Goal: Information Seeking & Learning: Learn about a topic

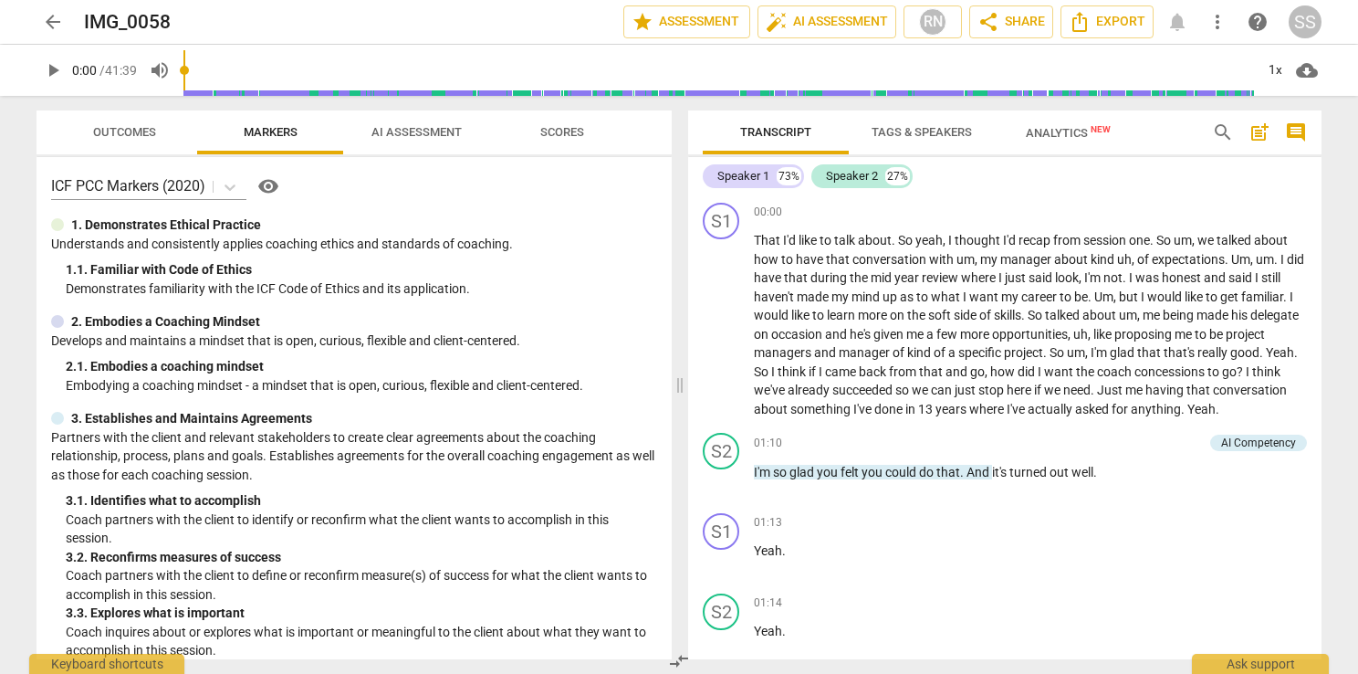
click at [44, 70] on span "play_arrow" at bounding box center [53, 70] width 22 height 22
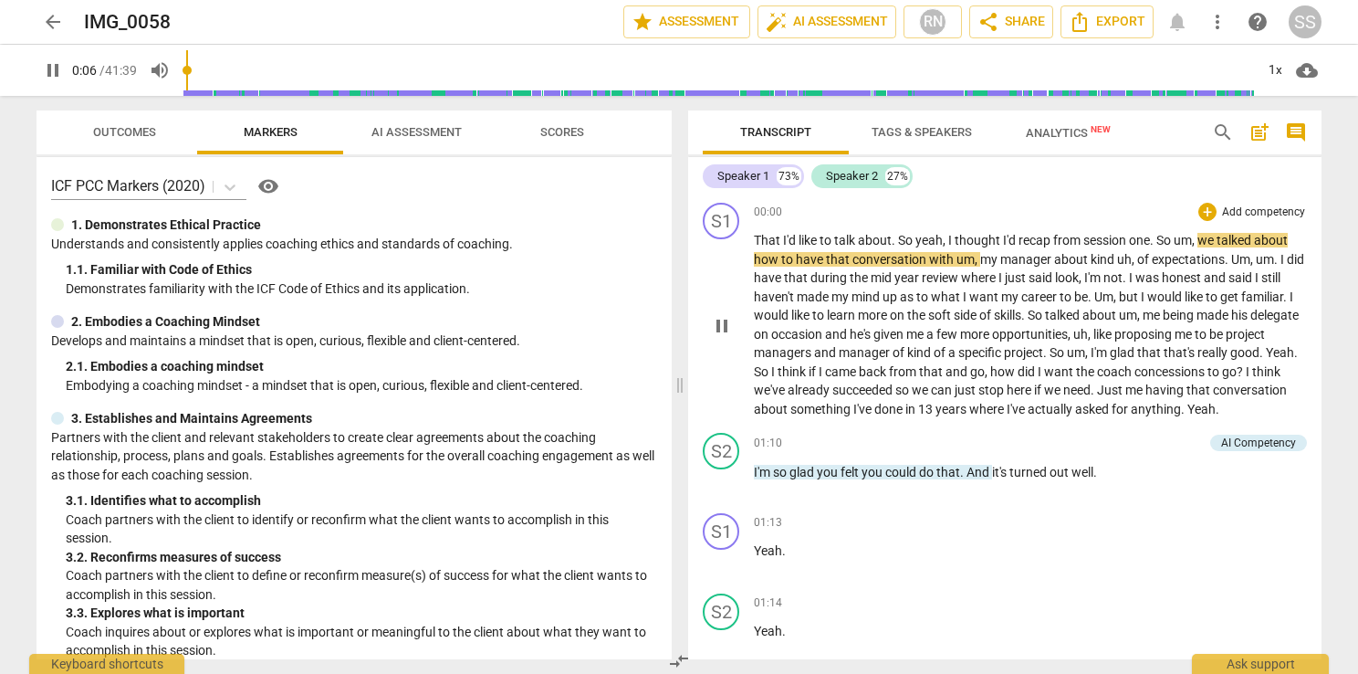
click at [912, 390] on span "so" at bounding box center [903, 389] width 16 height 15
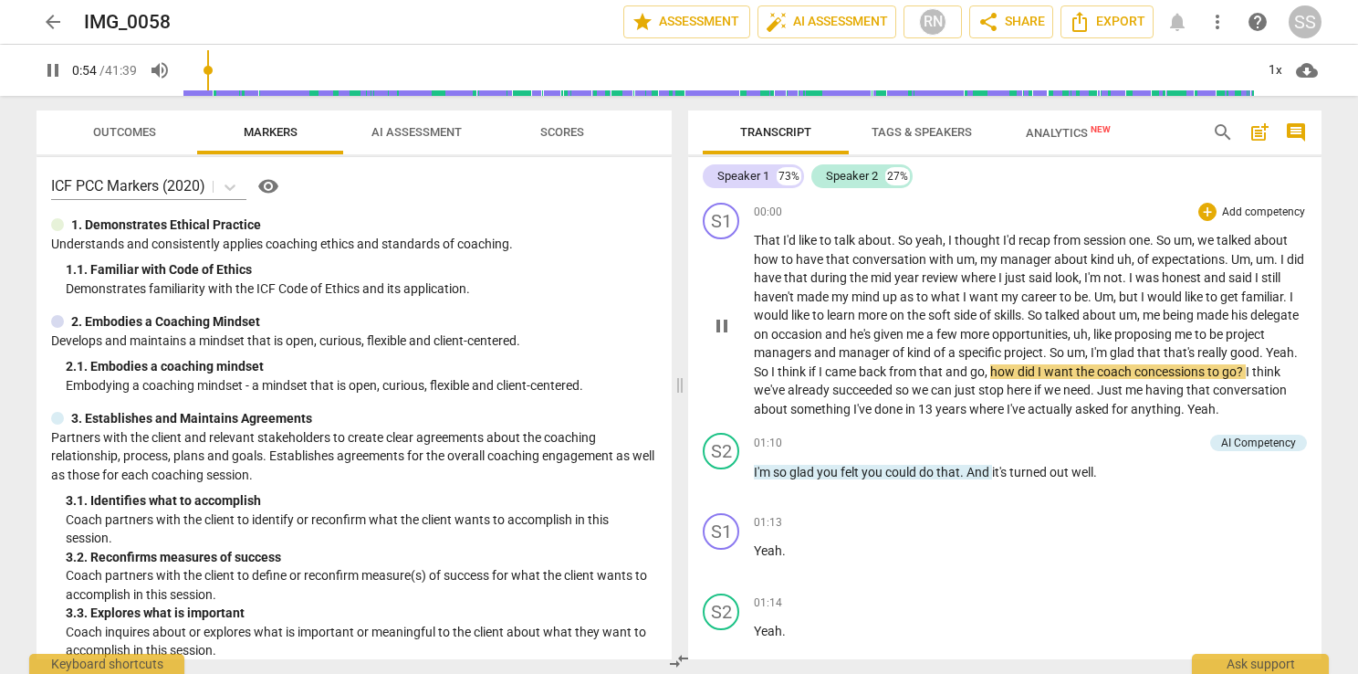
scroll to position [91, 0]
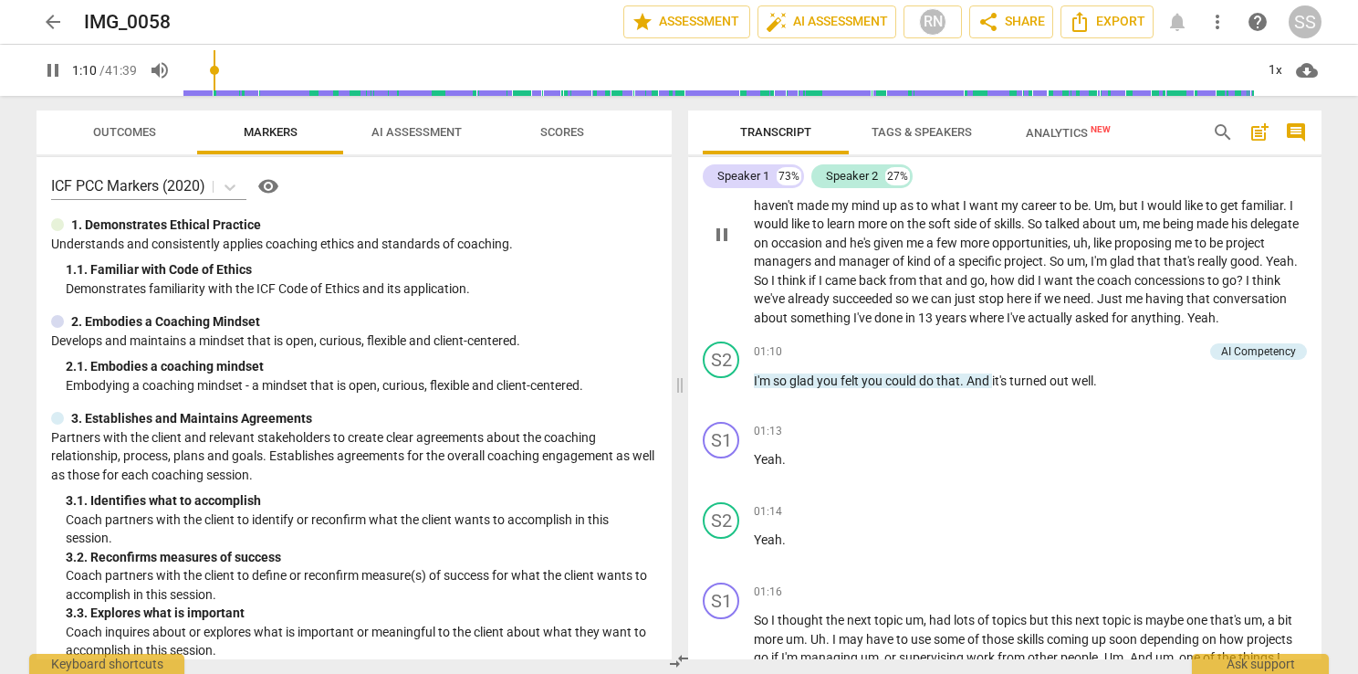
click at [918, 323] on span "in" at bounding box center [912, 317] width 13 height 15
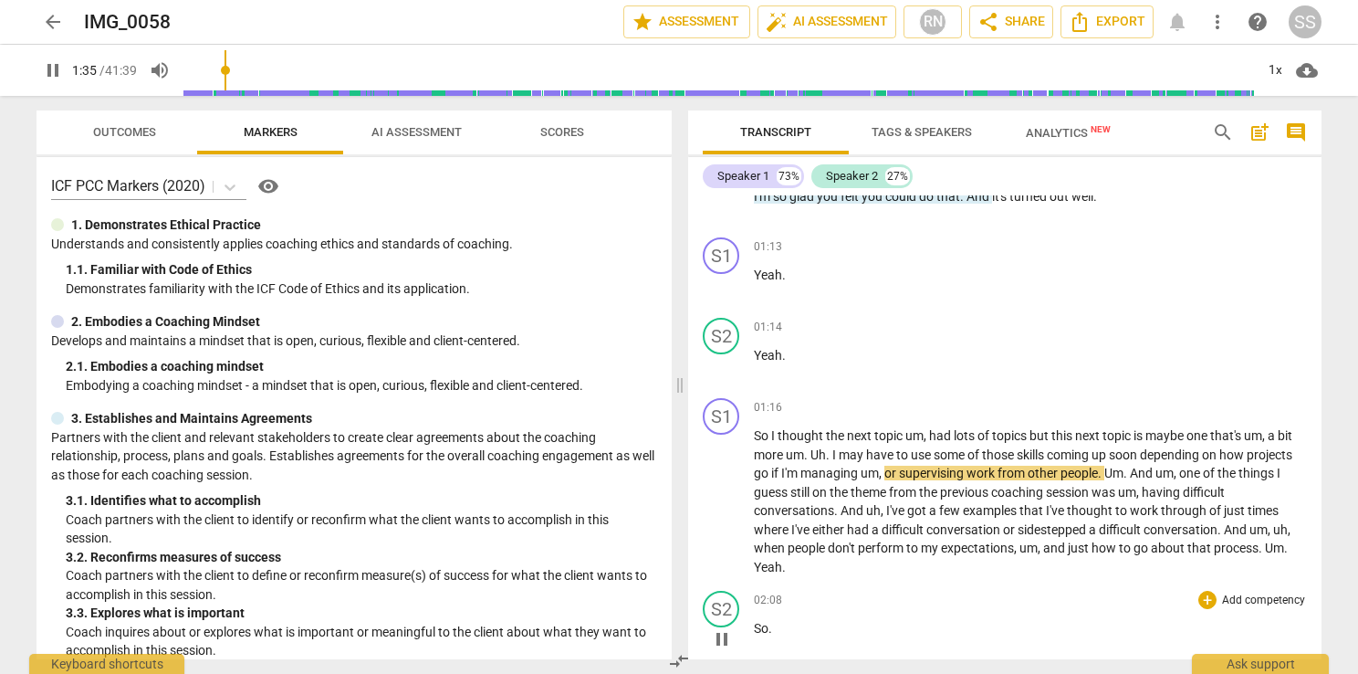
scroll to position [274, 0]
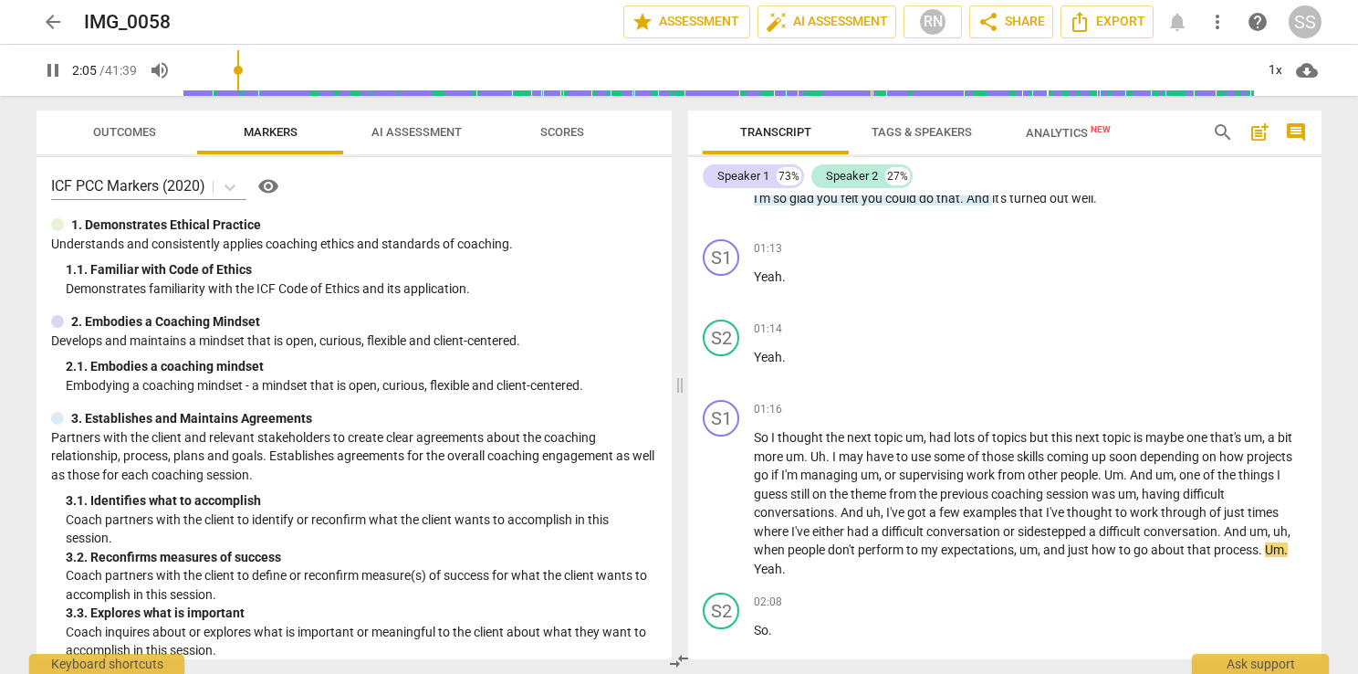
click at [50, 76] on span "pause" at bounding box center [53, 70] width 22 height 22
click at [62, 67] on span "play_arrow" at bounding box center [53, 70] width 22 height 22
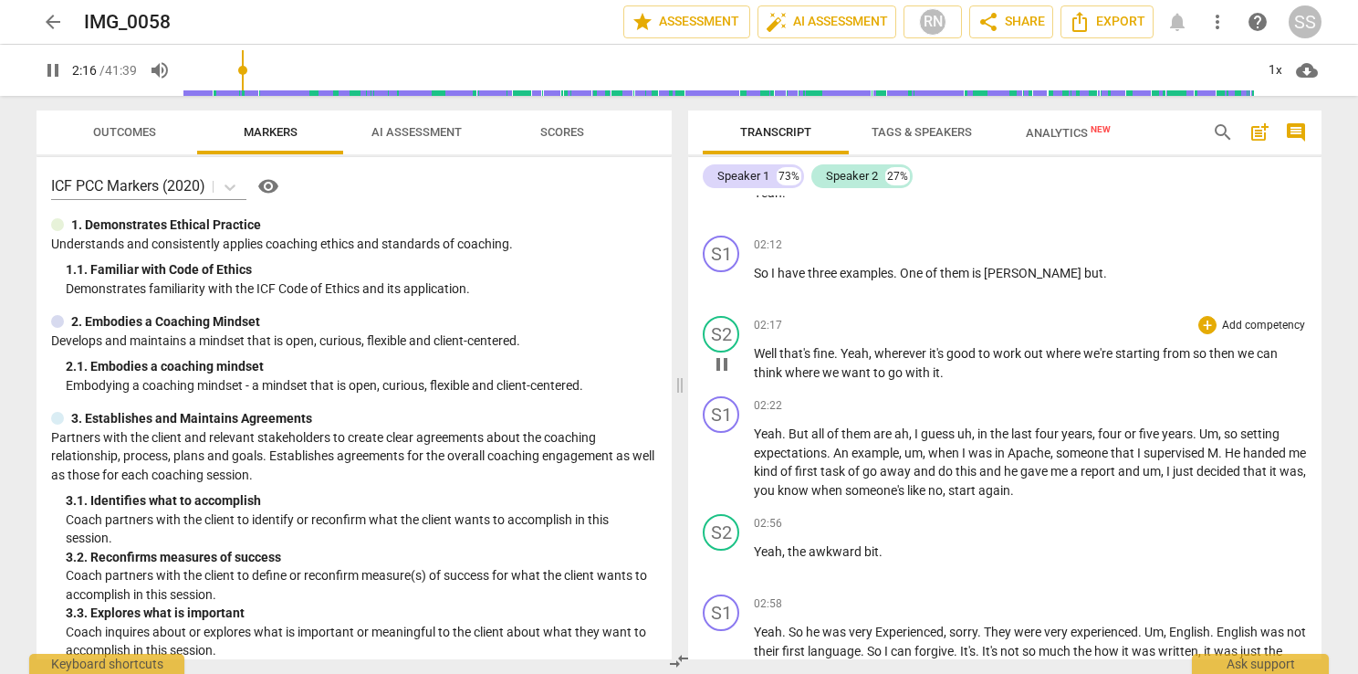
scroll to position [913, 0]
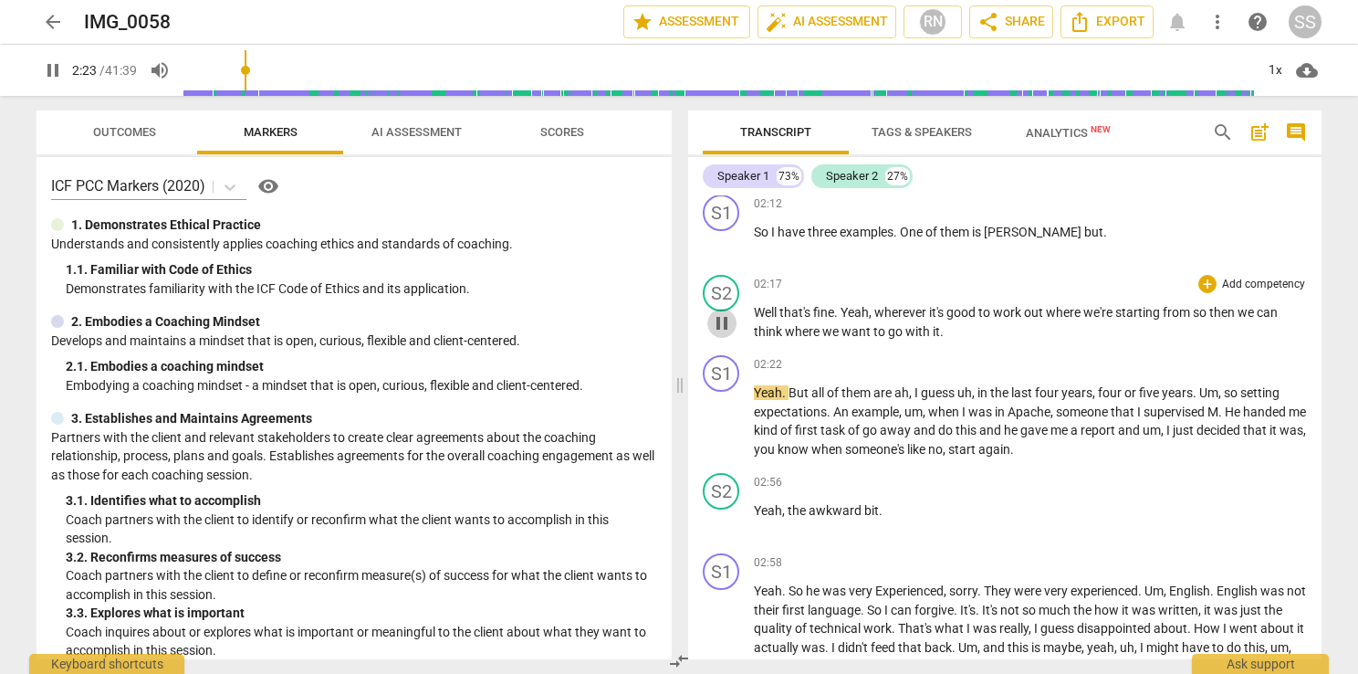
click at [719, 316] on span "pause" at bounding box center [722, 323] width 22 height 22
type input "143"
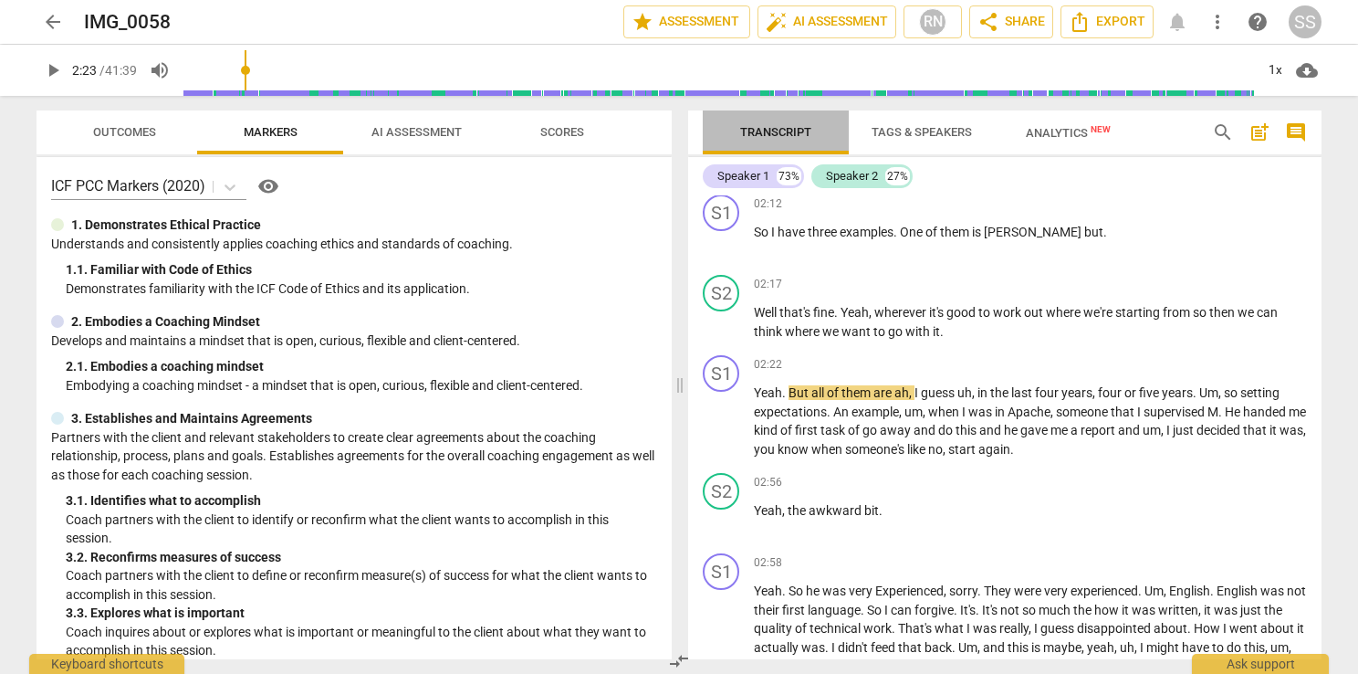
click at [780, 132] on span "Transcript" at bounding box center [775, 132] width 71 height 14
click at [1136, 23] on span "Export" at bounding box center [1107, 22] width 77 height 22
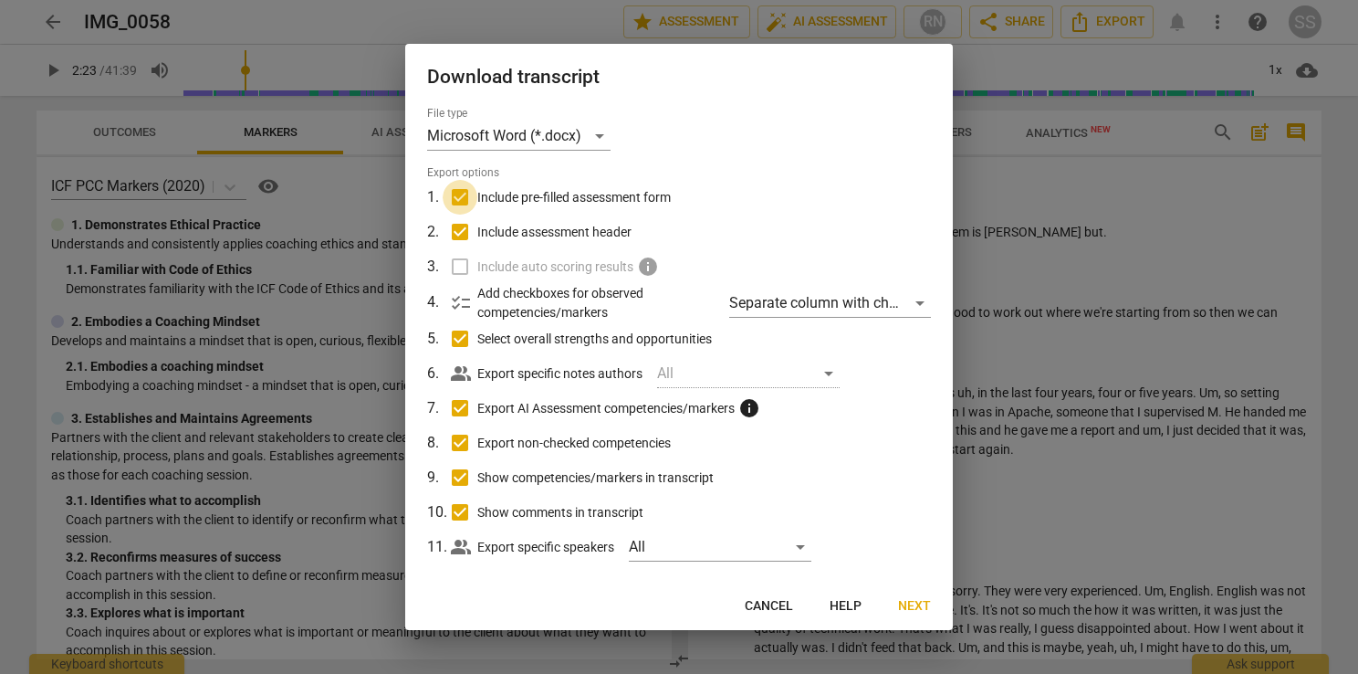
click at [468, 200] on input "Include pre-filled assessment form" at bounding box center [460, 197] width 35 height 35
checkbox input "false"
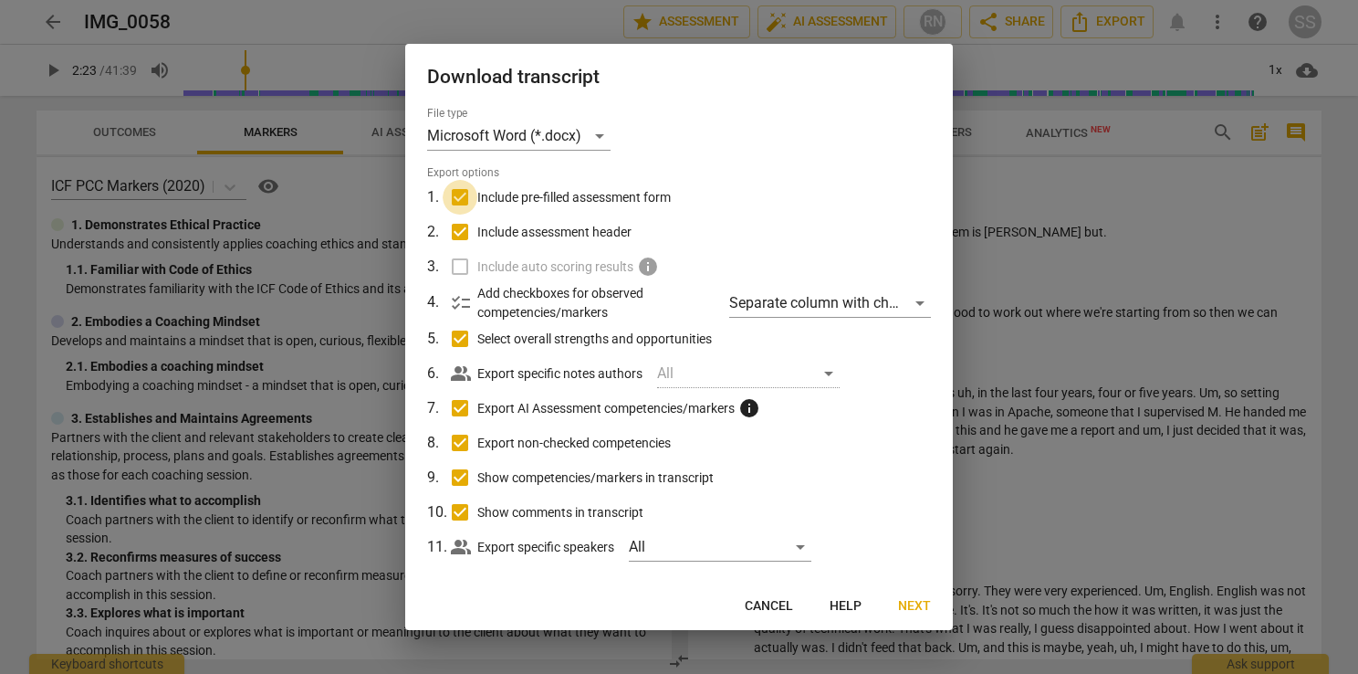
checkbox input "false"
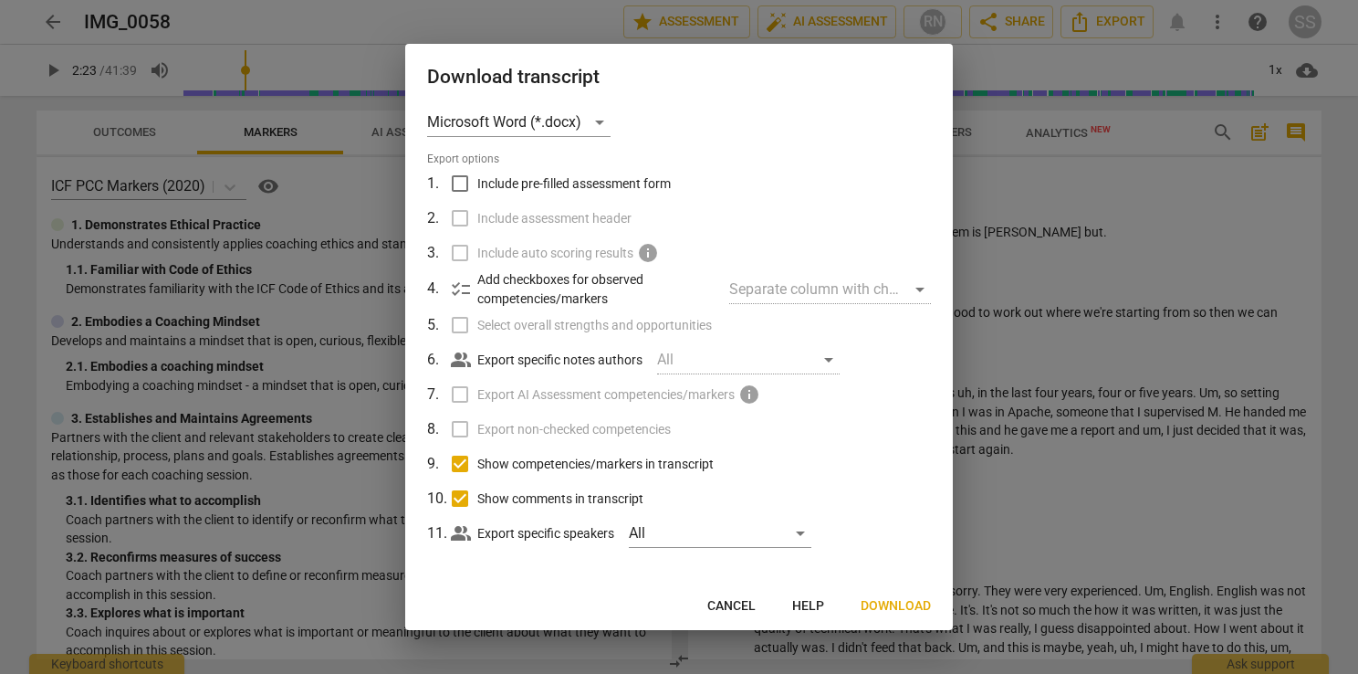
scroll to position [18, 0]
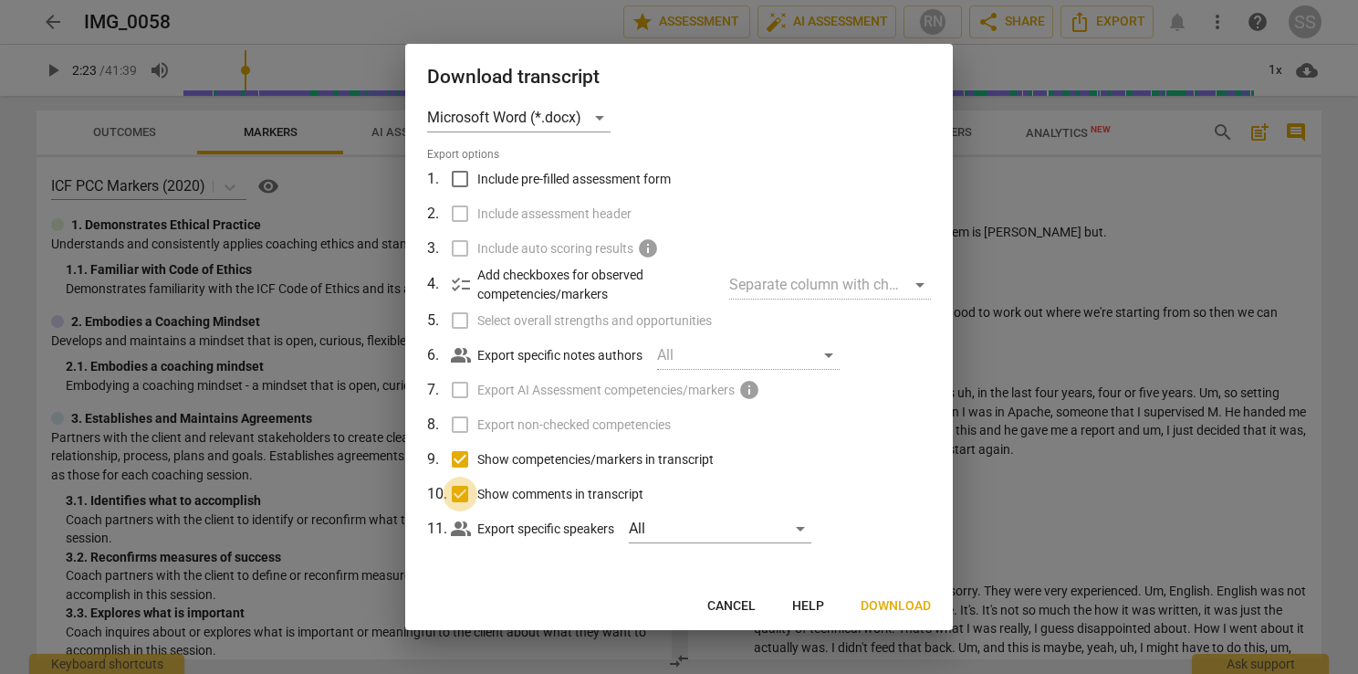
click at [465, 493] on input "Show comments in transcript" at bounding box center [460, 493] width 35 height 35
checkbox input "false"
click at [885, 607] on span "Download" at bounding box center [896, 606] width 70 height 18
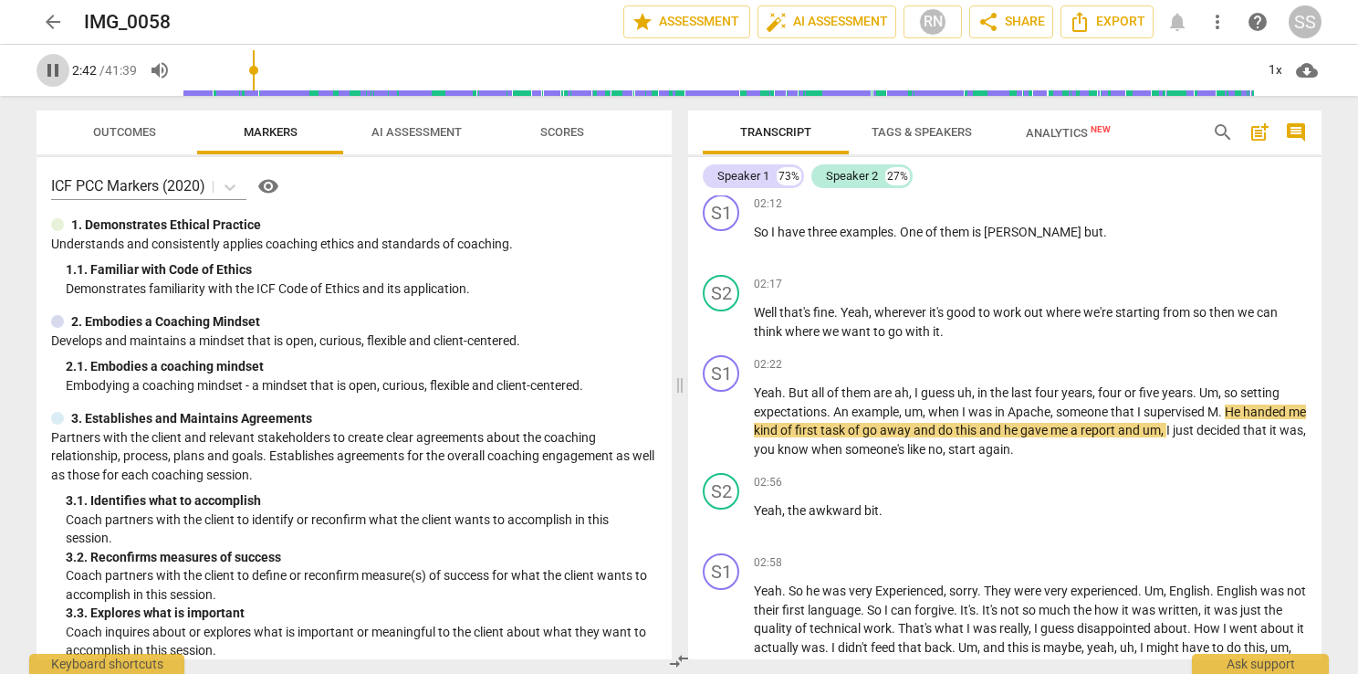
click at [53, 71] on span "pause" at bounding box center [53, 70] width 22 height 22
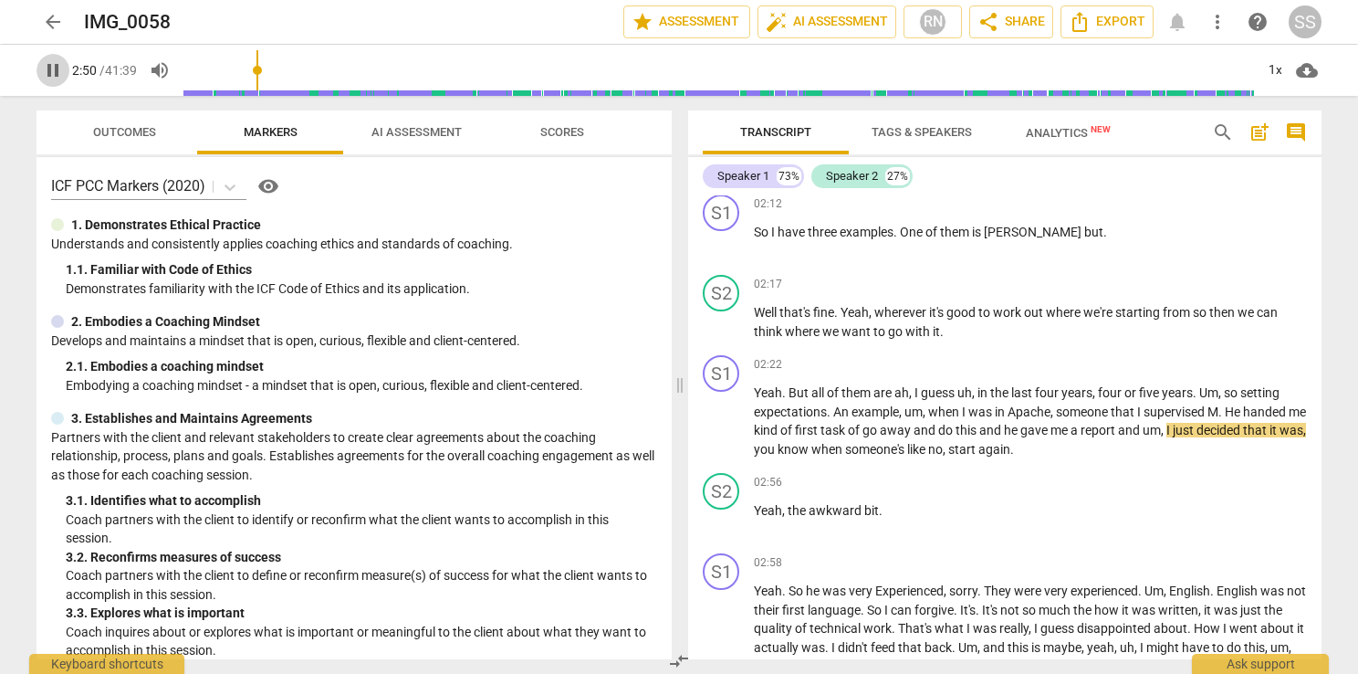
click at [50, 63] on span "pause" at bounding box center [53, 70] width 22 height 22
click at [59, 75] on span "play_arrow" at bounding box center [53, 70] width 22 height 22
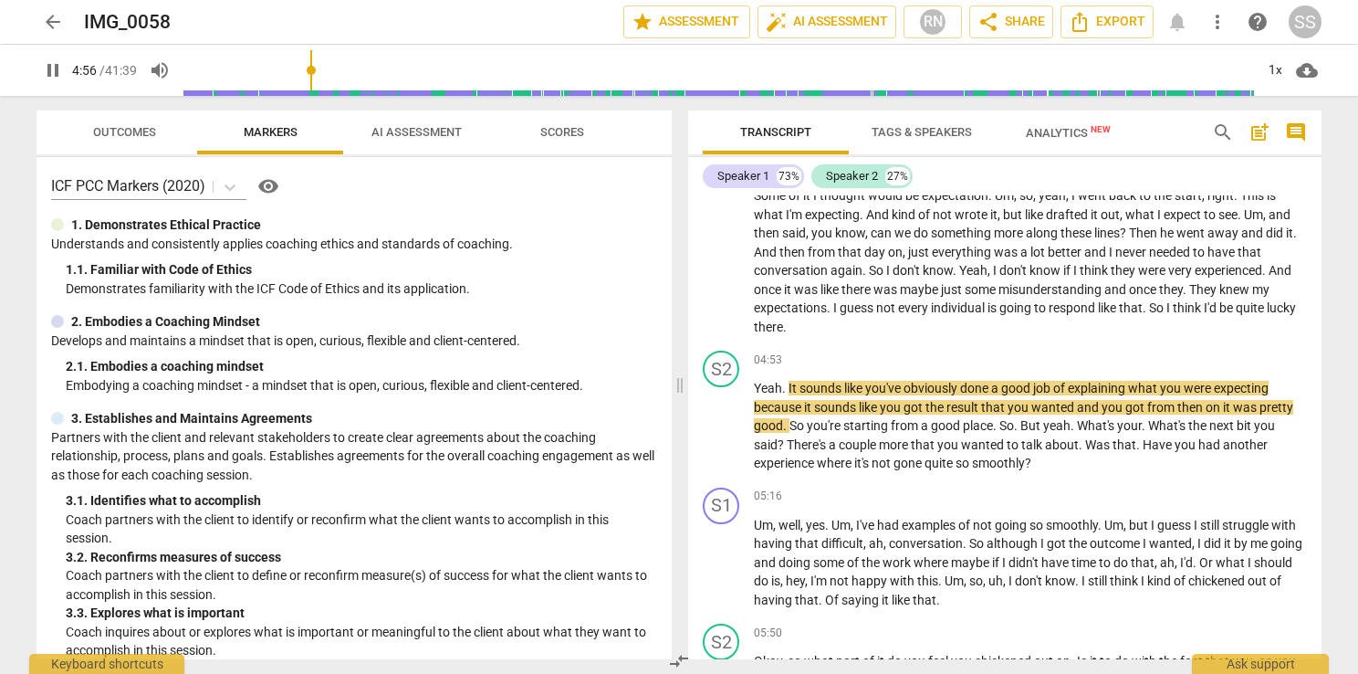
scroll to position [1460, 0]
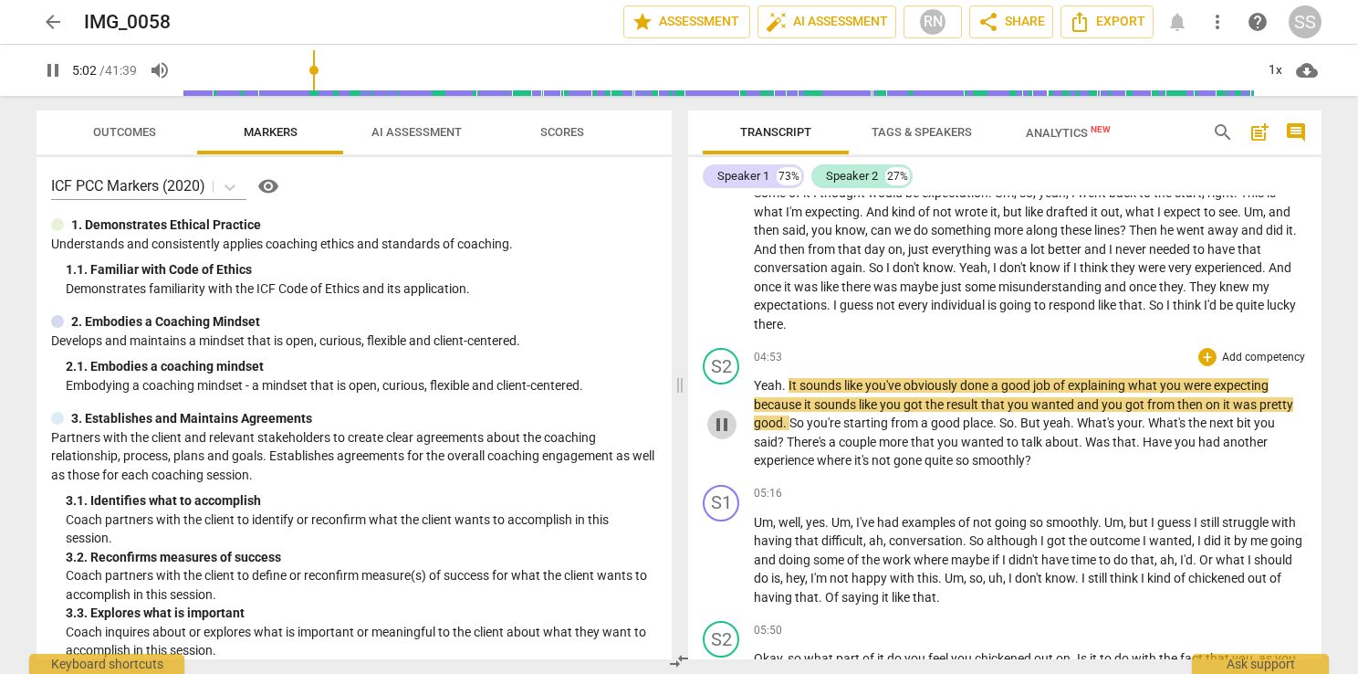
click at [713, 418] on span "pause" at bounding box center [722, 425] width 22 height 22
click at [58, 74] on span "play_arrow" at bounding box center [53, 70] width 22 height 22
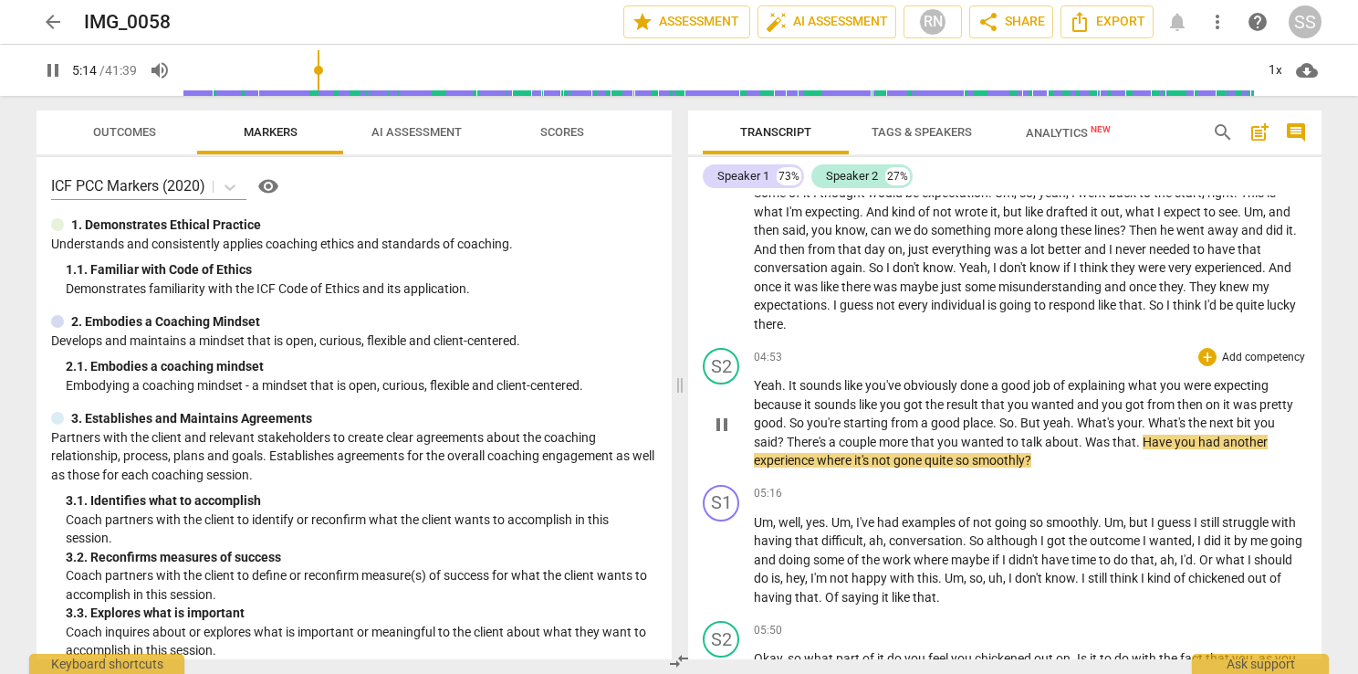
click at [721, 414] on span "pause" at bounding box center [722, 425] width 22 height 22
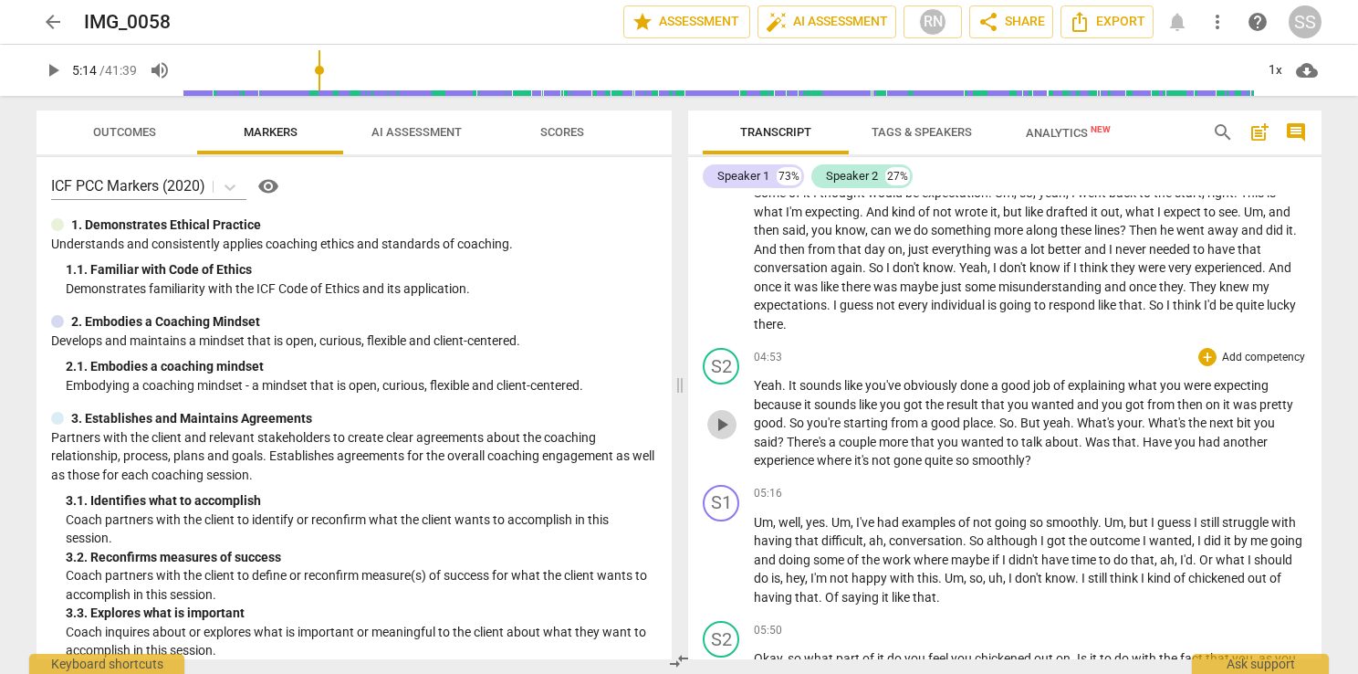
click at [727, 417] on span "play_arrow" at bounding box center [722, 425] width 22 height 22
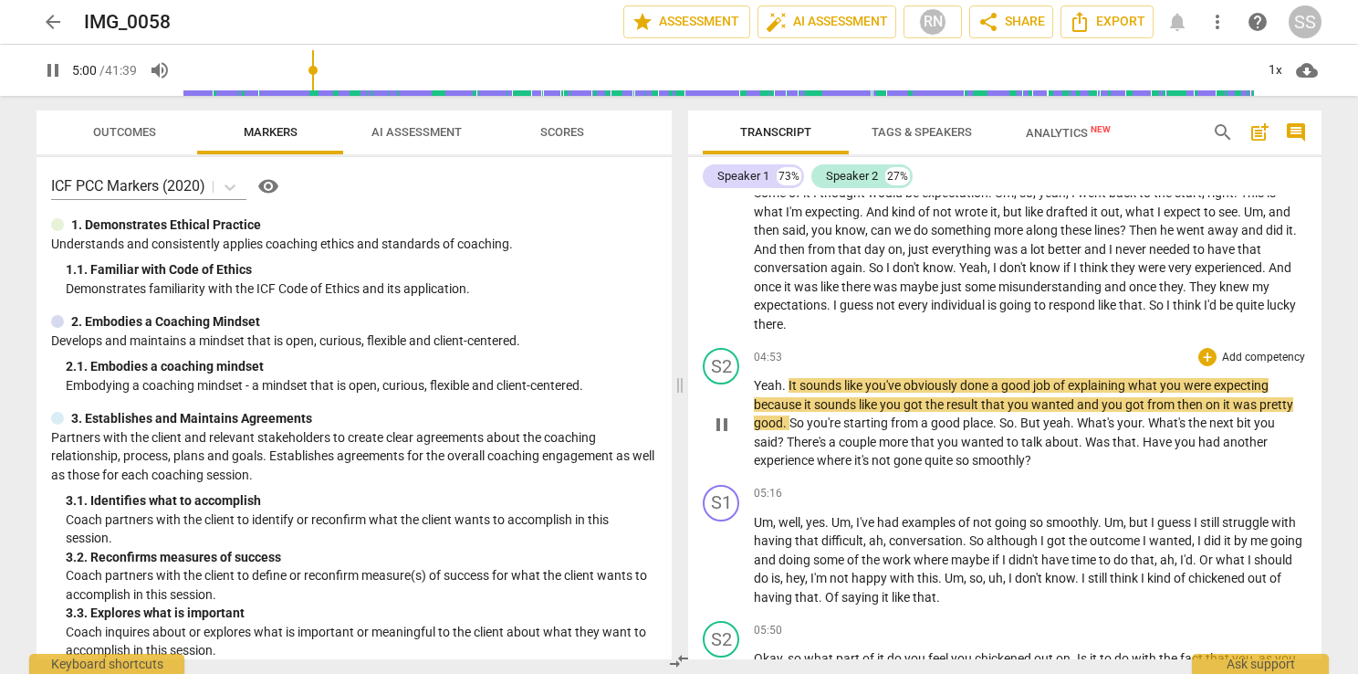
click at [725, 422] on span "pause" at bounding box center [722, 425] width 22 height 22
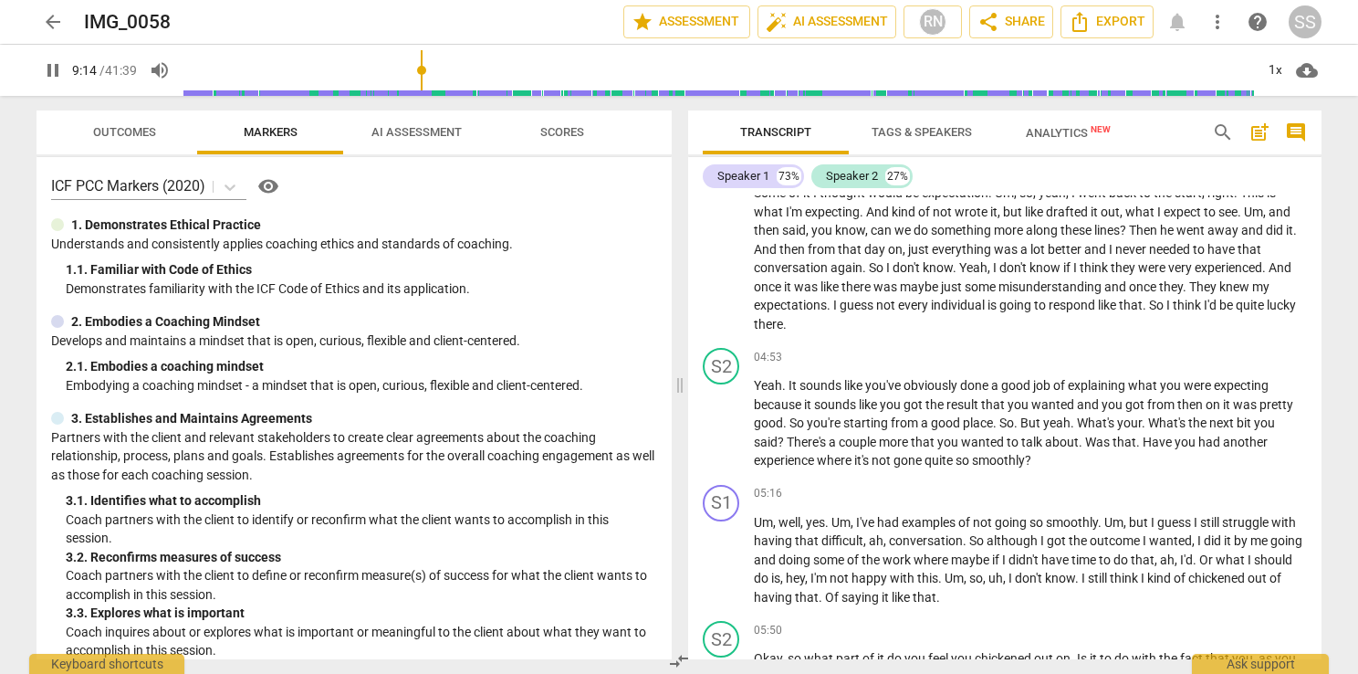
scroll to position [2958, 0]
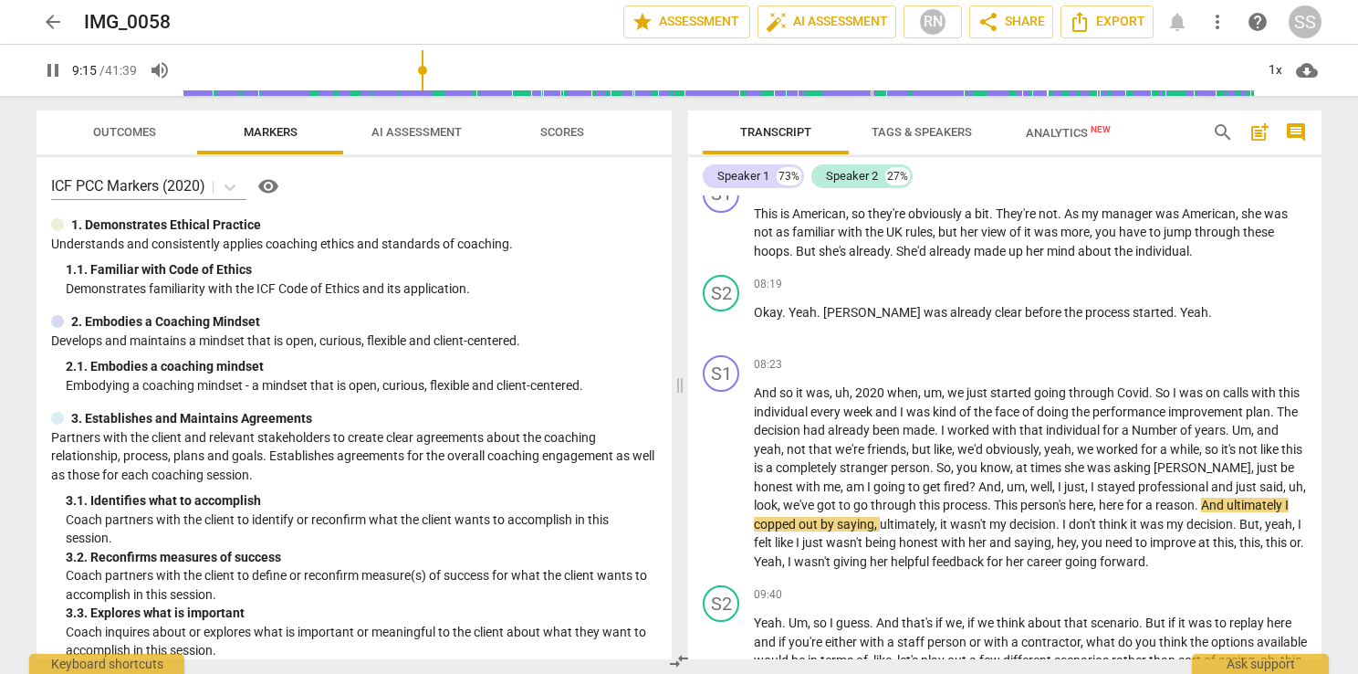
click at [42, 63] on span "pause" at bounding box center [53, 70] width 22 height 22
click at [48, 75] on span "pause" at bounding box center [53, 70] width 22 height 22
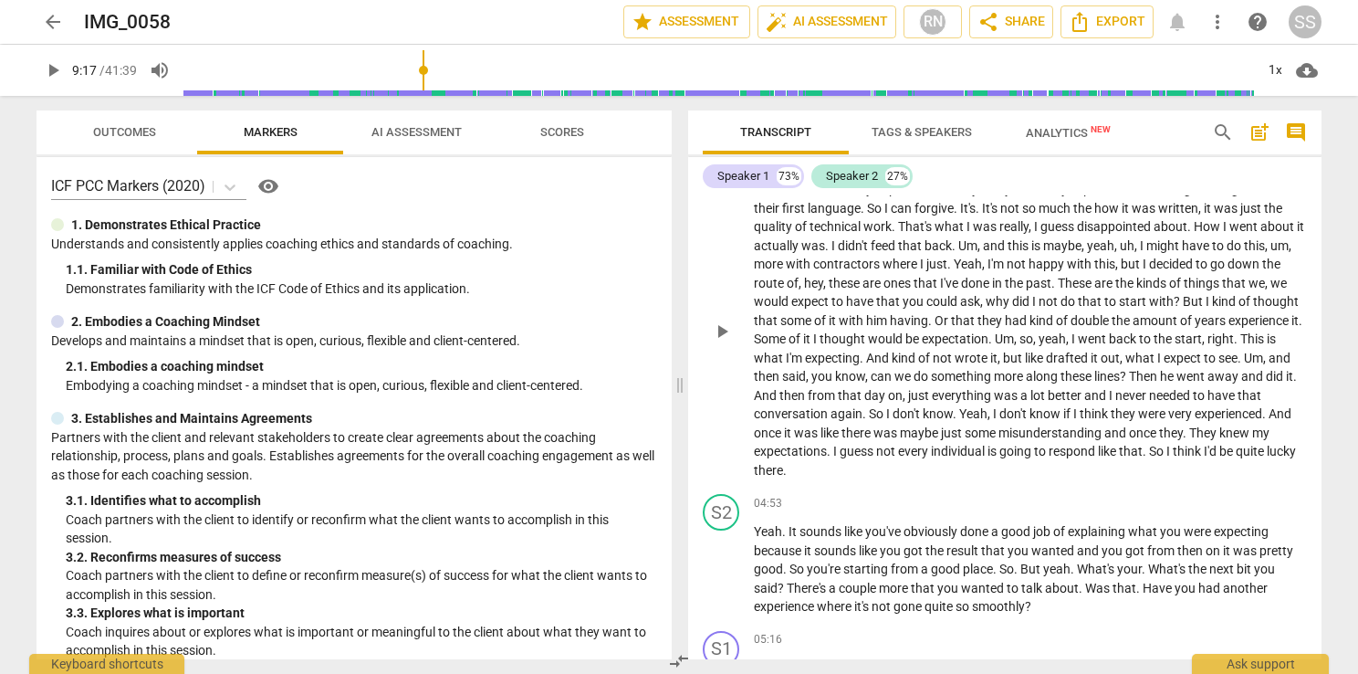
scroll to position [1406, 0]
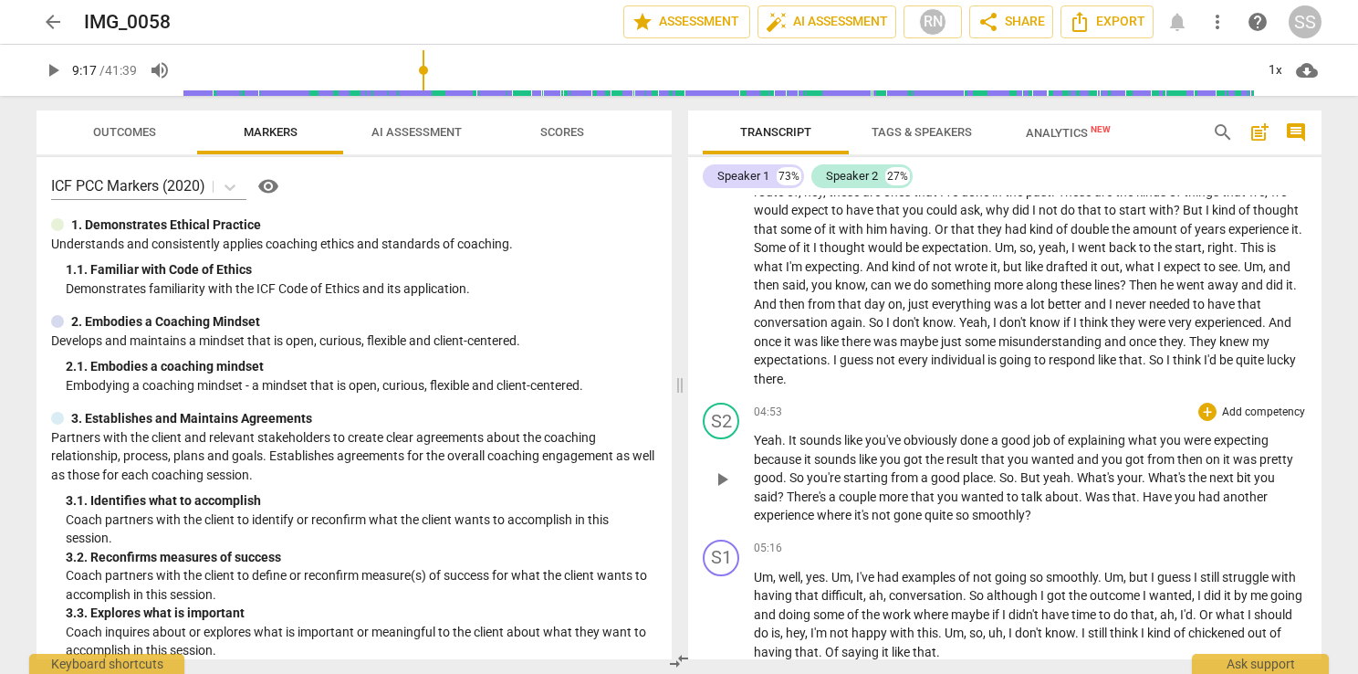
click at [723, 468] on span "play_arrow" at bounding box center [722, 479] width 22 height 22
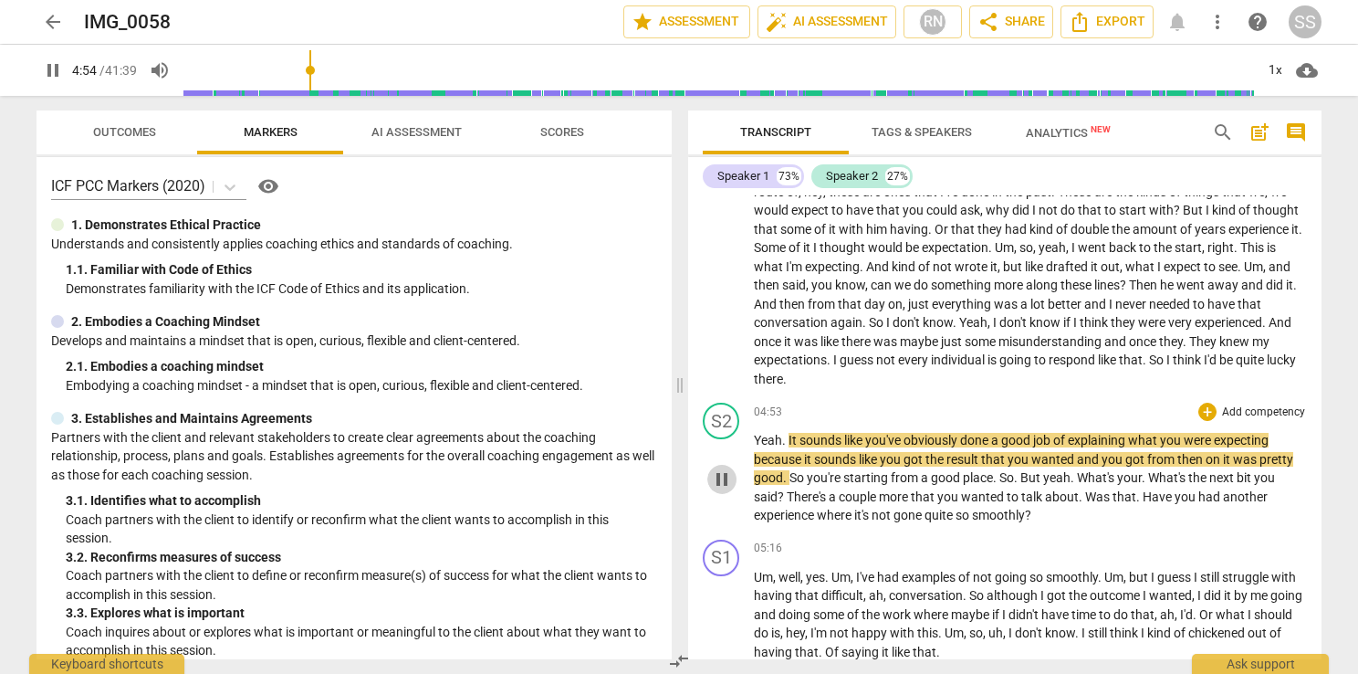
click at [723, 470] on span "pause" at bounding box center [722, 479] width 22 height 22
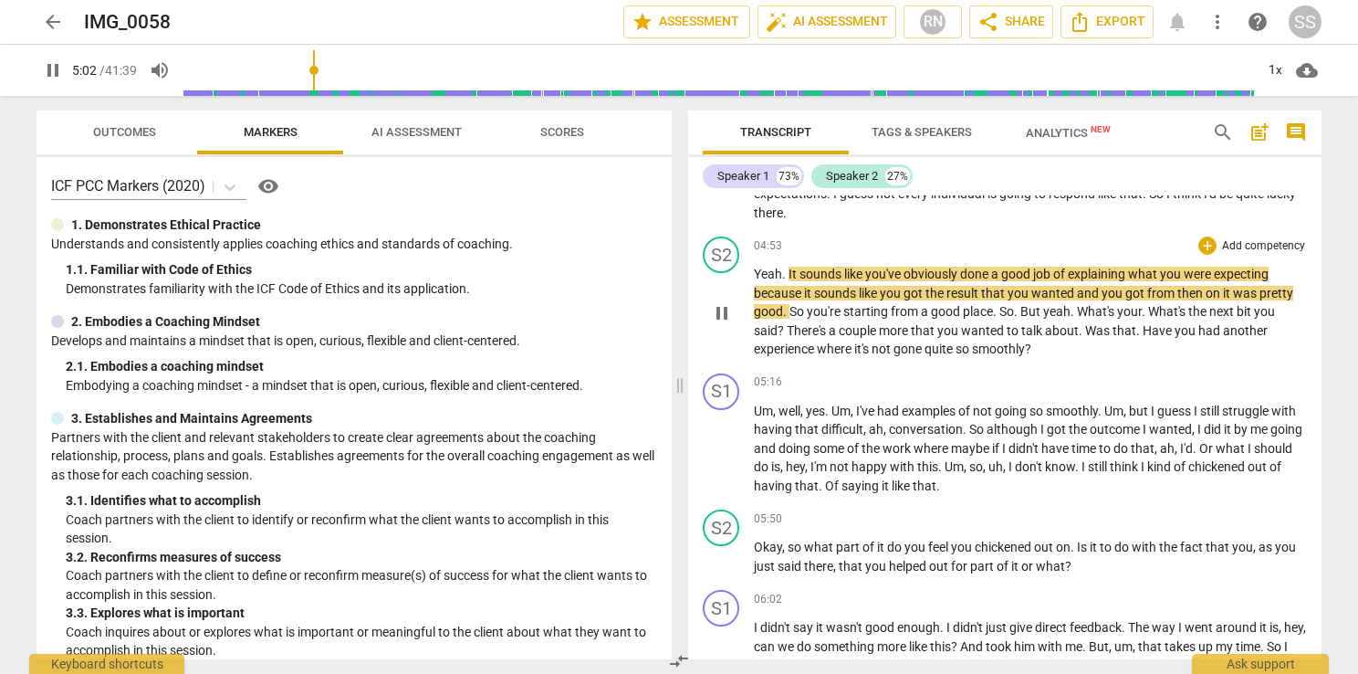
scroll to position [1588, 0]
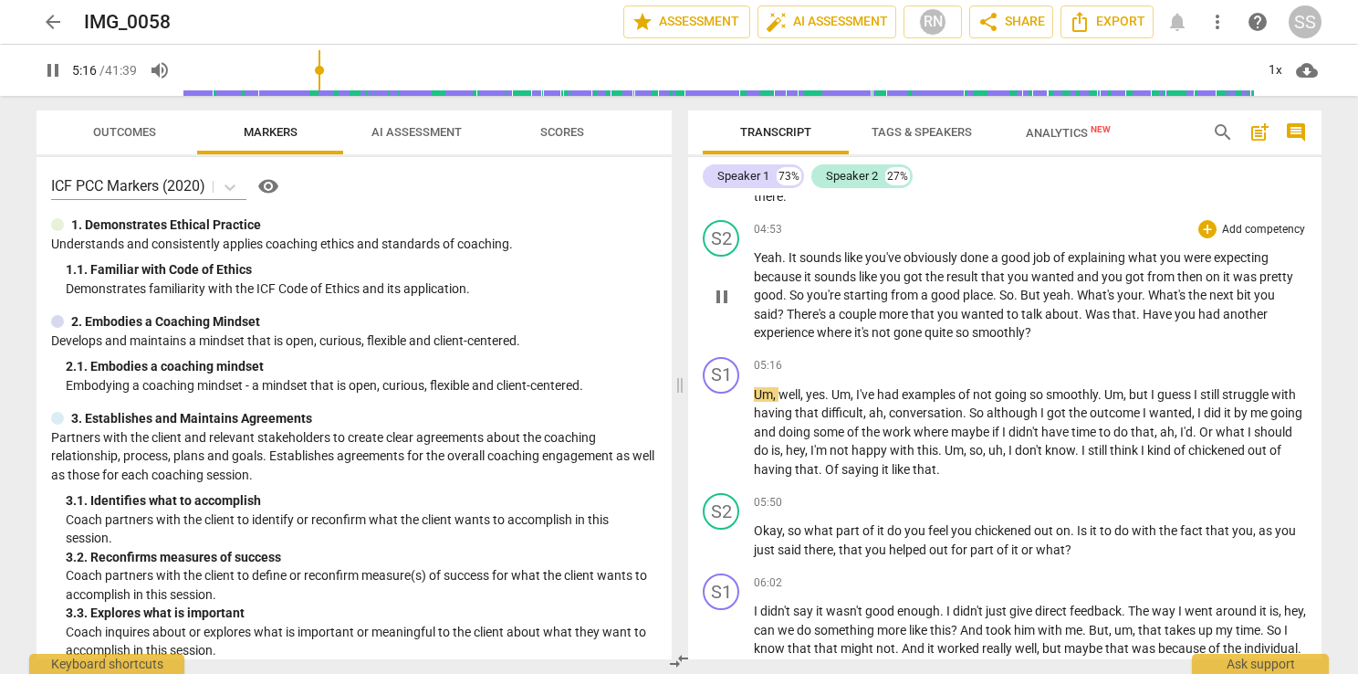
click at [722, 297] on span "pause" at bounding box center [722, 297] width 22 height 22
drag, startPoint x: 1151, startPoint y: 288, endPoint x: 780, endPoint y: 309, distance: 371.2
click at [780, 309] on p "Yeah . It sounds like you've obviously done a good job of explaining what you w…" at bounding box center [1030, 295] width 553 height 94
copy p "What's the next bit you said ?"
click at [52, 68] on span "play_arrow" at bounding box center [53, 70] width 22 height 22
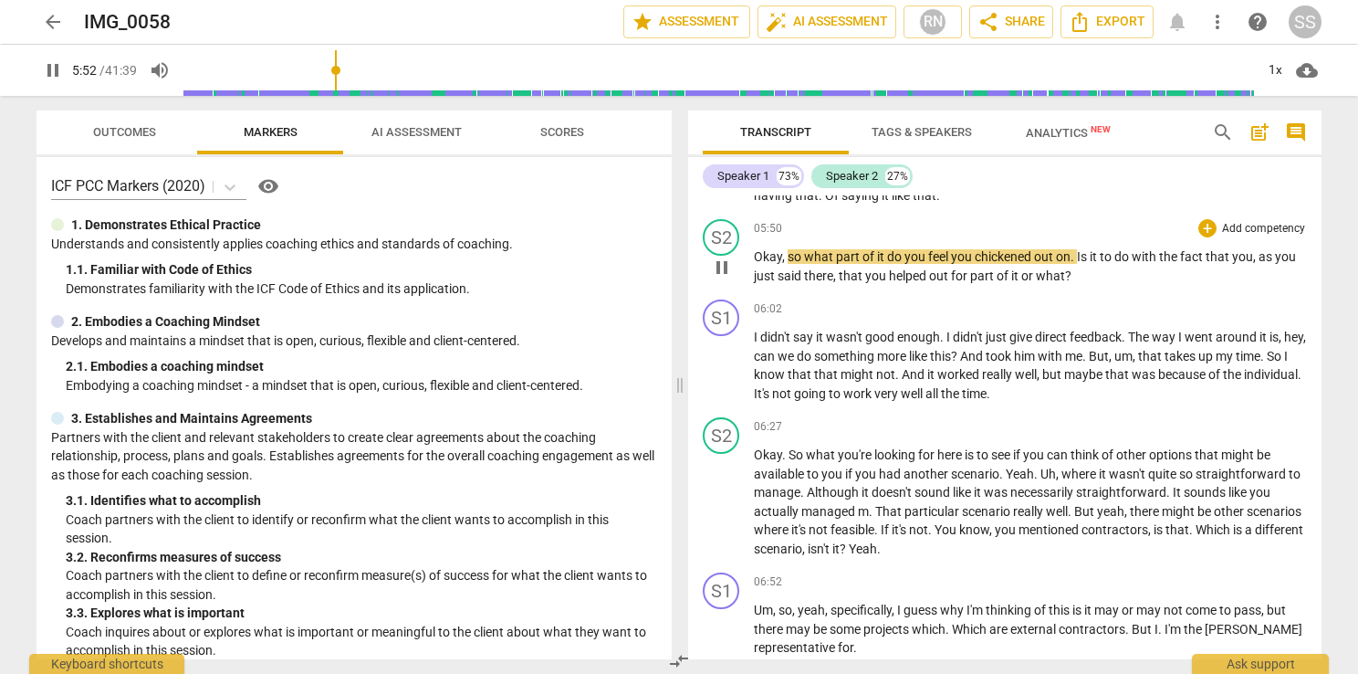
scroll to position [1862, 0]
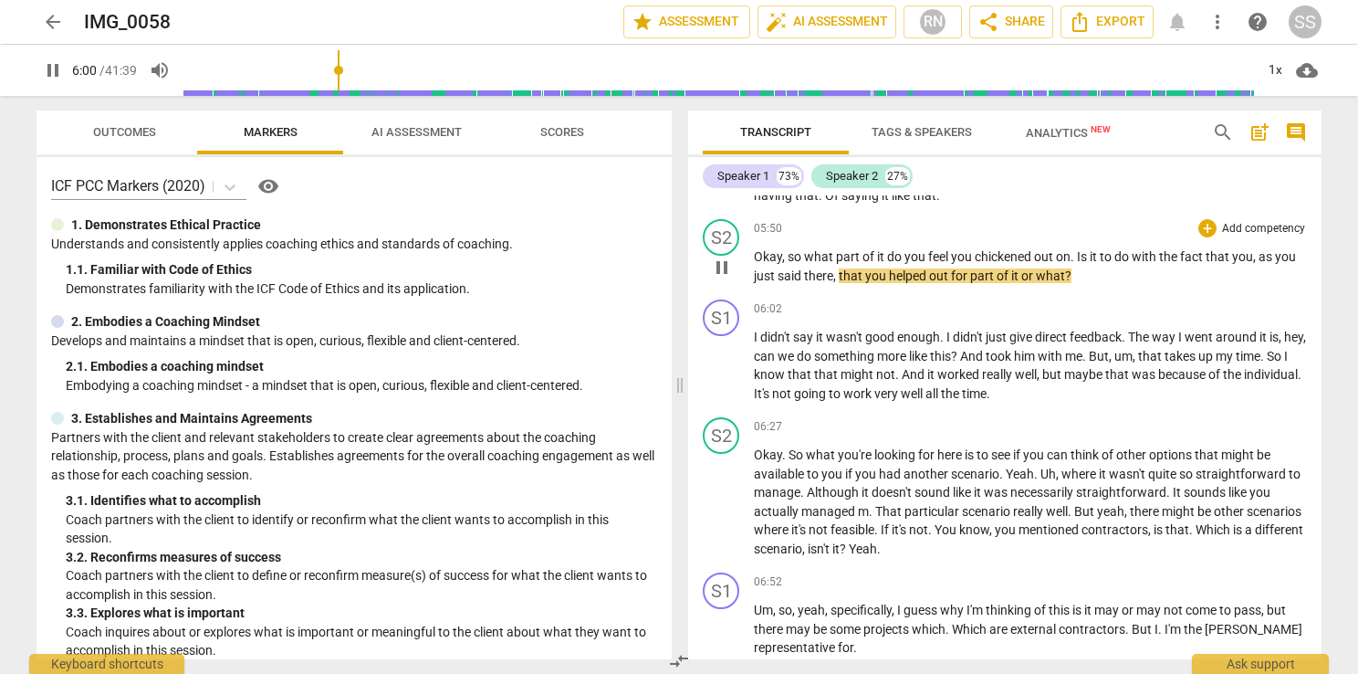
click at [724, 262] on span "pause" at bounding box center [722, 267] width 22 height 22
click at [728, 356] on span "play_arrow" at bounding box center [722, 367] width 22 height 22
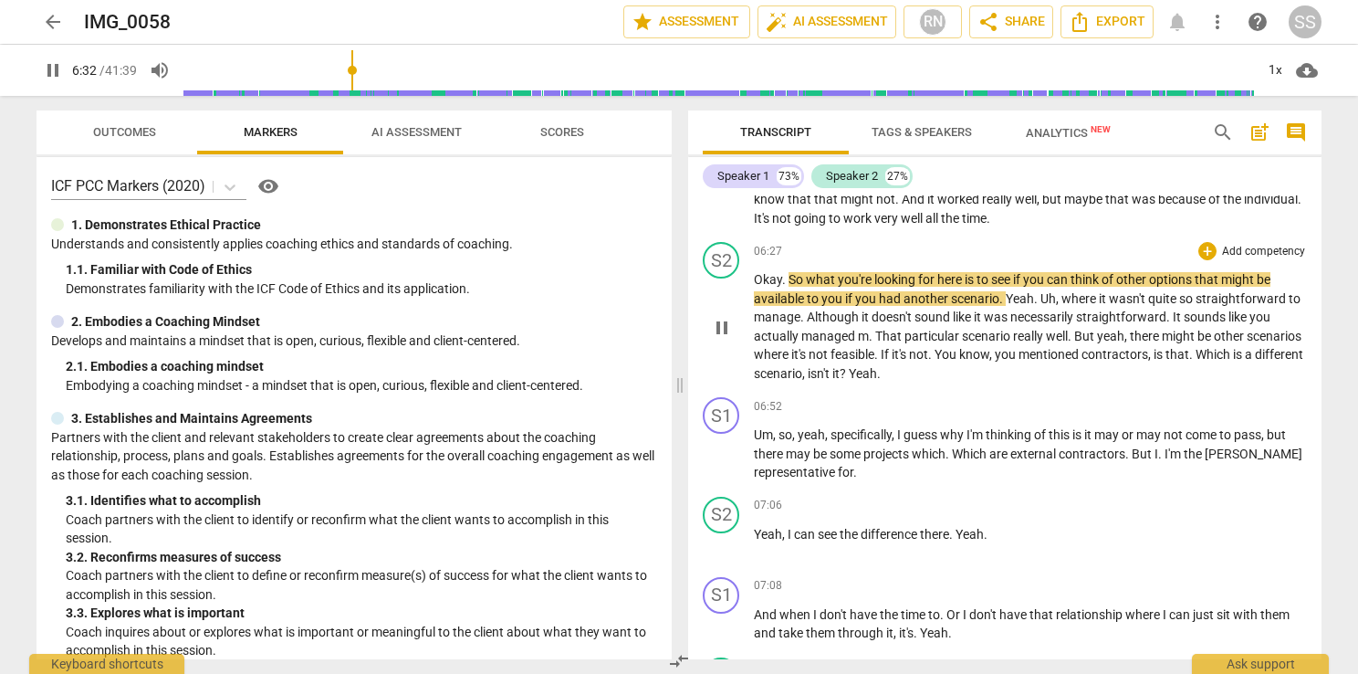
scroll to position [2045, 0]
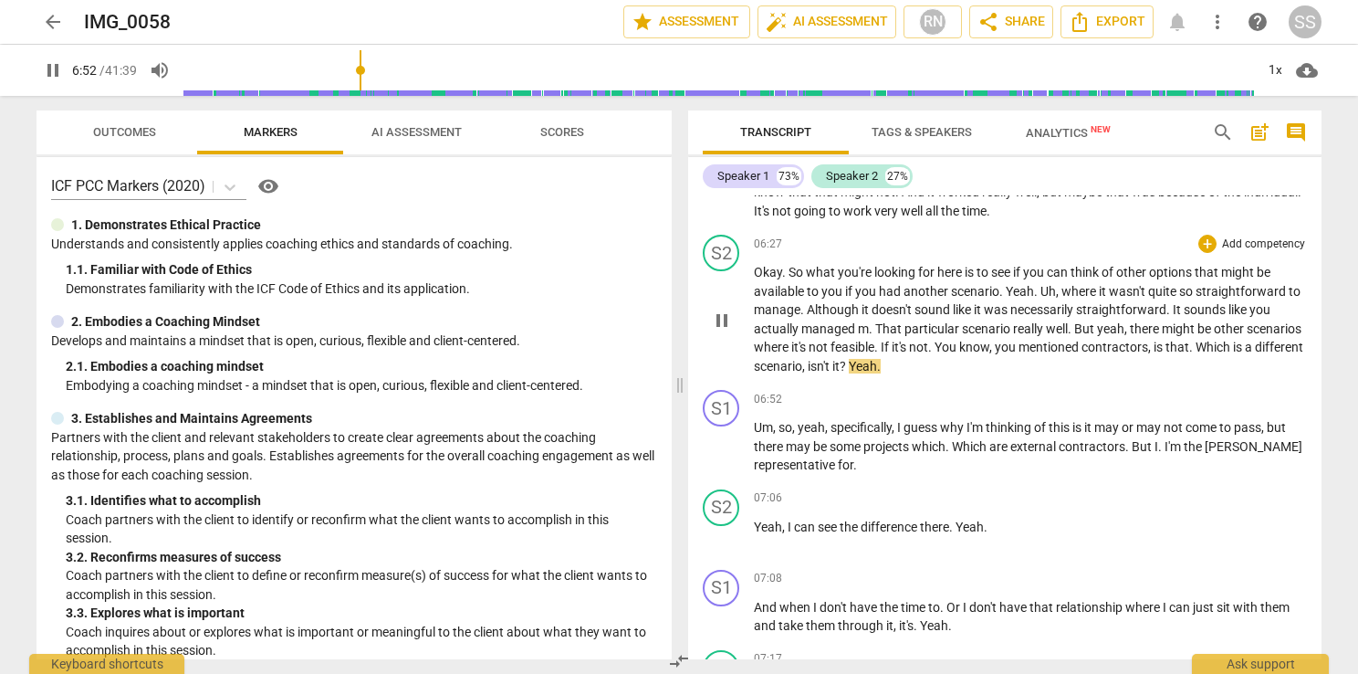
click at [728, 313] on span "pause" at bounding box center [722, 320] width 22 height 22
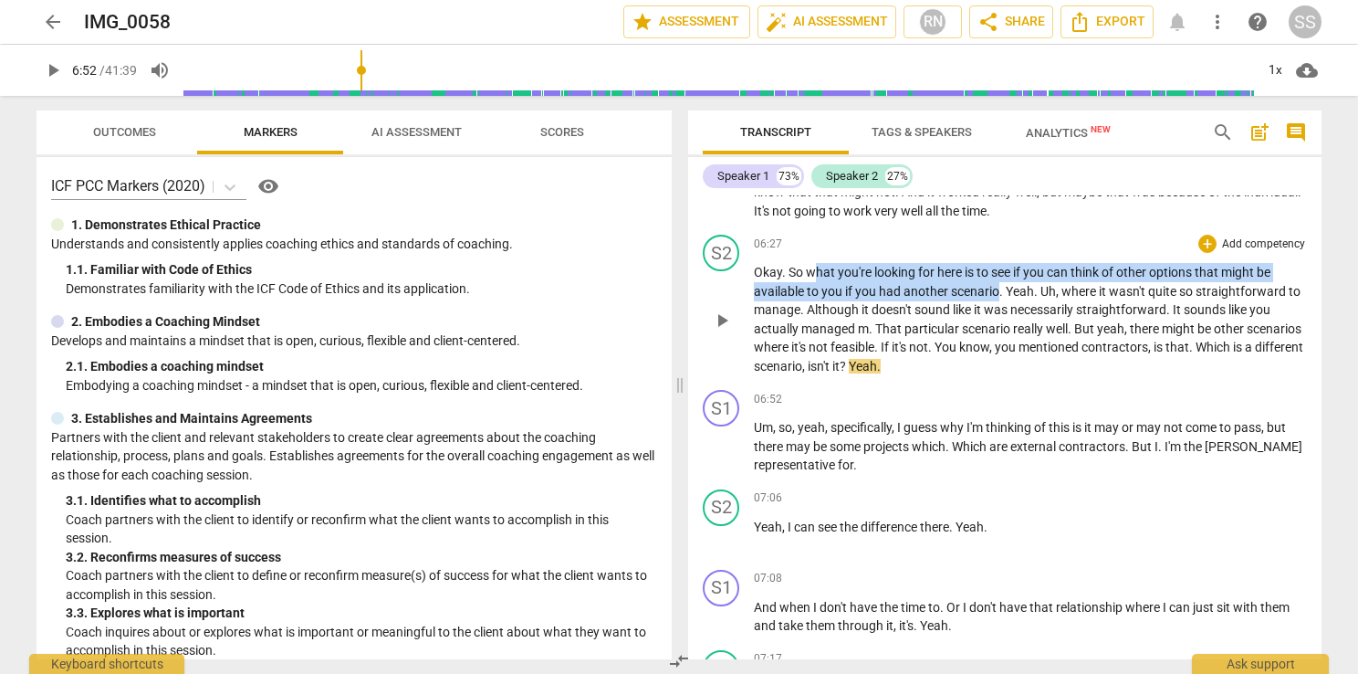
drag, startPoint x: 1000, startPoint y: 282, endPoint x: 811, endPoint y: 271, distance: 188.4
click at [811, 271] on p "Okay . So what you're looking for here is to see if you can think of other opti…" at bounding box center [1030, 319] width 553 height 112
click at [52, 71] on span "play_arrow" at bounding box center [53, 70] width 22 height 22
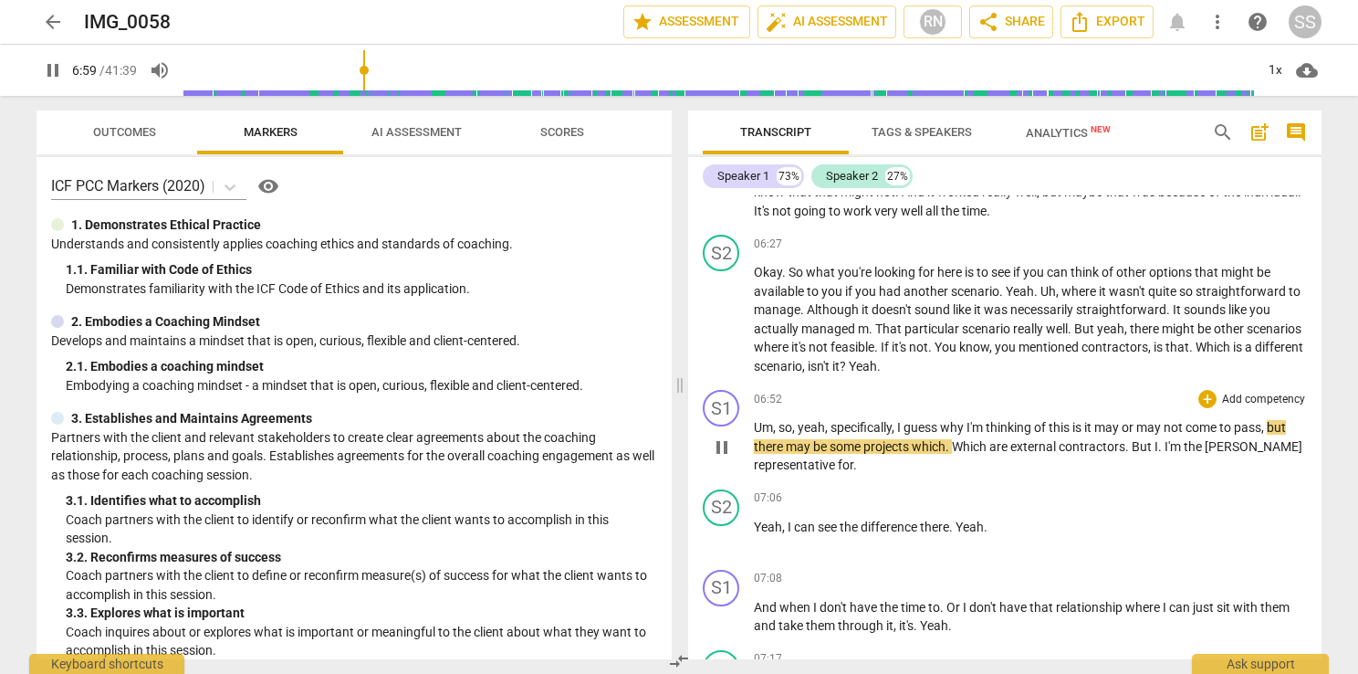
click at [906, 448] on p "Um , so , yeah , specifically , I guess why I'm thinking of this is it may or m…" at bounding box center [1030, 446] width 553 height 57
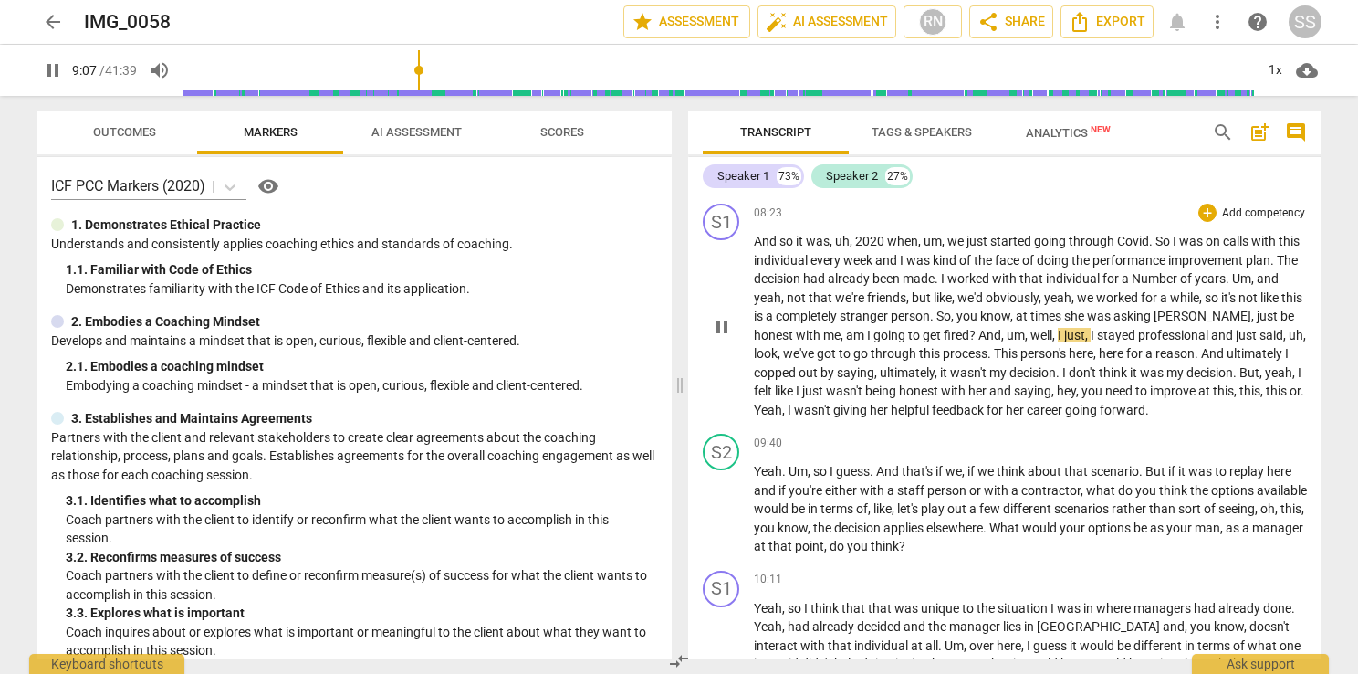
scroll to position [3140, 0]
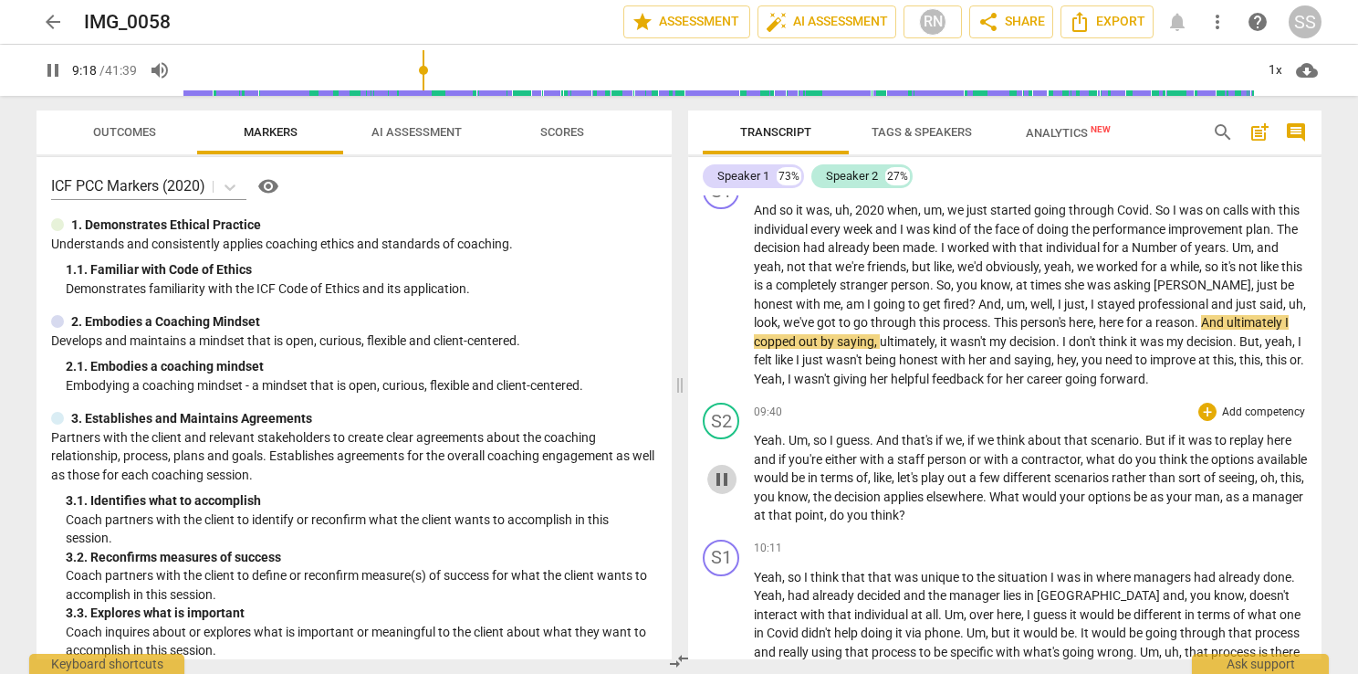
click at [715, 490] on span "pause" at bounding box center [722, 479] width 22 height 22
click at [715, 490] on span "play_arrow" at bounding box center [722, 479] width 22 height 22
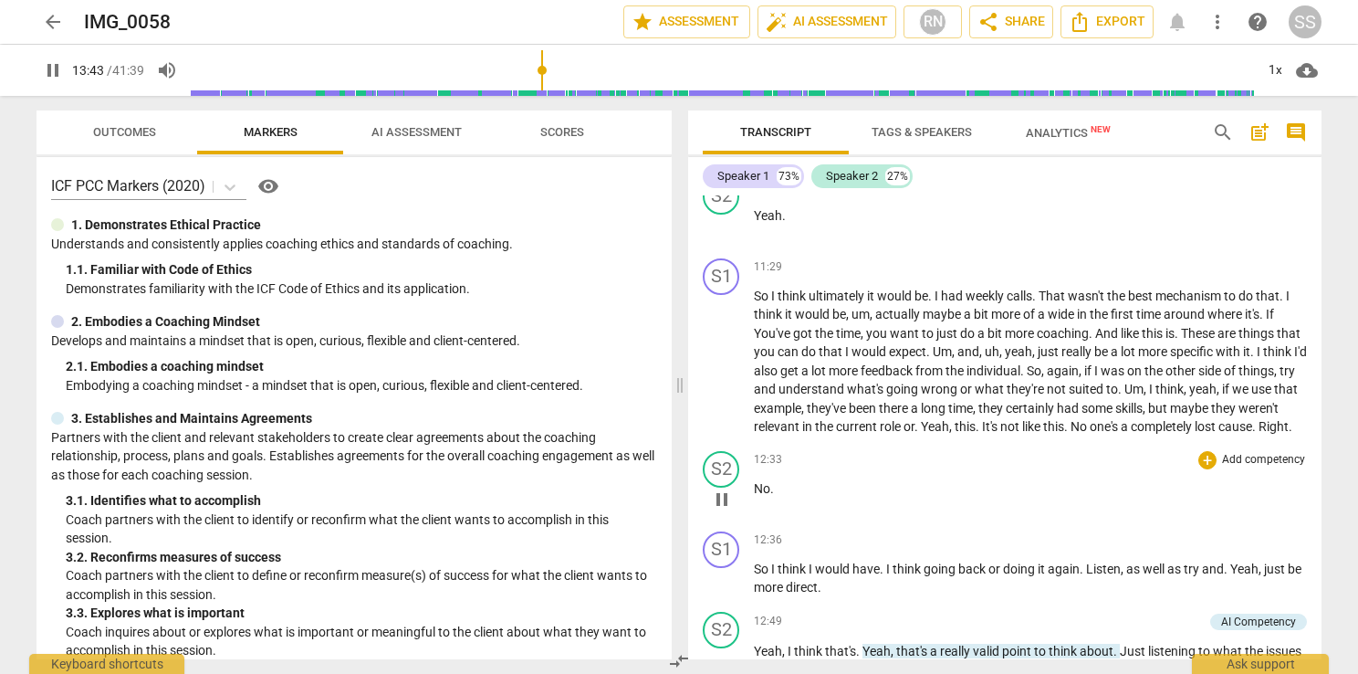
scroll to position [4542, 0]
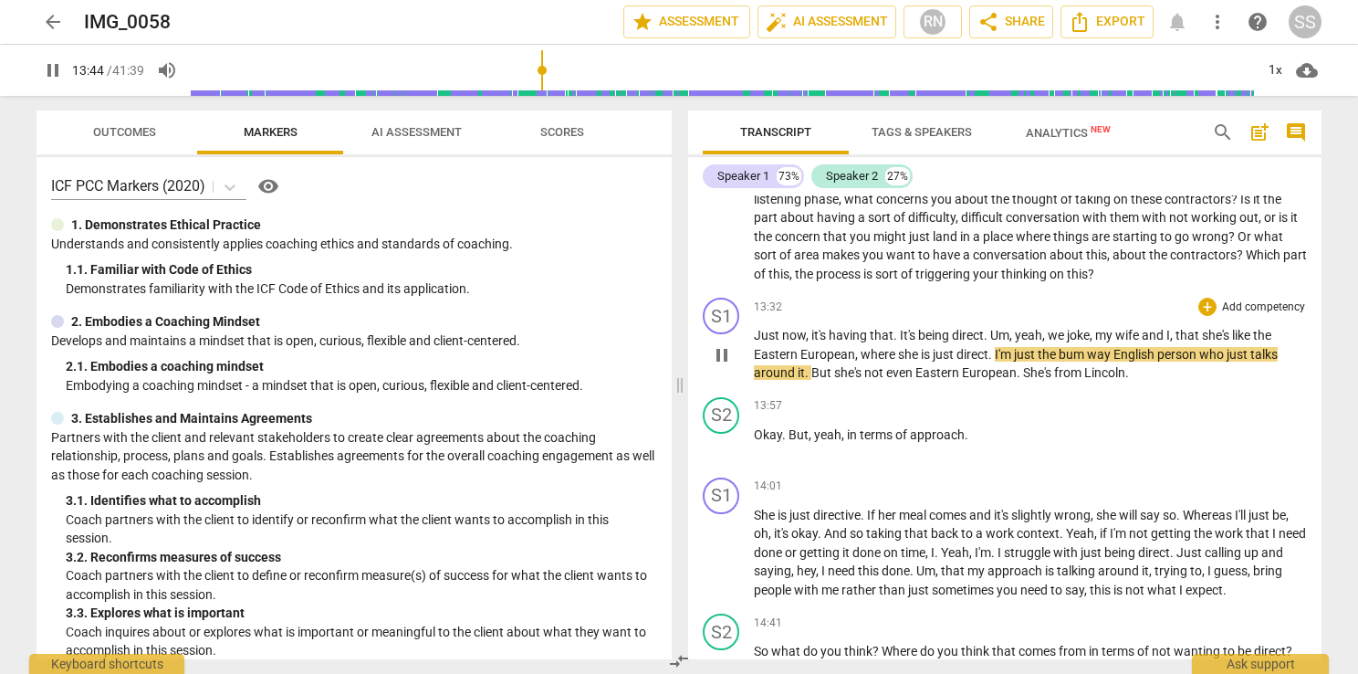
click at [725, 366] on span "pause" at bounding box center [722, 355] width 22 height 22
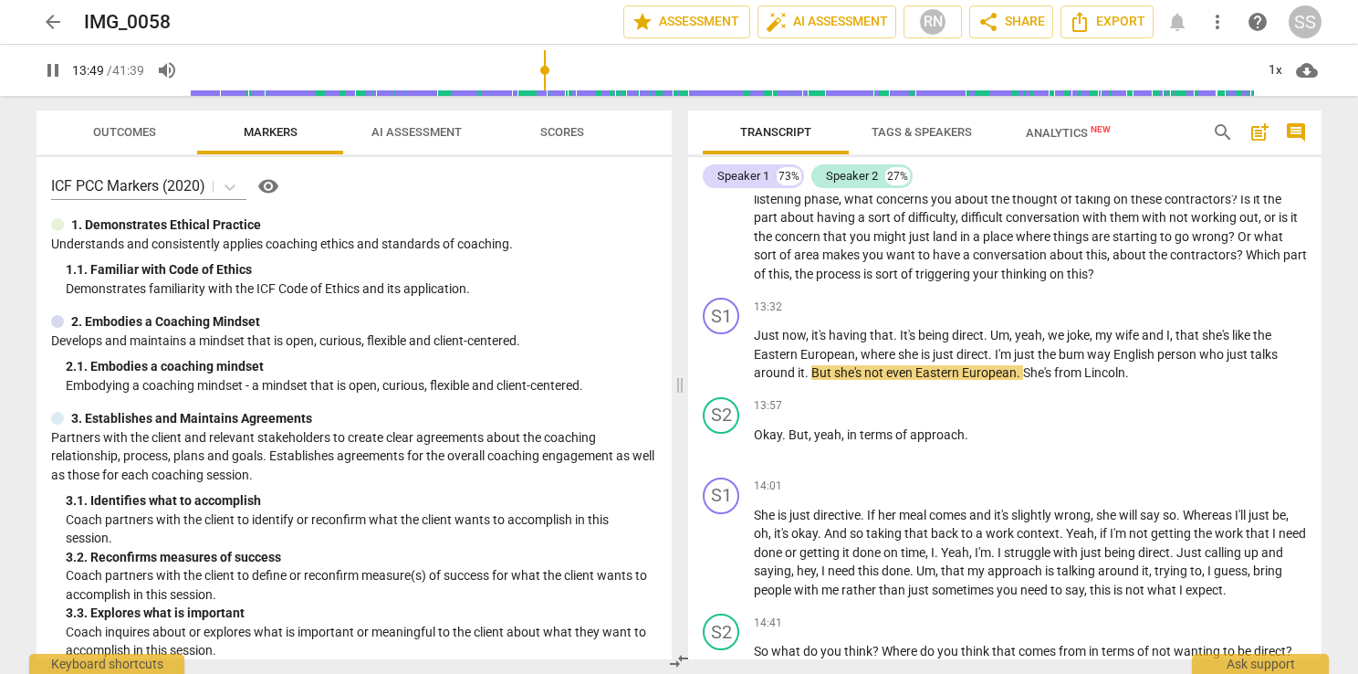
click at [50, 65] on span "pause" at bounding box center [53, 70] width 22 height 22
click at [724, 366] on span "play_arrow" at bounding box center [722, 355] width 22 height 22
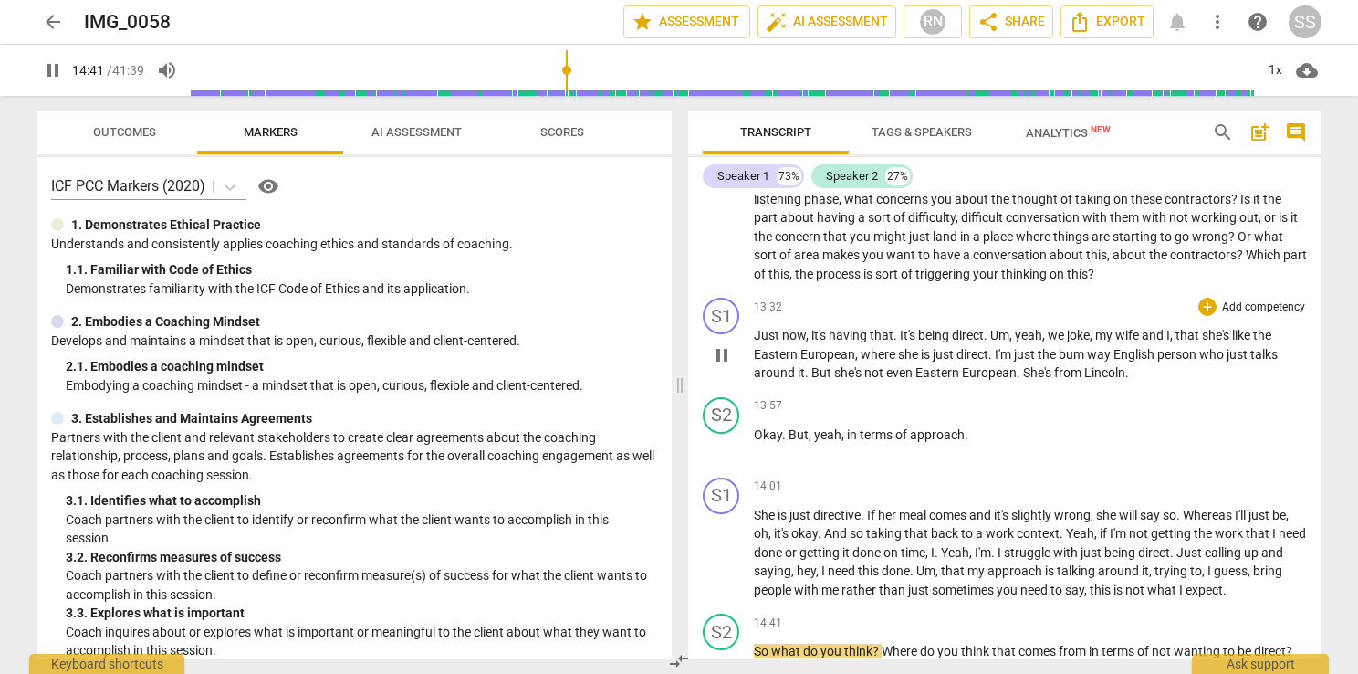
scroll to position [5012, 0]
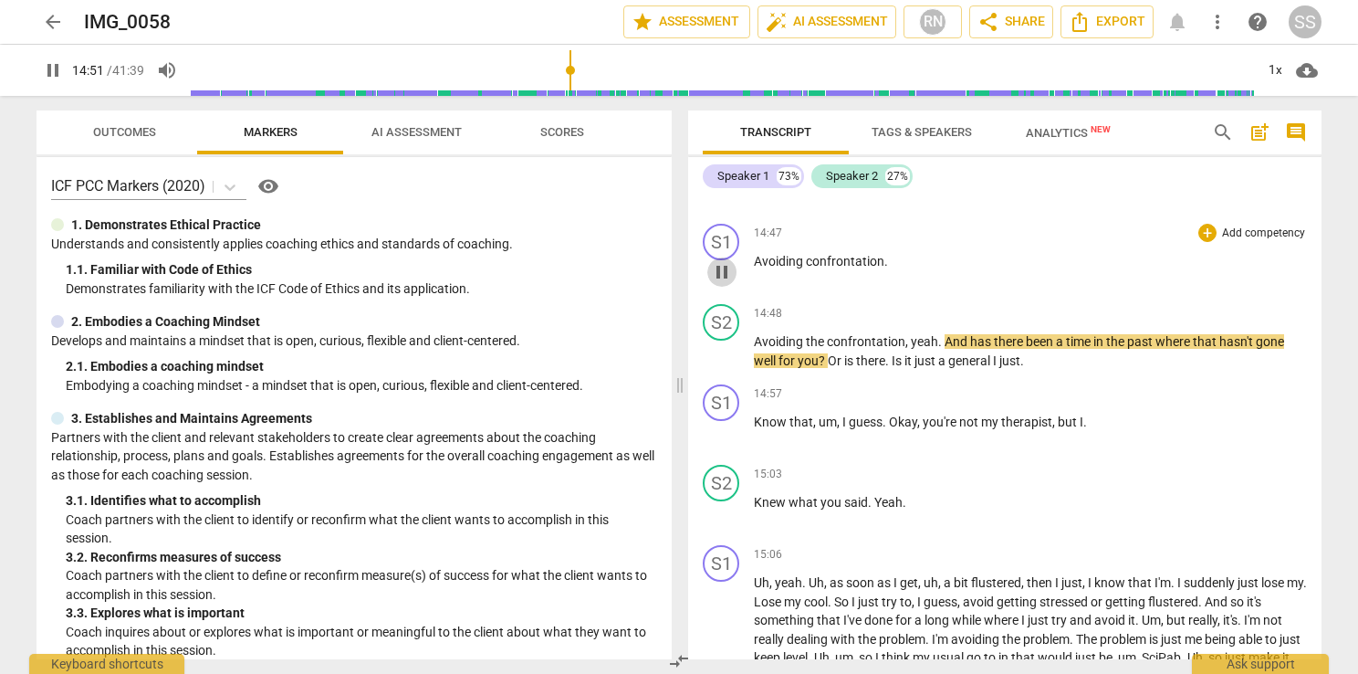
click at [727, 283] on span "pause" at bounding box center [722, 272] width 22 height 22
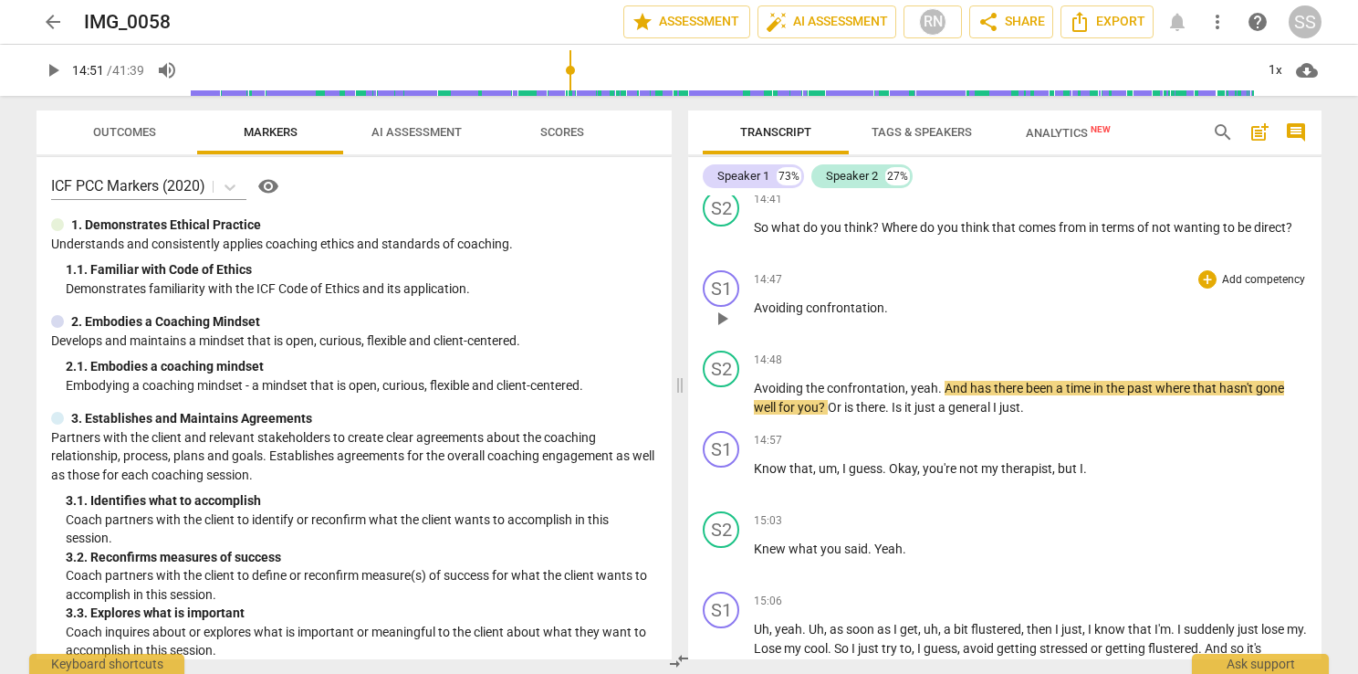
scroll to position [4921, 0]
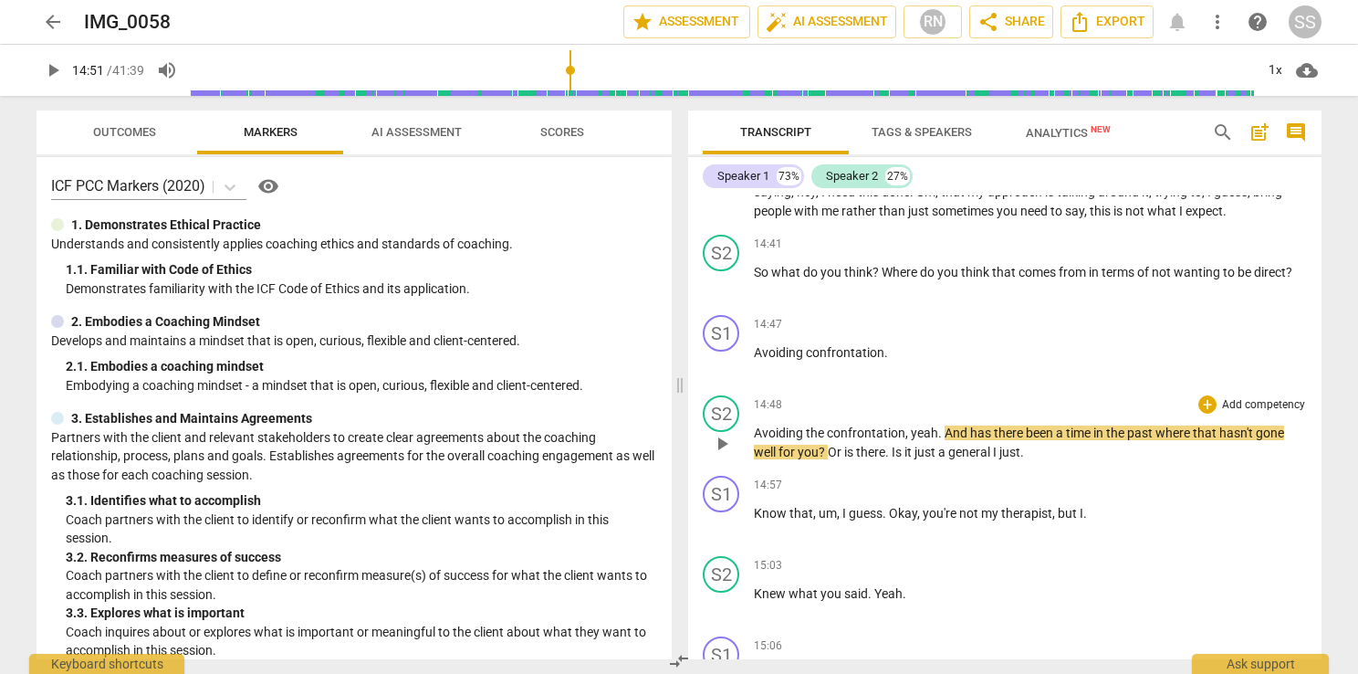
click at [719, 455] on span "play_arrow" at bounding box center [722, 444] width 22 height 22
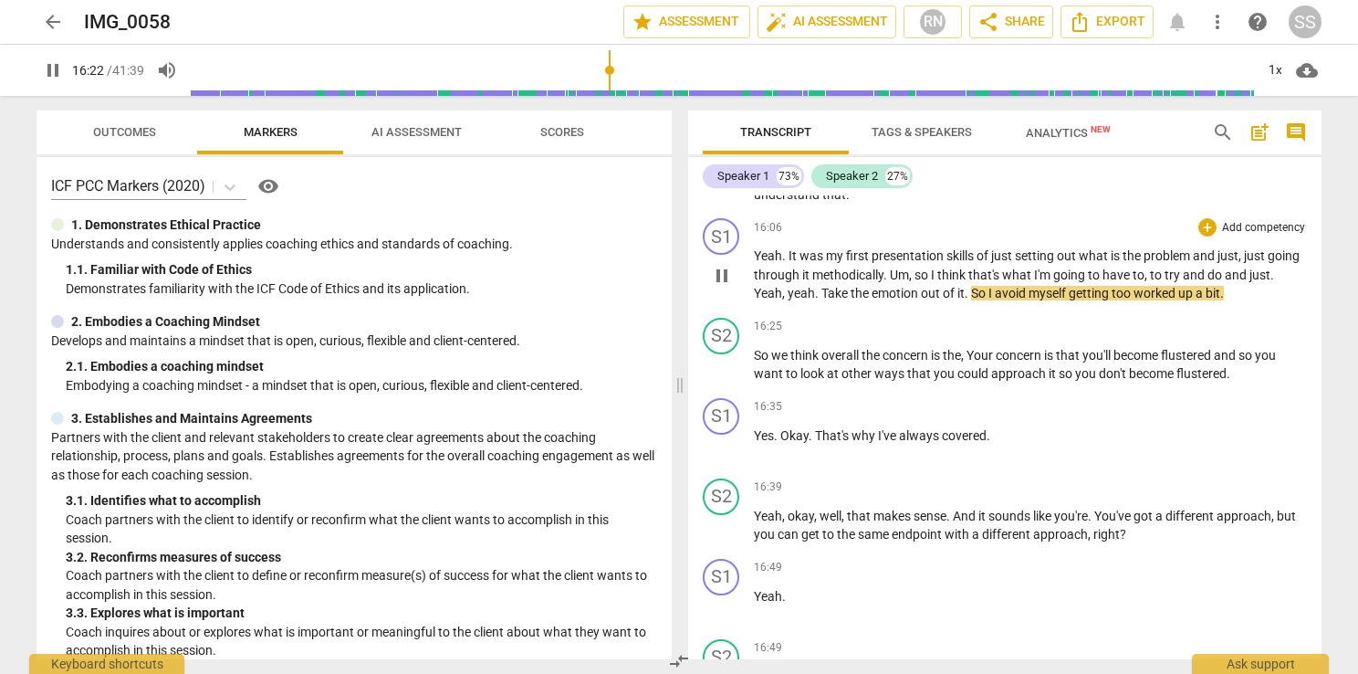
scroll to position [5742, 0]
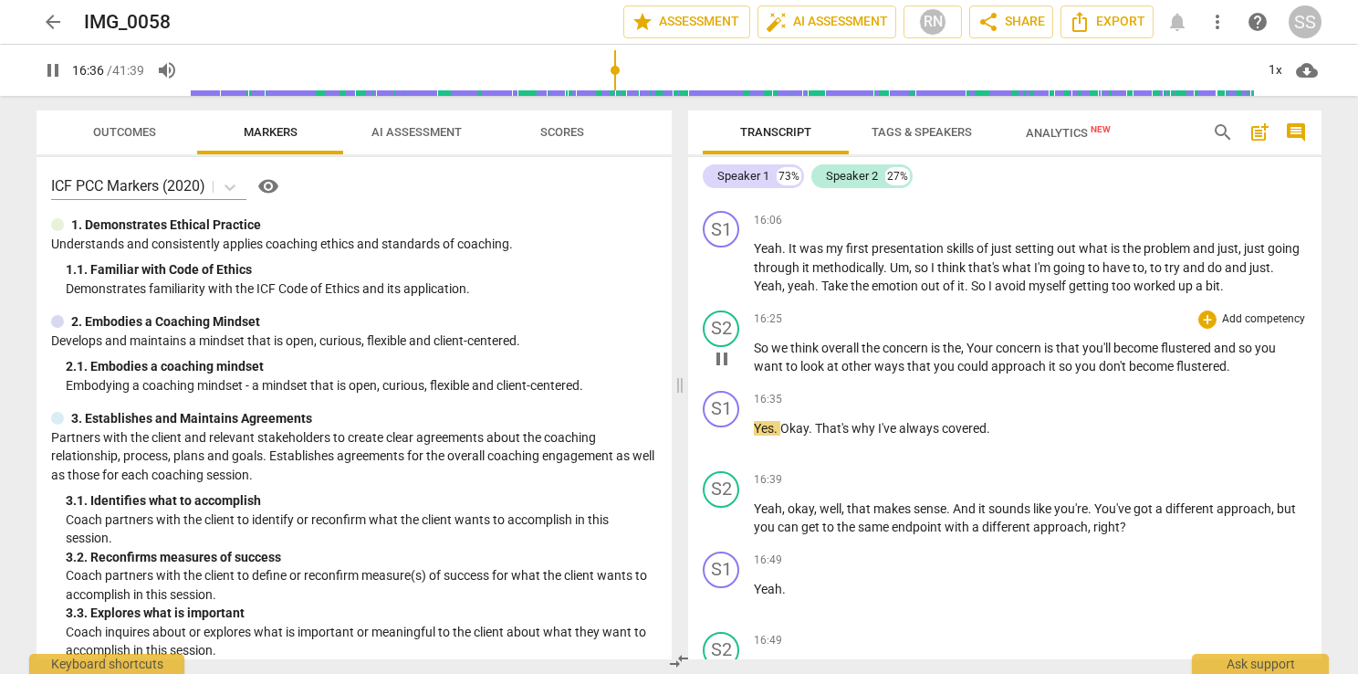
click at [725, 370] on span "pause" at bounding box center [722, 359] width 22 height 22
drag, startPoint x: 1242, startPoint y: 390, endPoint x: 1103, endPoint y: 384, distance: 139.8
click at [1103, 376] on p "So we think overall the concern is the , Your concern is that you'll become flu…" at bounding box center [1030, 357] width 553 height 37
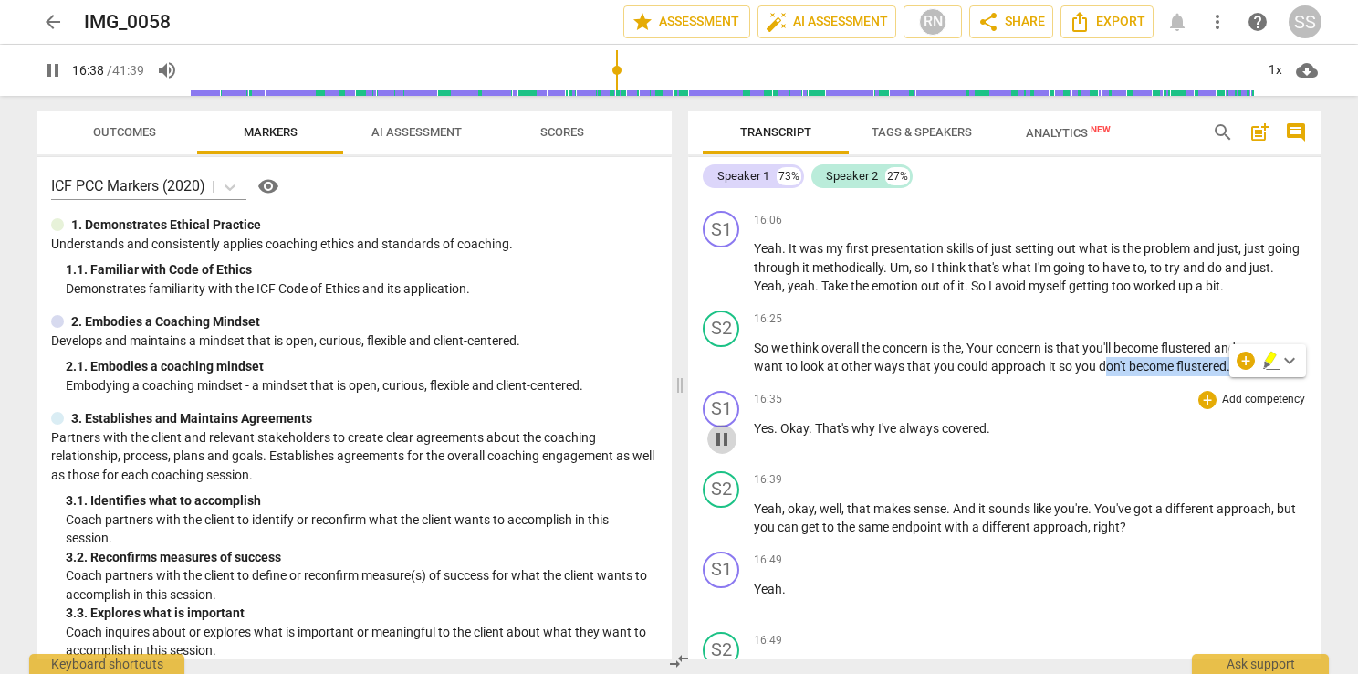
click at [720, 450] on span "pause" at bounding box center [722, 439] width 22 height 22
click at [716, 450] on span "play_arrow" at bounding box center [722, 439] width 22 height 22
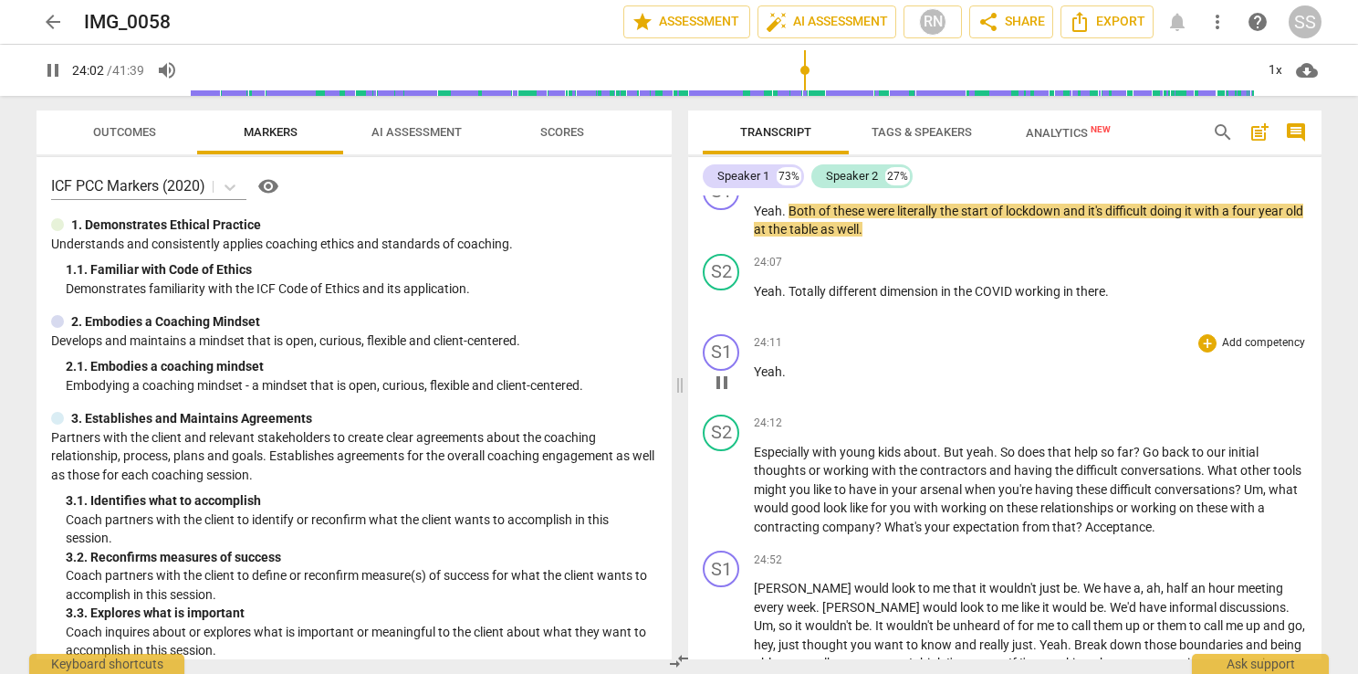
scroll to position [8619, 0]
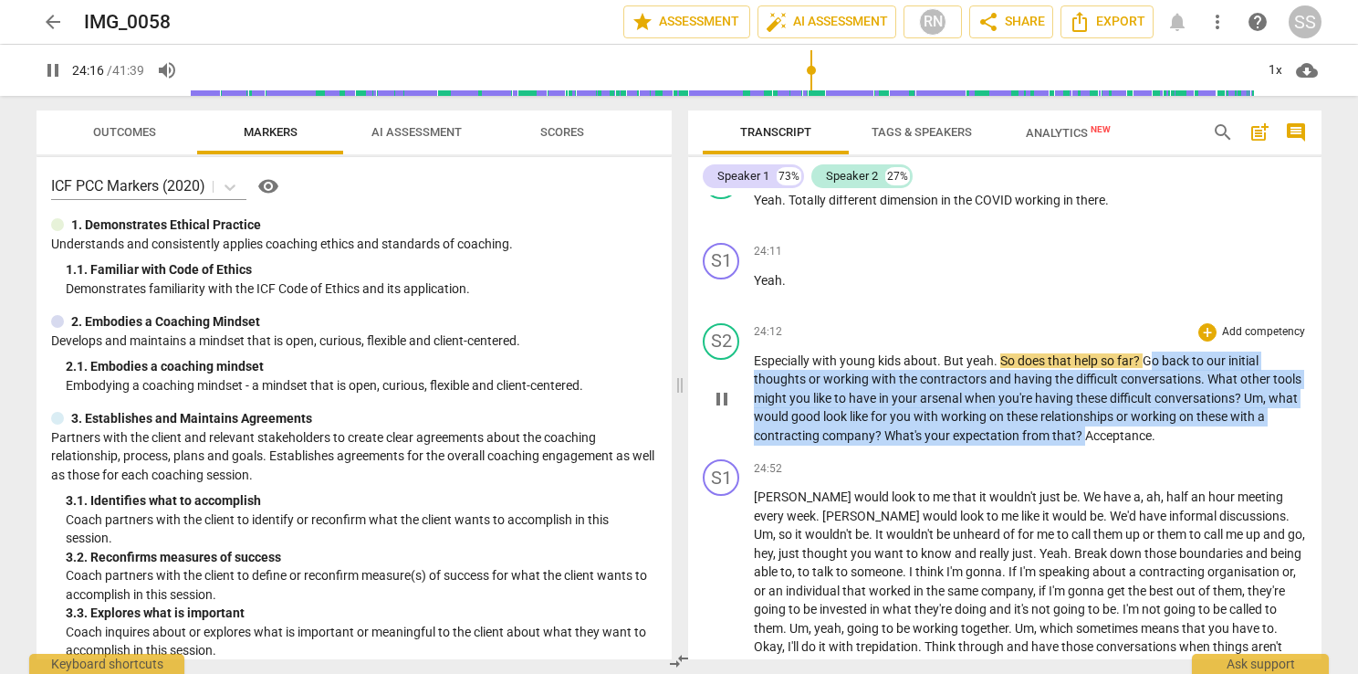
drag, startPoint x: 1147, startPoint y: 368, endPoint x: 1084, endPoint y: 455, distance: 107.9
click at [1084, 453] on div "S2 play_arrow pause 24:12 + Add competency keyboard_arrow_right Especially with…" at bounding box center [1004, 384] width 633 height 137
click at [723, 407] on span "pause" at bounding box center [722, 399] width 22 height 22
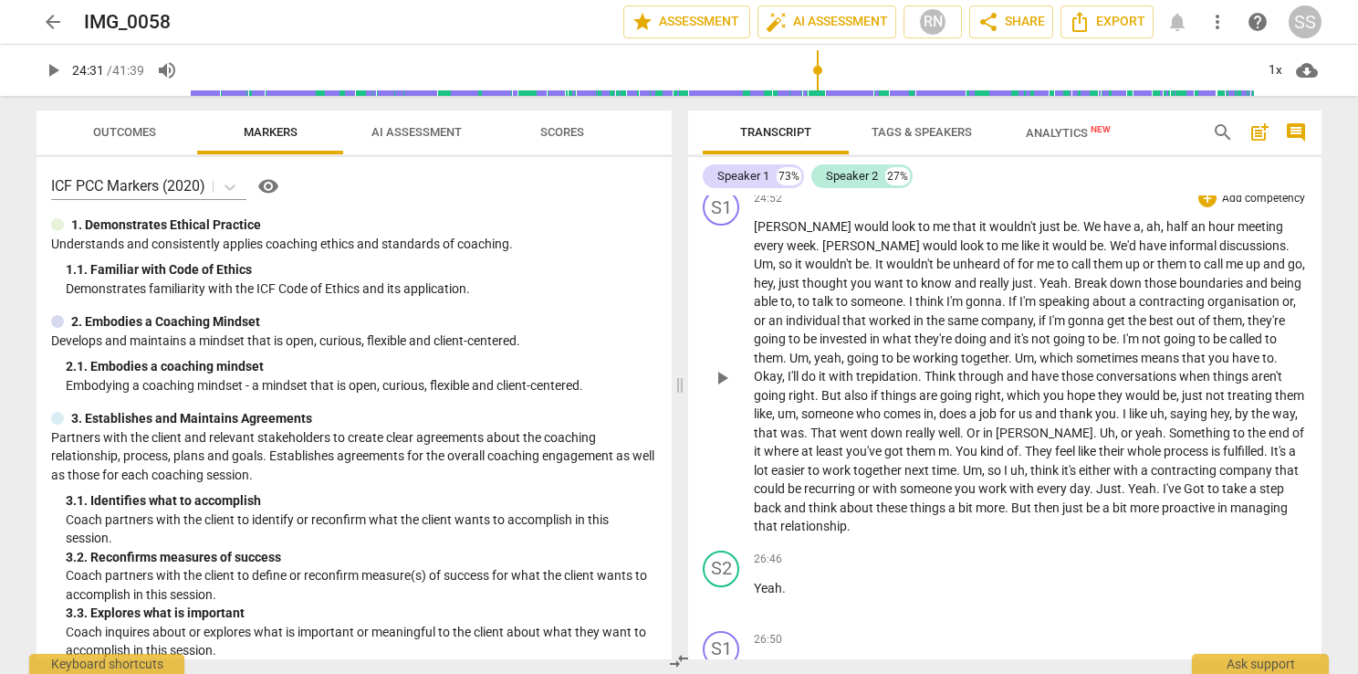
scroll to position [8893, 0]
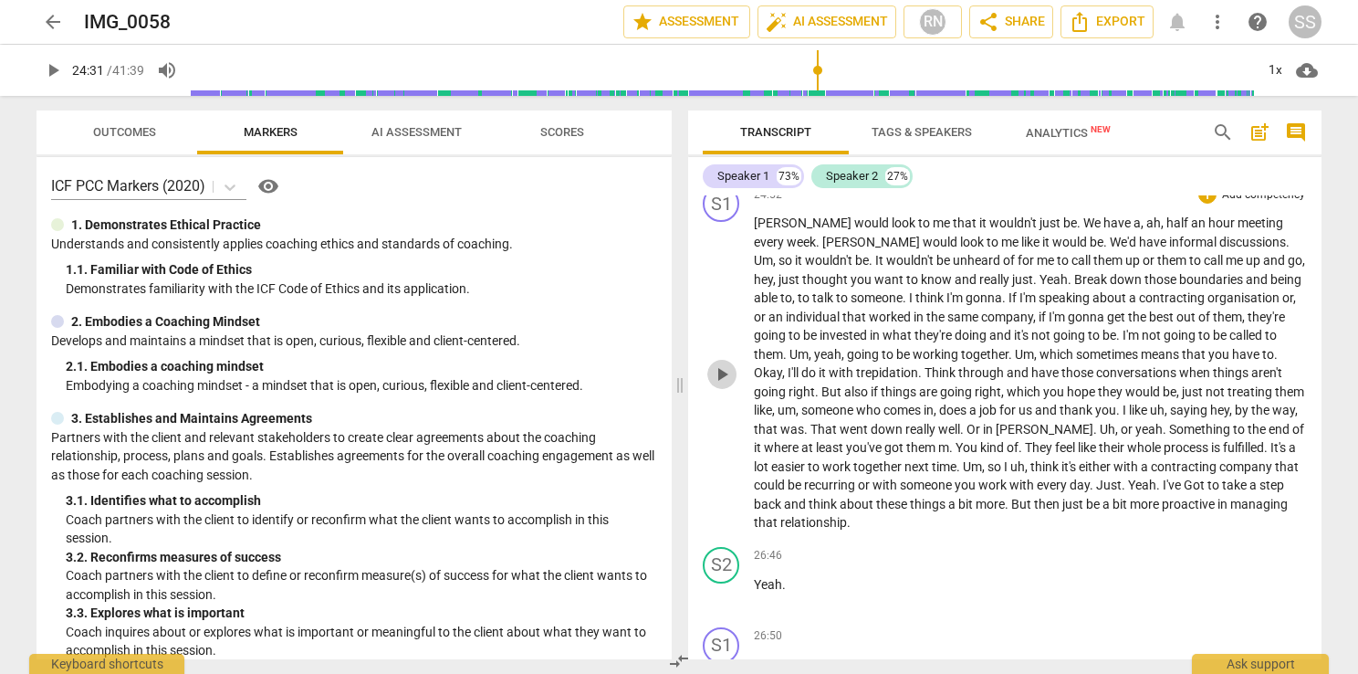
click at [722, 378] on span "play_arrow" at bounding box center [722, 374] width 22 height 22
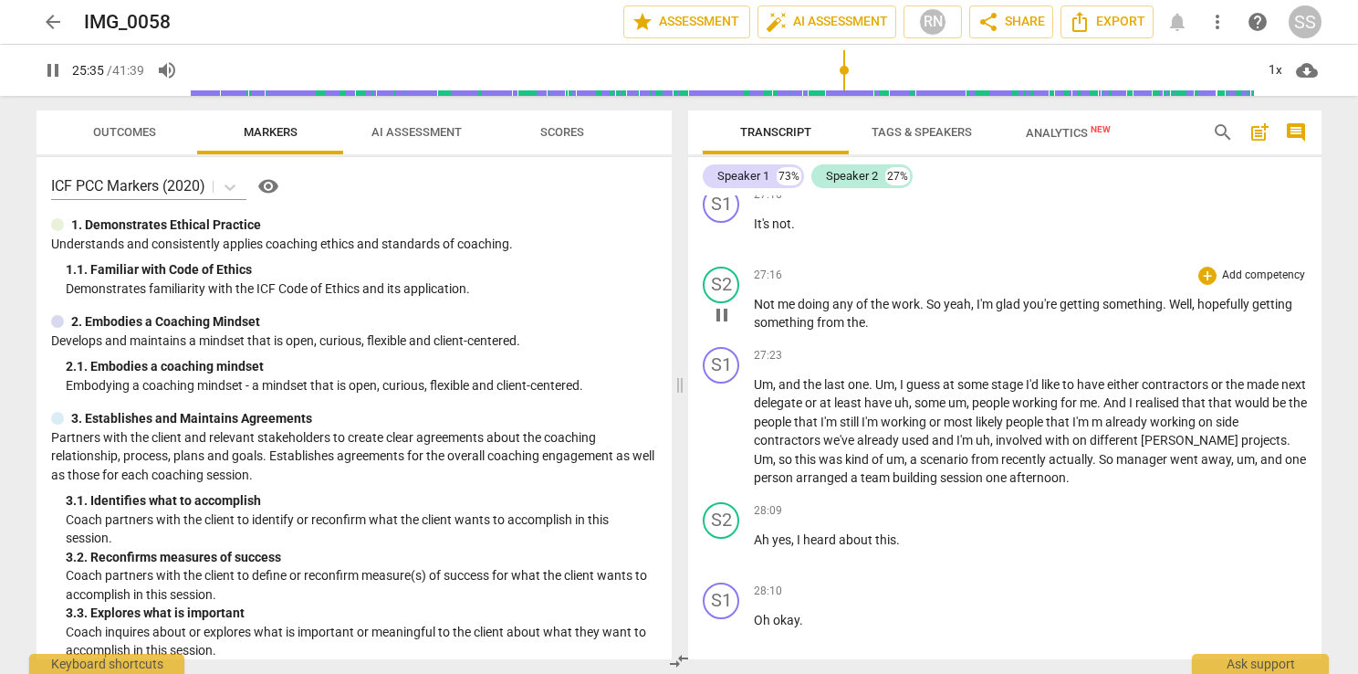
scroll to position [9623, 0]
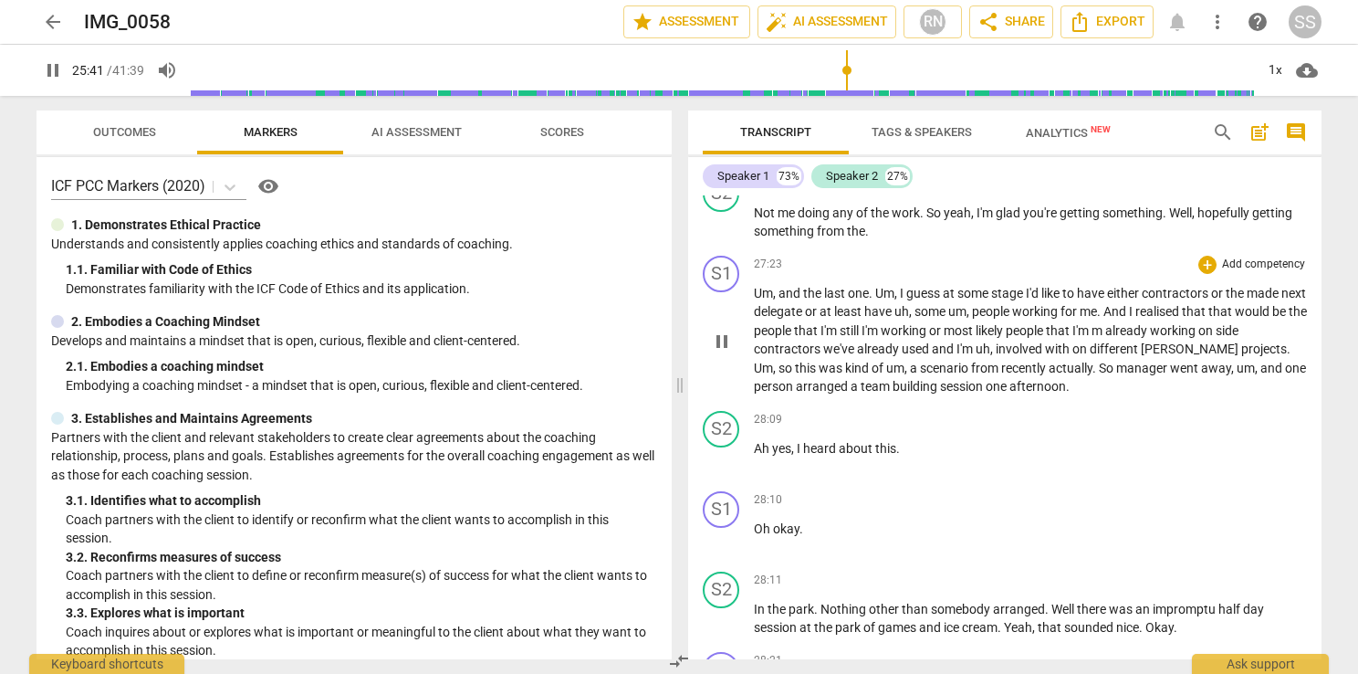
click at [728, 345] on span "pause" at bounding box center [722, 341] width 22 height 22
click at [728, 345] on span "play_arrow" at bounding box center [722, 341] width 22 height 22
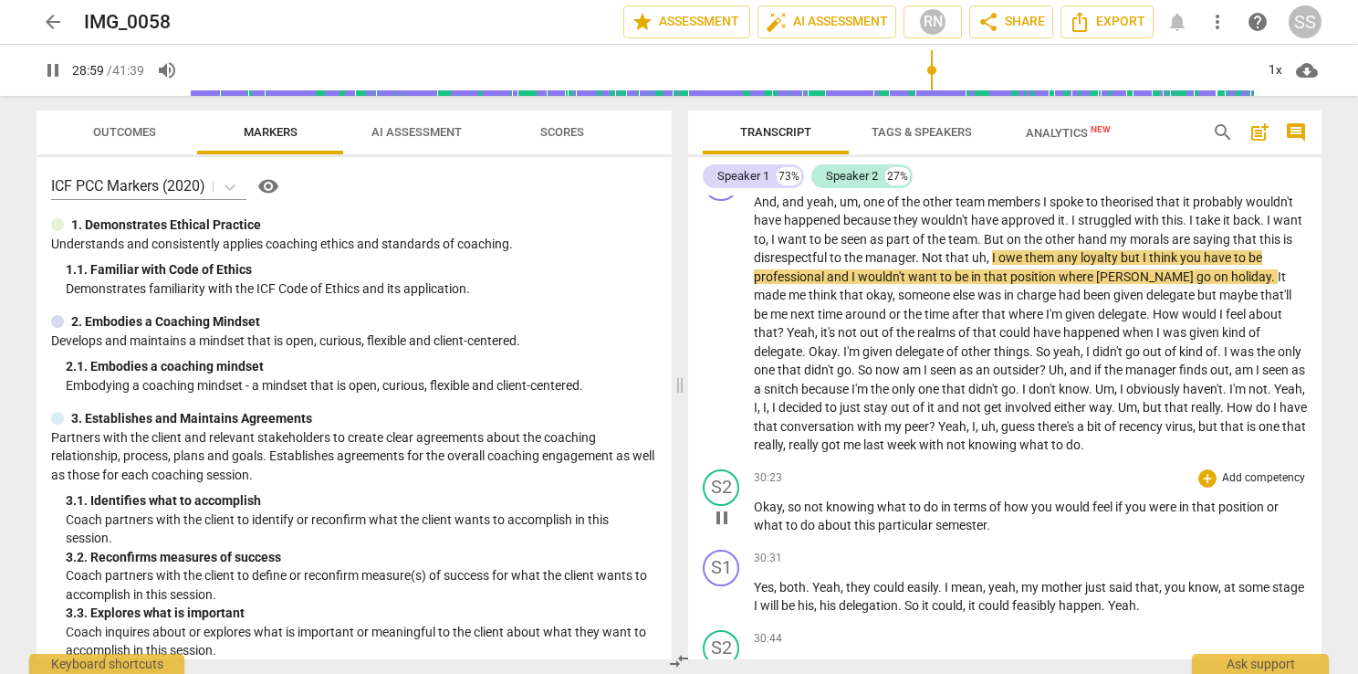
scroll to position [10390, 0]
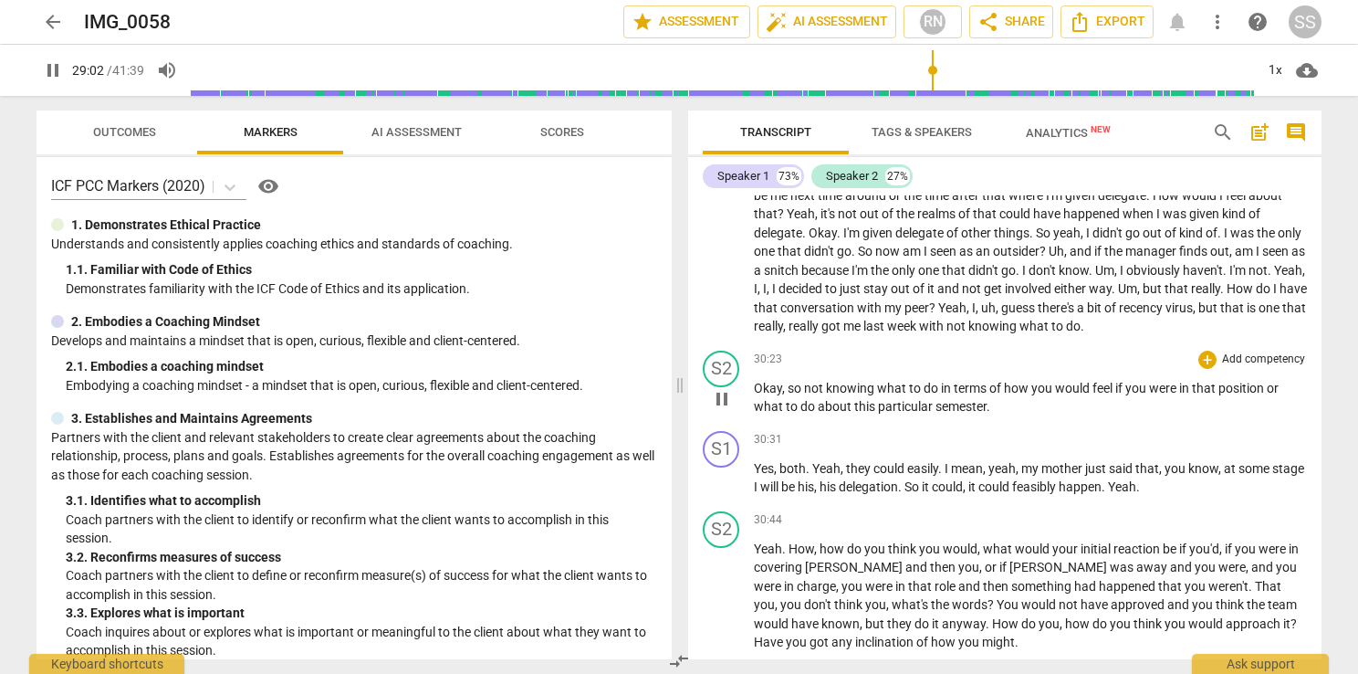
click at [728, 403] on span "pause" at bounding box center [722, 399] width 22 height 22
click at [728, 403] on span "play_arrow" at bounding box center [722, 399] width 22 height 22
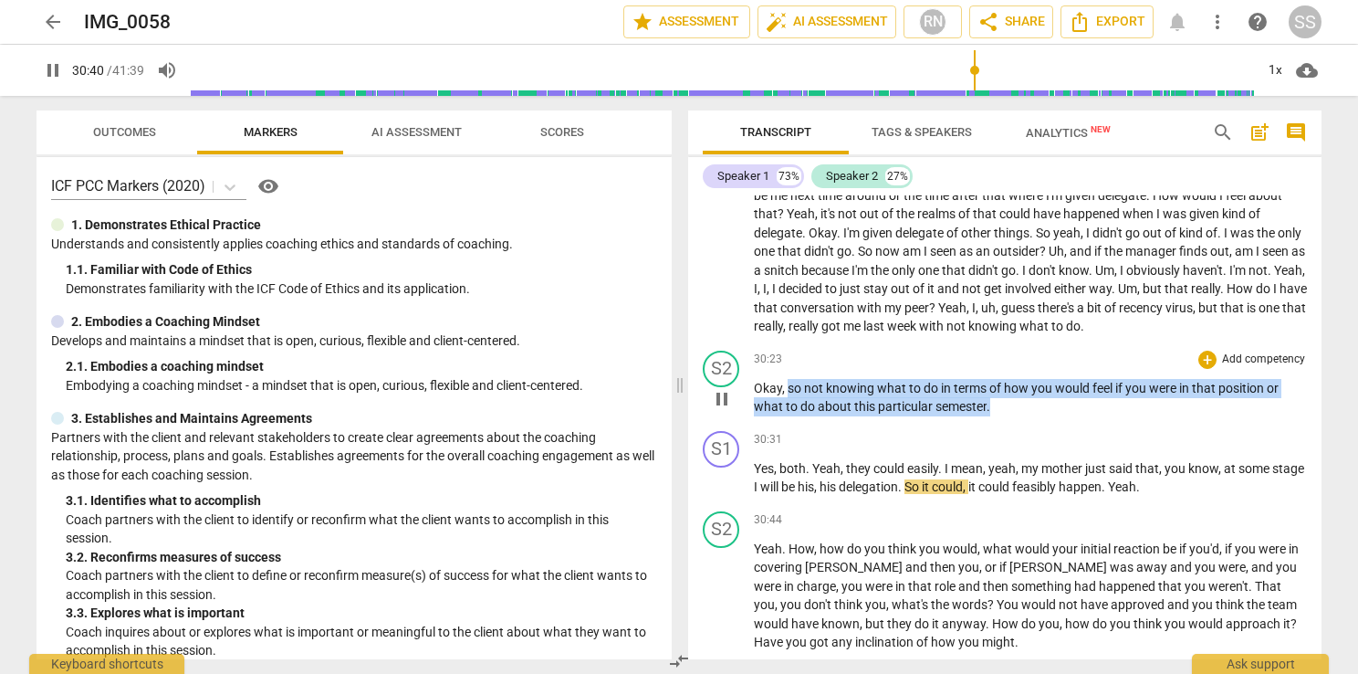
drag, startPoint x: 999, startPoint y: 416, endPoint x: 787, endPoint y: 389, distance: 213.5
click at [787, 389] on p "Okay , so not knowing what to do in terms of how you would feel if you were in …" at bounding box center [1030, 397] width 553 height 37
copy p "so not knowing what to do in terms of how you would feel if you were in that po…"
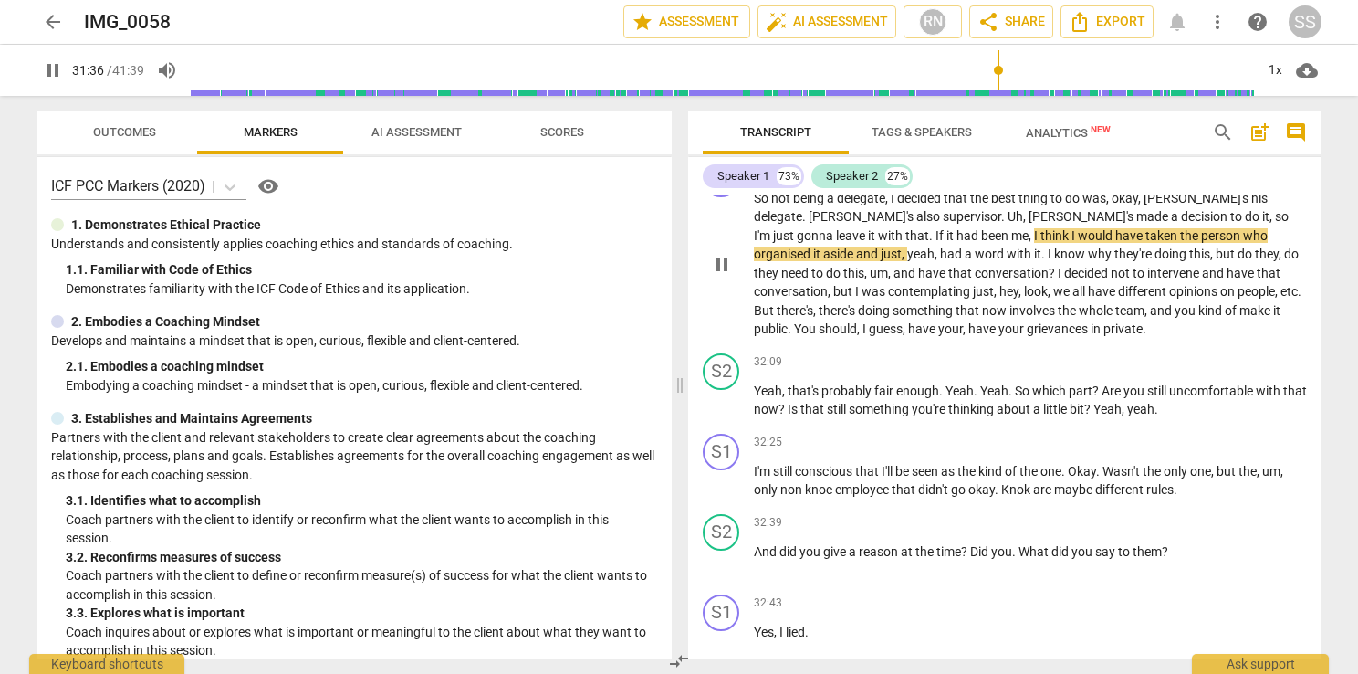
scroll to position [10804, 0]
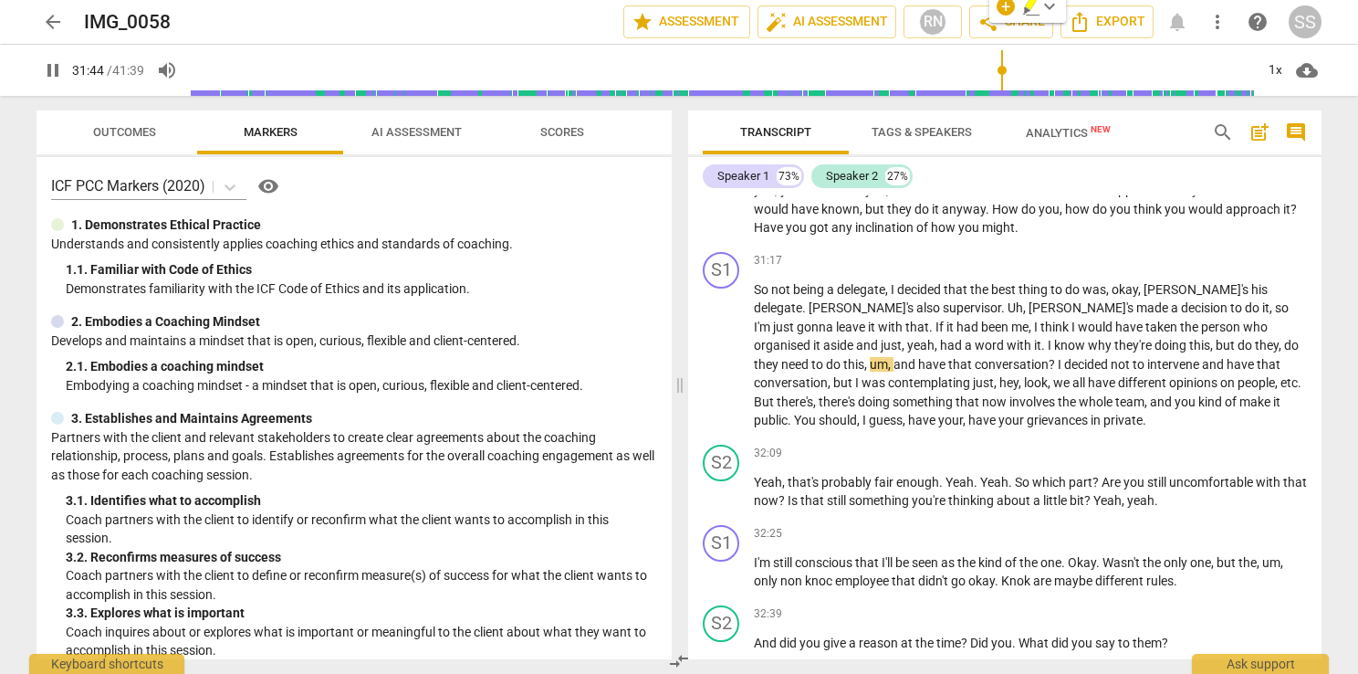
click at [58, 71] on span "pause" at bounding box center [53, 70] width 22 height 22
type input "1905"
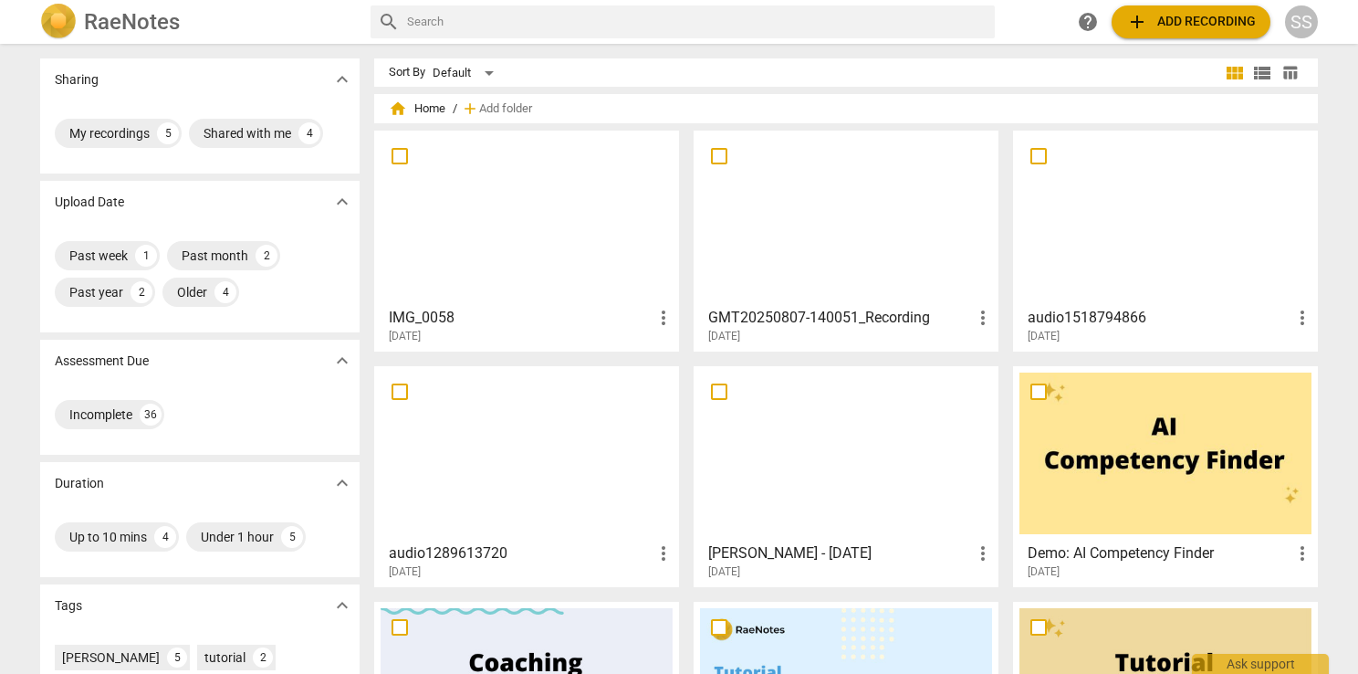
click at [822, 180] on div at bounding box center [846, 218] width 292 height 162
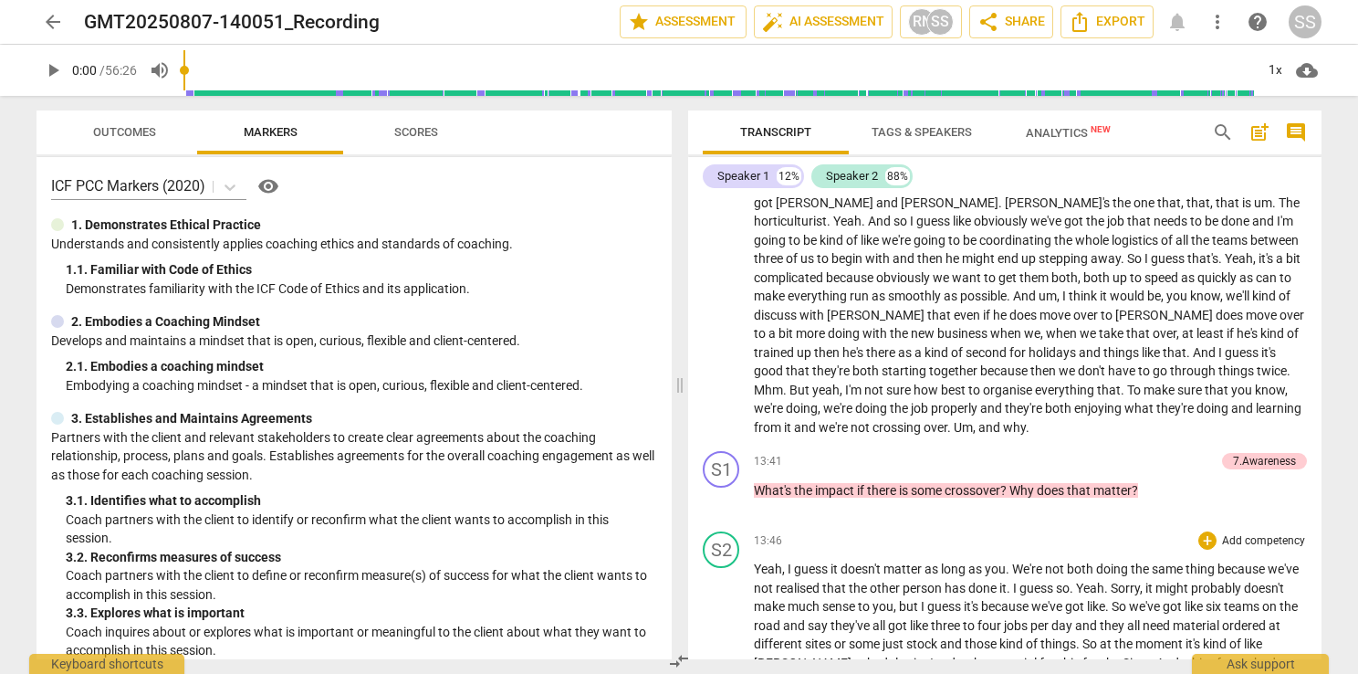
scroll to position [2647, 0]
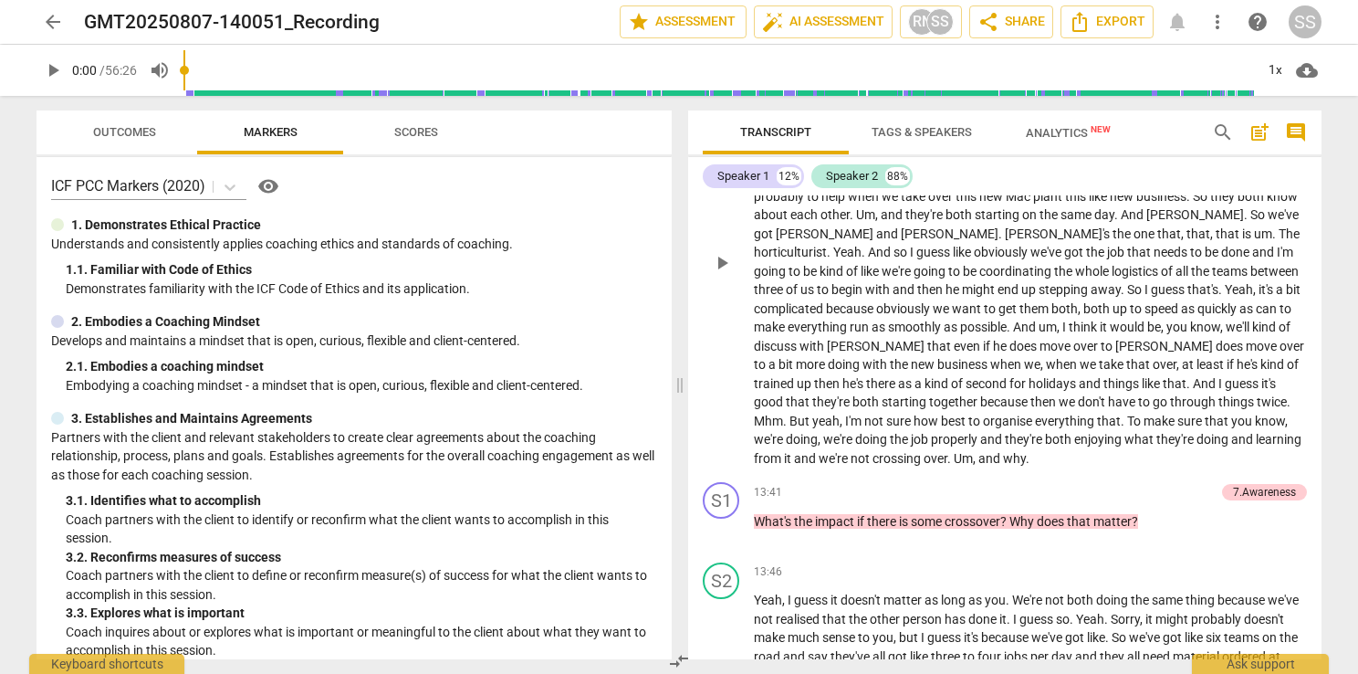
click at [1219, 391] on span "I" at bounding box center [1222, 383] width 6 height 15
click at [44, 13] on span "arrow_back" at bounding box center [53, 22] width 22 height 22
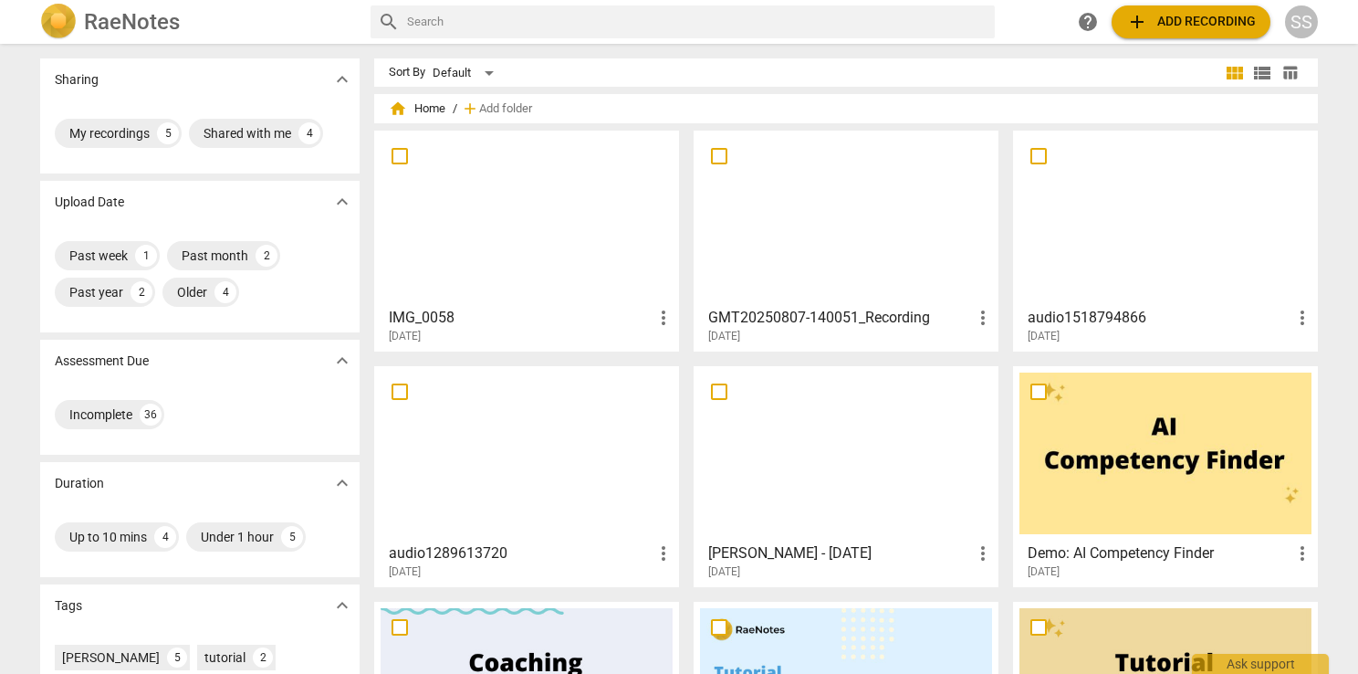
click at [1115, 209] on div at bounding box center [1166, 218] width 292 height 162
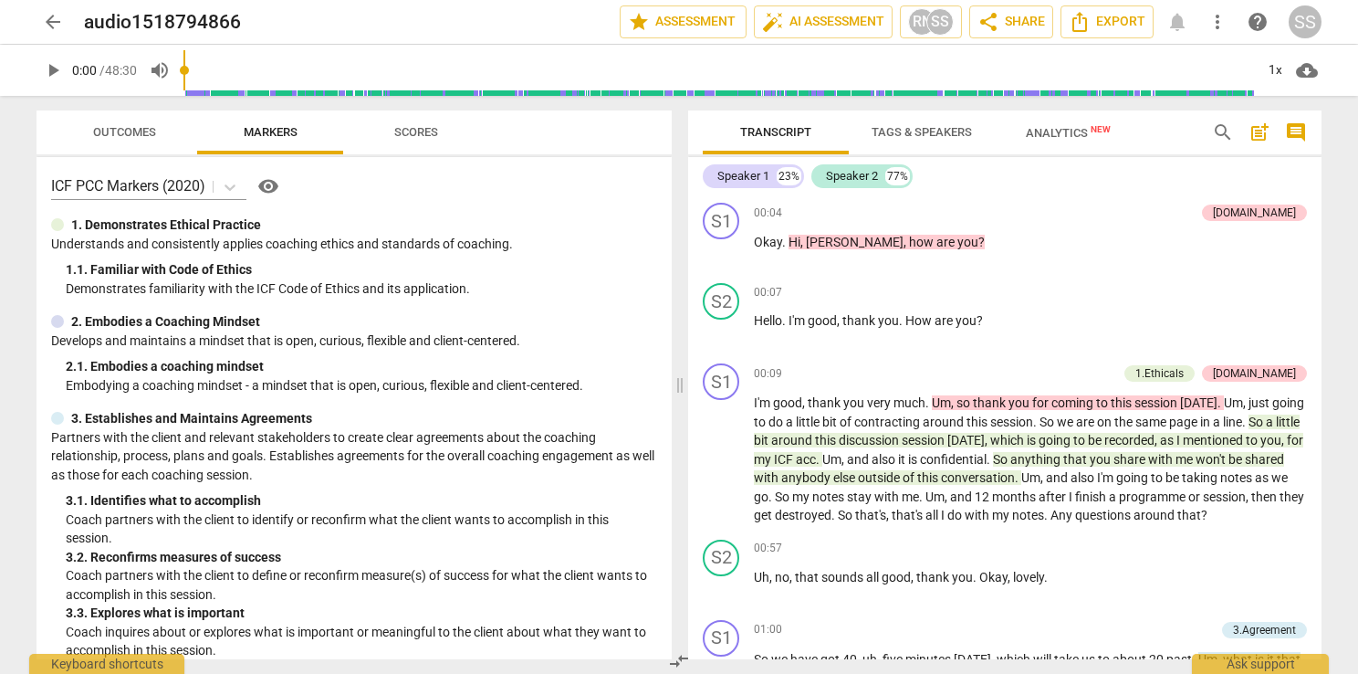
click at [1223, 126] on span "search" at bounding box center [1223, 132] width 22 height 22
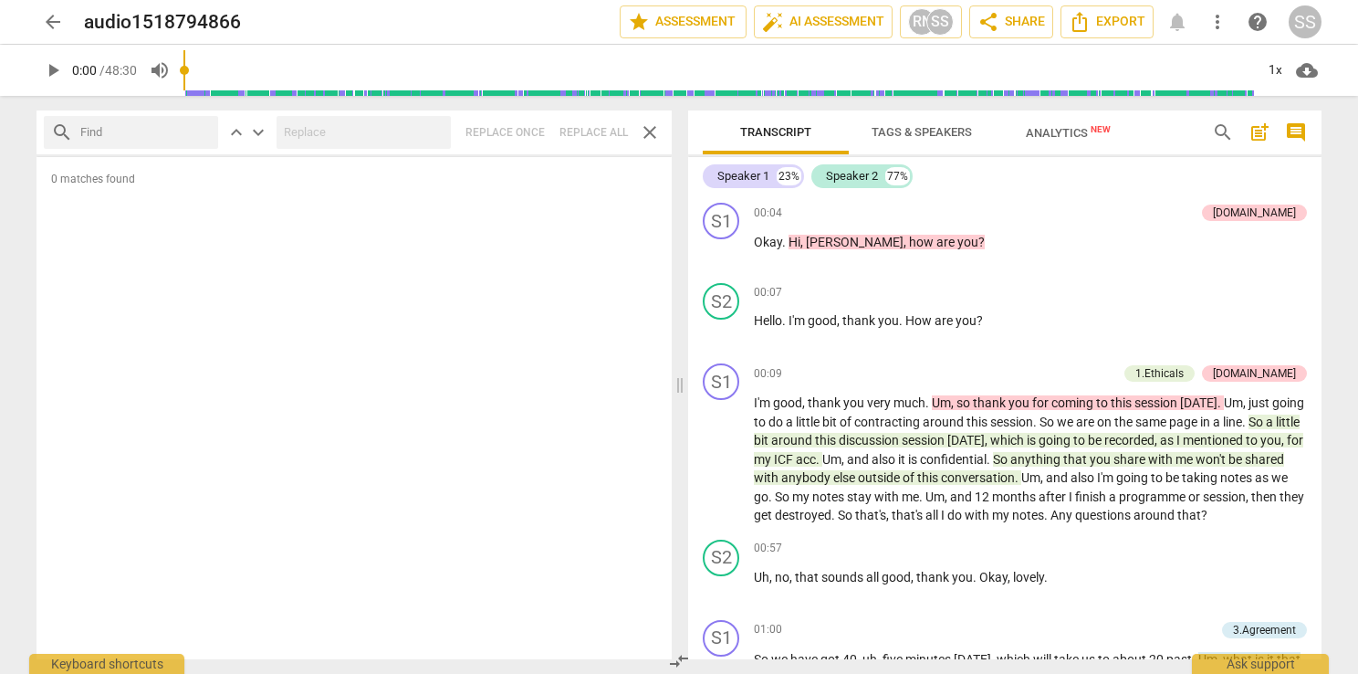
click at [160, 135] on input "text" at bounding box center [145, 132] width 131 height 29
type input "playbook"
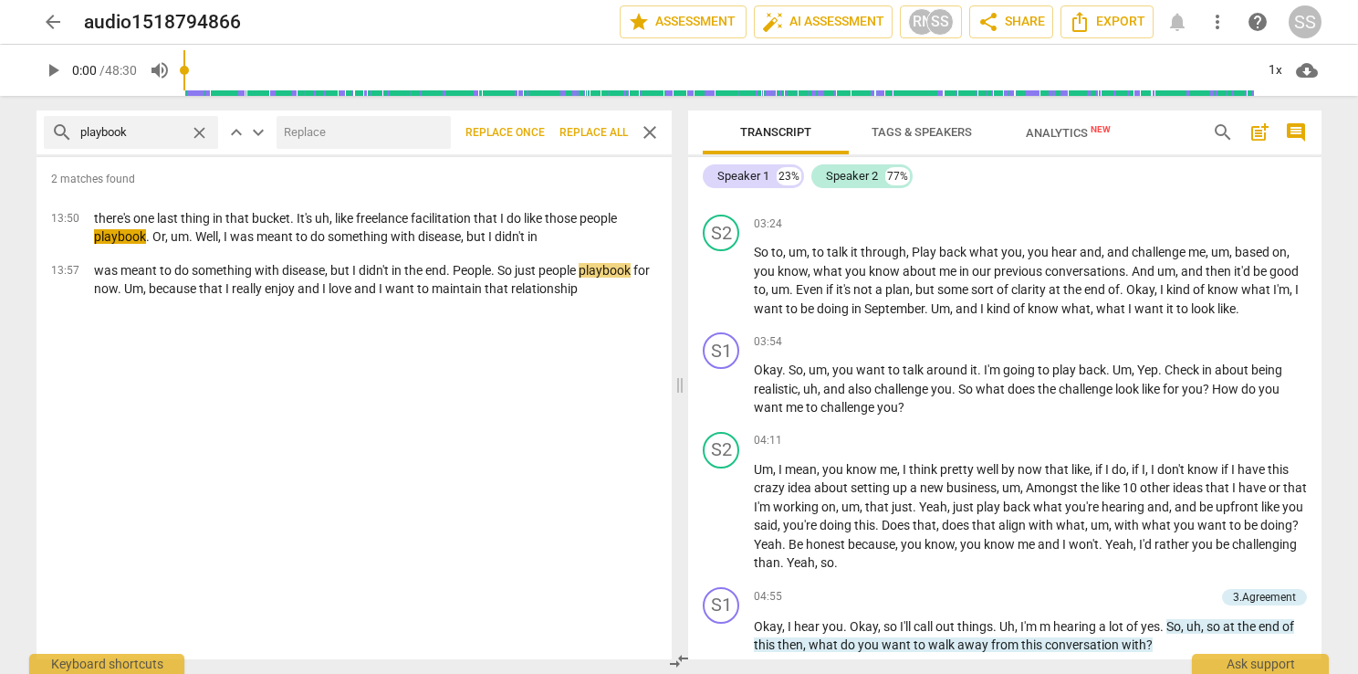
scroll to position [1552, 0]
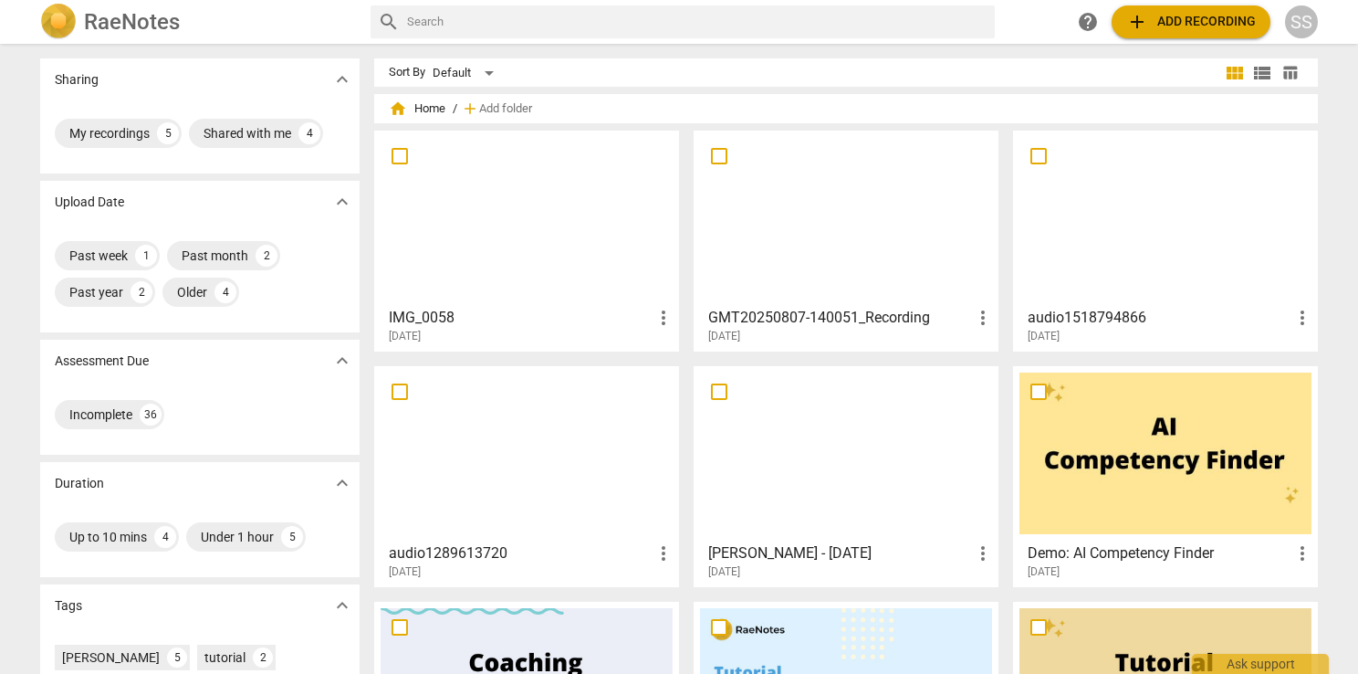
click at [434, 207] on div at bounding box center [527, 218] width 292 height 162
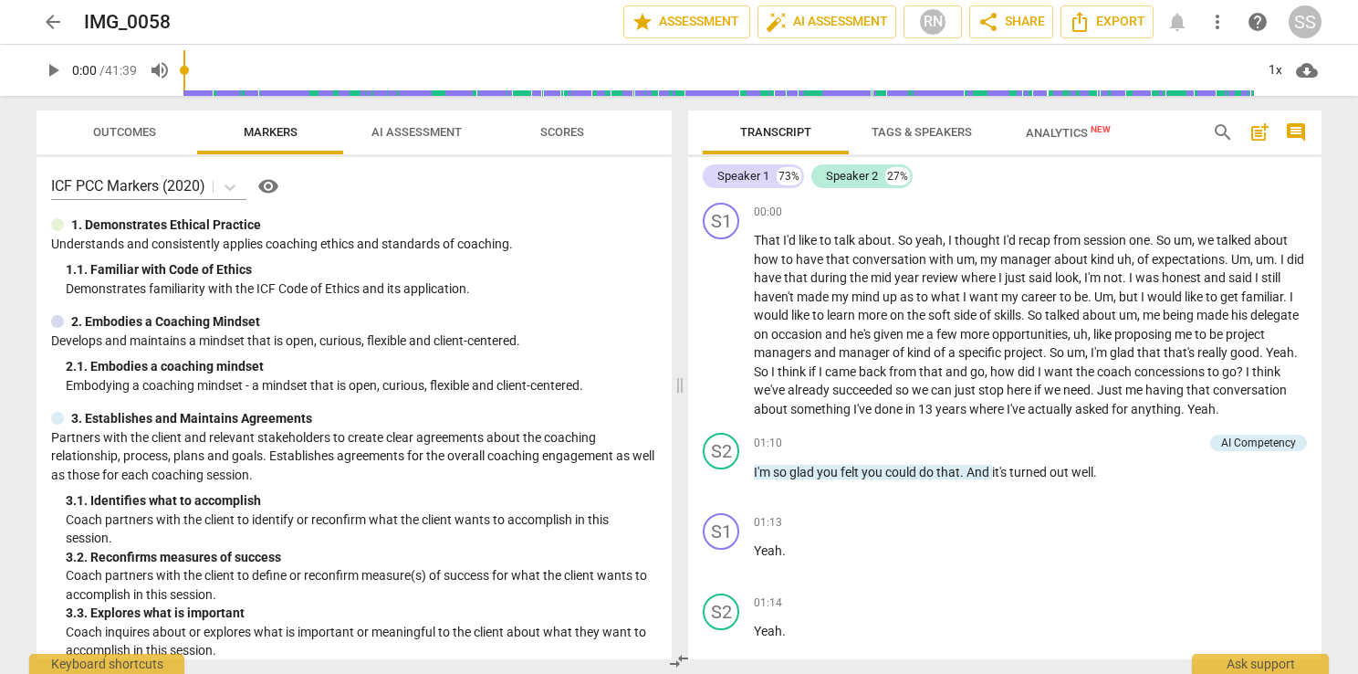
drag, startPoint x: 184, startPoint y: 65, endPoint x: 485, endPoint y: 79, distance: 300.6
click at [485, 79] on div "play_arrow 0:00 / 41:39 volume_up 1x cloud_download" at bounding box center [679, 70] width 1285 height 51
click at [518, 71] on input "range" at bounding box center [718, 70] width 1071 height 58
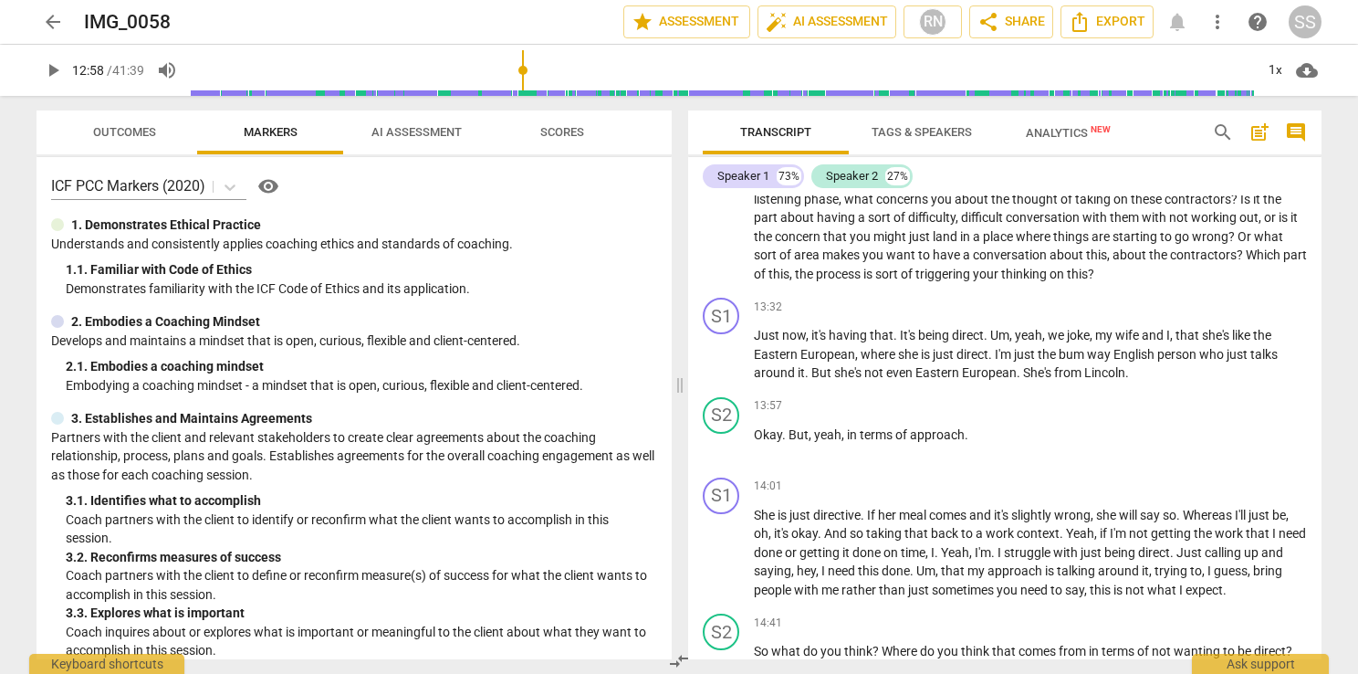
click at [620, 76] on input "range" at bounding box center [722, 70] width 1063 height 58
click at [717, 77] on input "range" at bounding box center [722, 70] width 1063 height 58
click at [800, 79] on input "range" at bounding box center [722, 70] width 1063 height 58
click at [862, 79] on input "range" at bounding box center [722, 70] width 1063 height 58
click at [937, 74] on input "range" at bounding box center [722, 70] width 1063 height 58
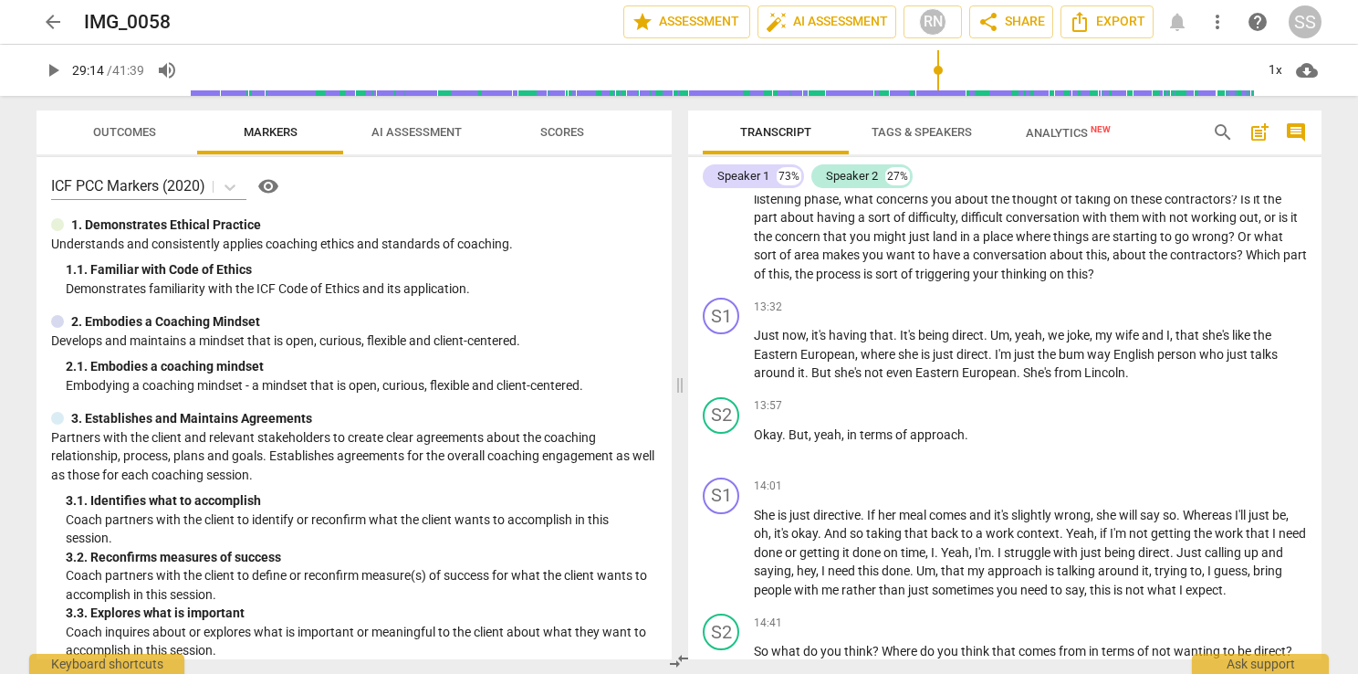
click at [960, 75] on input "range" at bounding box center [722, 70] width 1063 height 58
click at [993, 75] on input "range" at bounding box center [722, 70] width 1063 height 58
click at [49, 66] on span "play_arrow" at bounding box center [53, 70] width 22 height 22
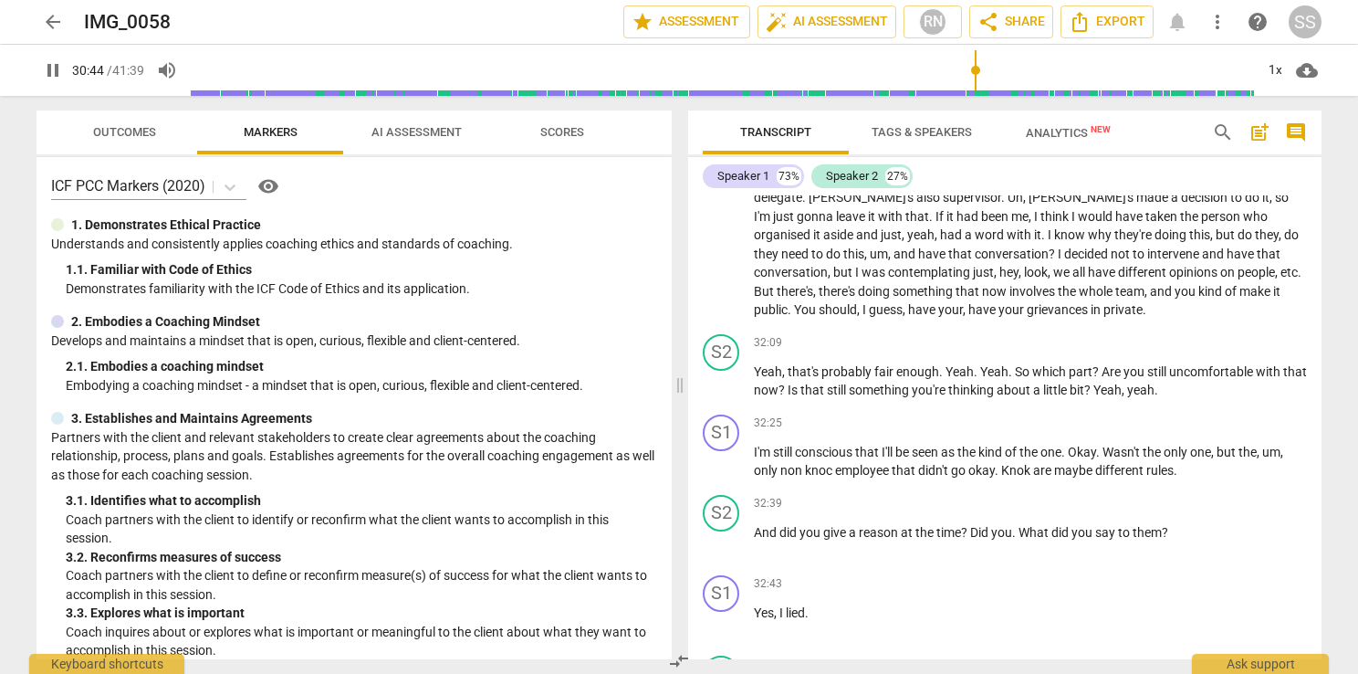
drag, startPoint x: 988, startPoint y: 72, endPoint x: 975, endPoint y: 72, distance: 12.8
click at [975, 72] on input "range" at bounding box center [722, 70] width 1063 height 58
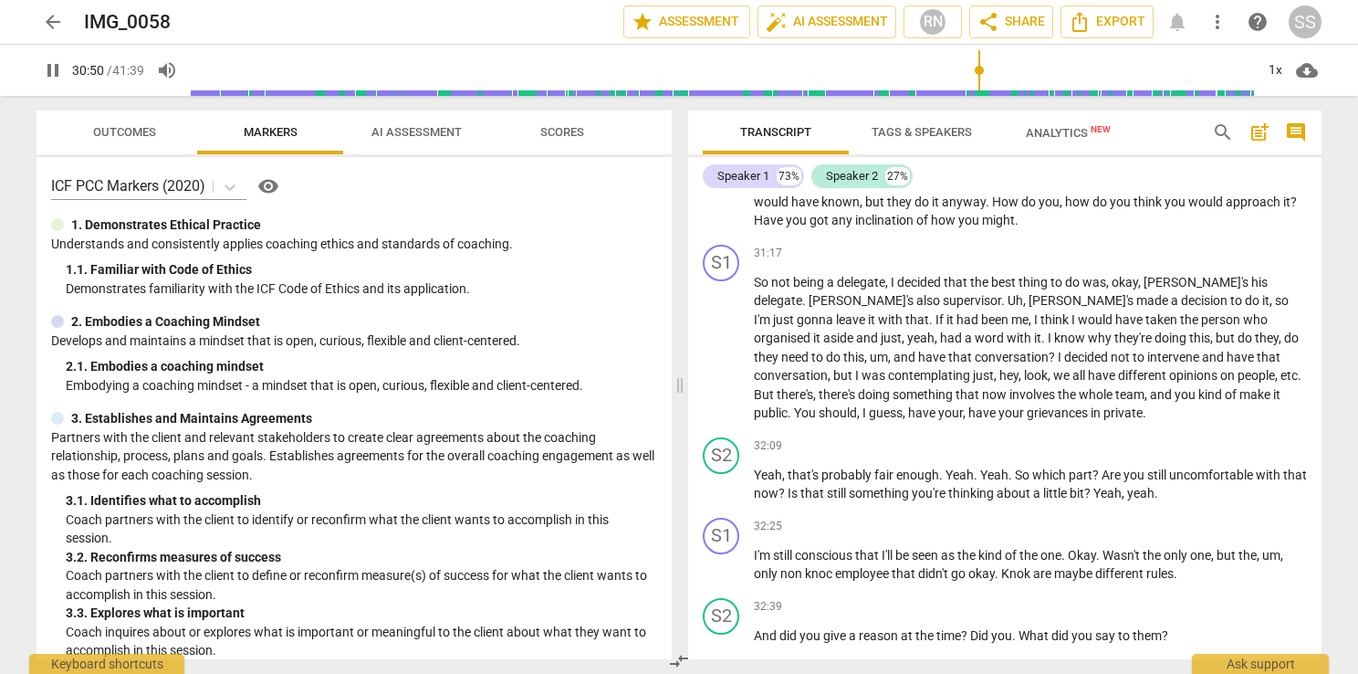
scroll to position [10823, 0]
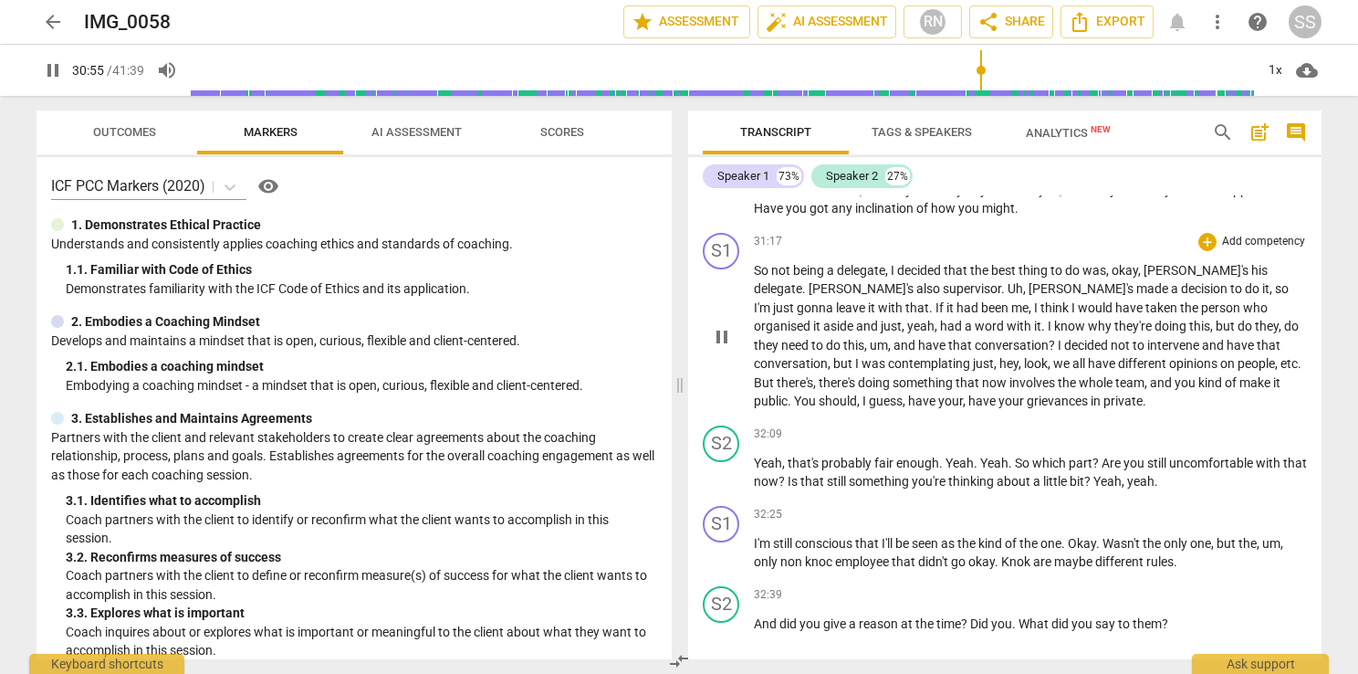
click at [730, 341] on span "pause" at bounding box center [722, 337] width 22 height 22
click at [730, 341] on span "play_arrow" at bounding box center [722, 337] width 22 height 22
click at [58, 78] on span "pause" at bounding box center [53, 70] width 22 height 22
click at [58, 68] on span "play_arrow" at bounding box center [53, 70] width 22 height 22
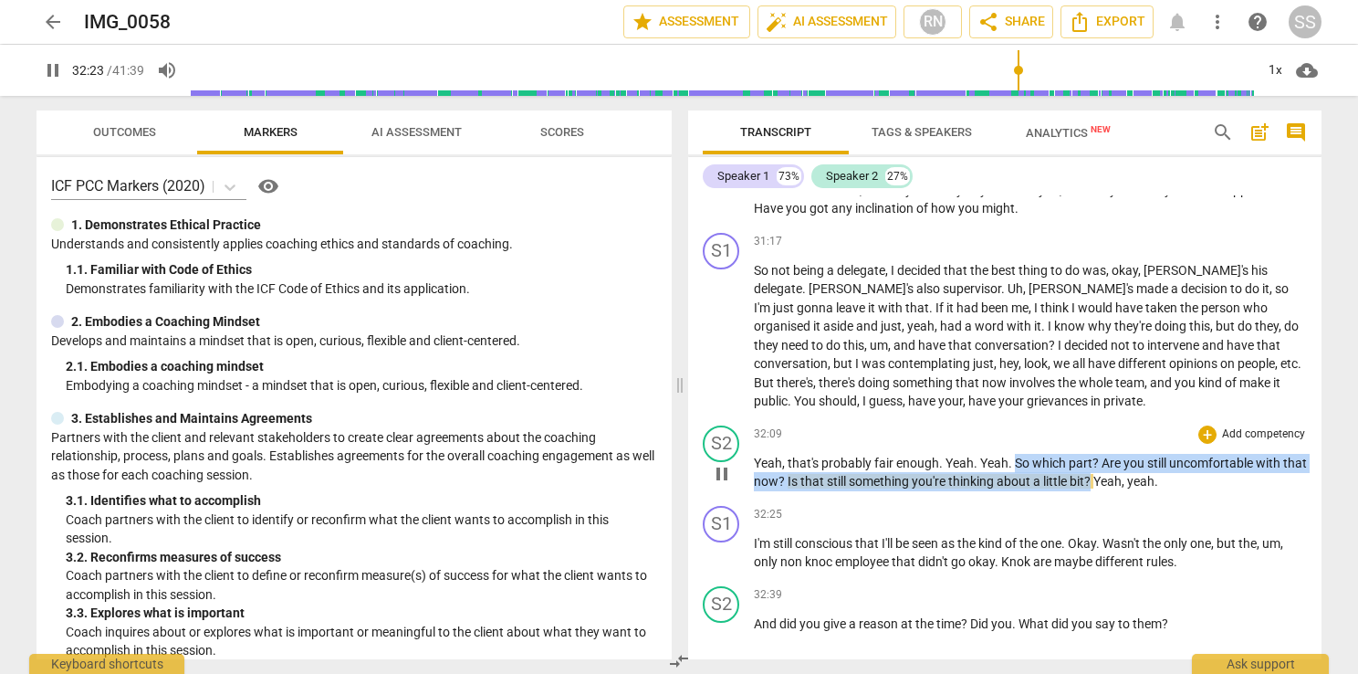
drag, startPoint x: 1115, startPoint y: 491, endPoint x: 1015, endPoint y: 472, distance: 101.3
click at [1015, 472] on p "Yeah , that's probably fair enough . Yeah . Yeah . So which part ? Are you stil…" at bounding box center [1030, 472] width 553 height 37
copy p "So which part ? Are you still uncomfortable with that now ? Is that still somet…"
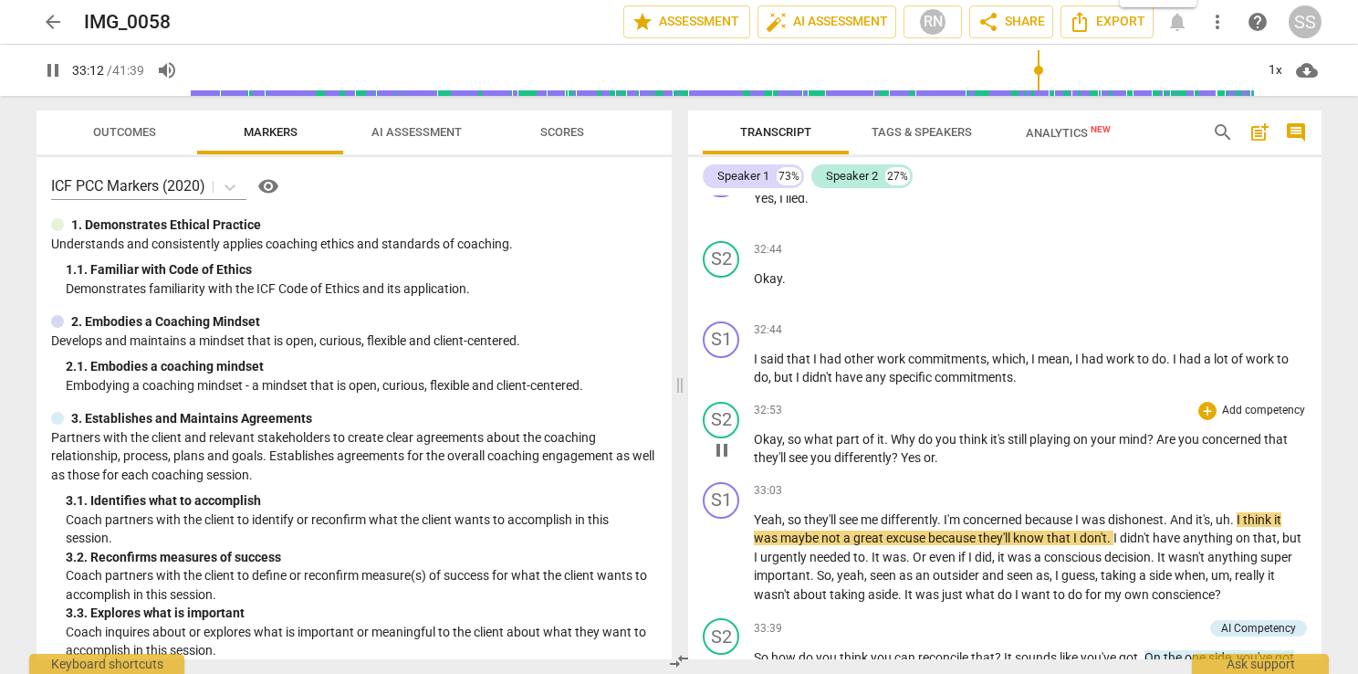
click at [728, 457] on span "pause" at bounding box center [722, 450] width 22 height 22
click at [728, 457] on span "play_arrow" at bounding box center [722, 450] width 22 height 22
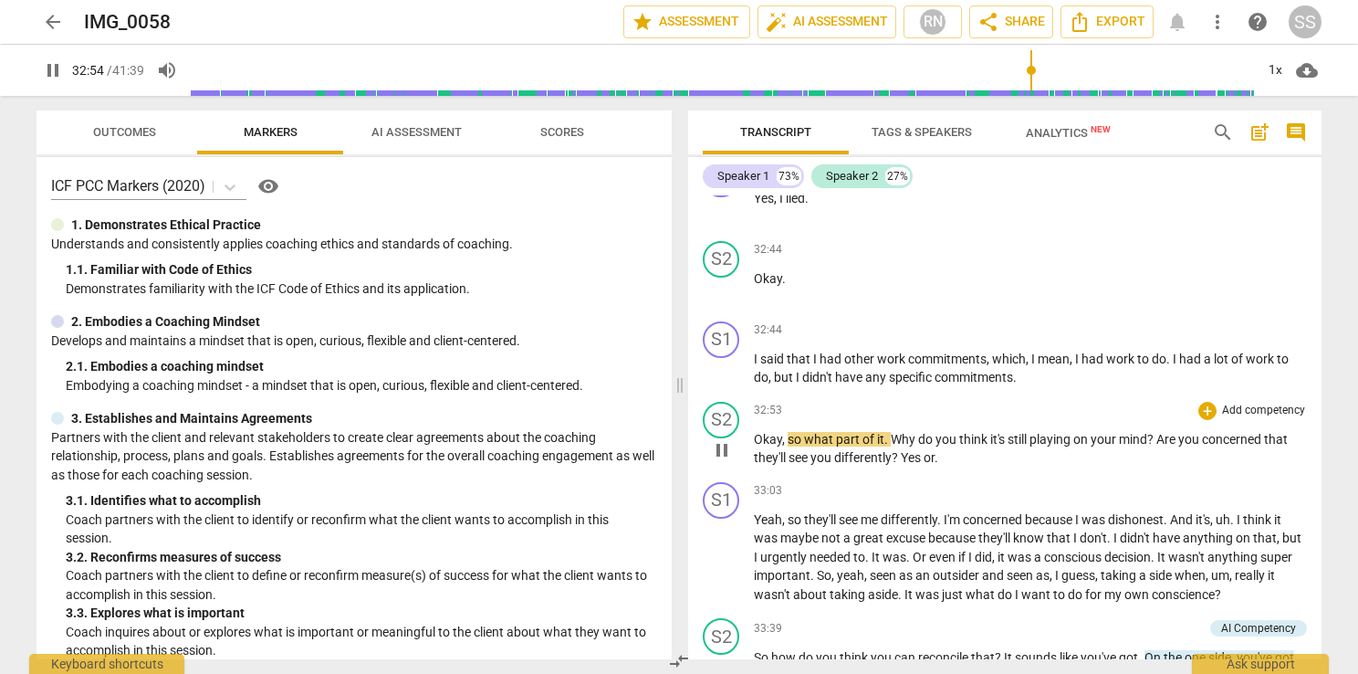
click at [728, 457] on span "pause" at bounding box center [722, 450] width 22 height 22
click at [719, 450] on span "play_arrow" at bounding box center [722, 450] width 22 height 22
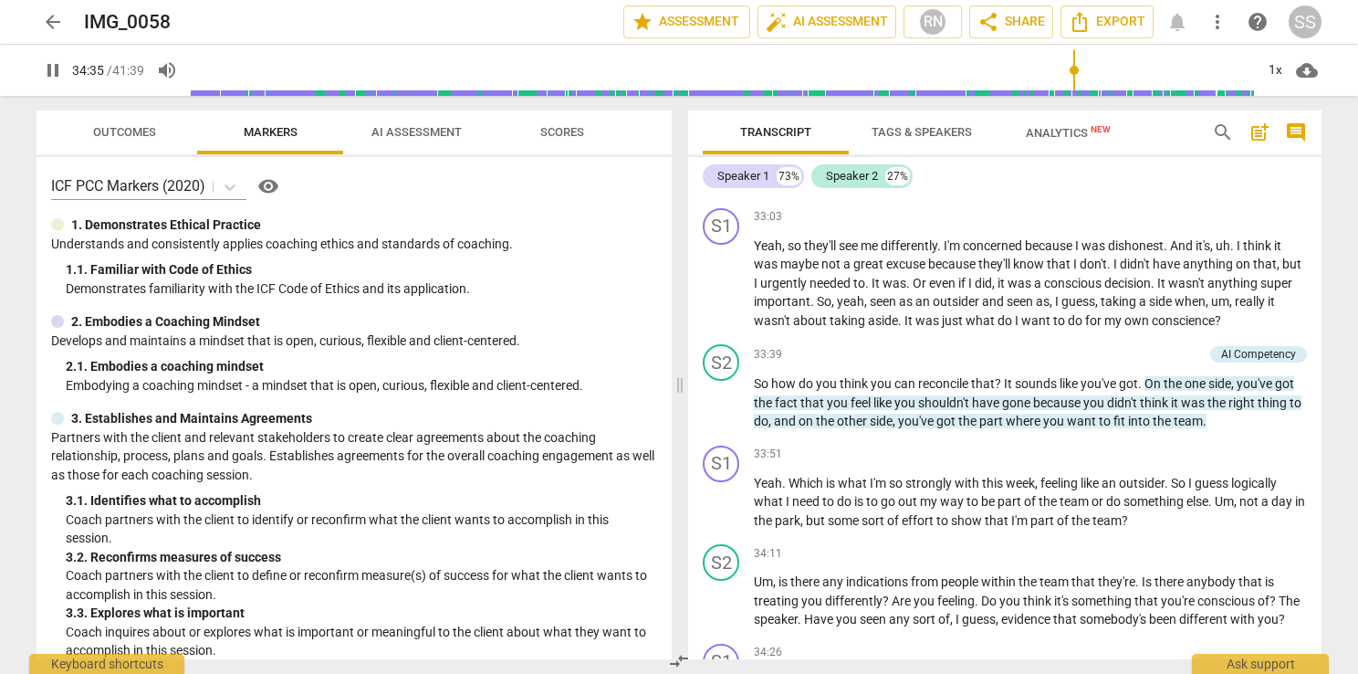
scroll to position [12103, 0]
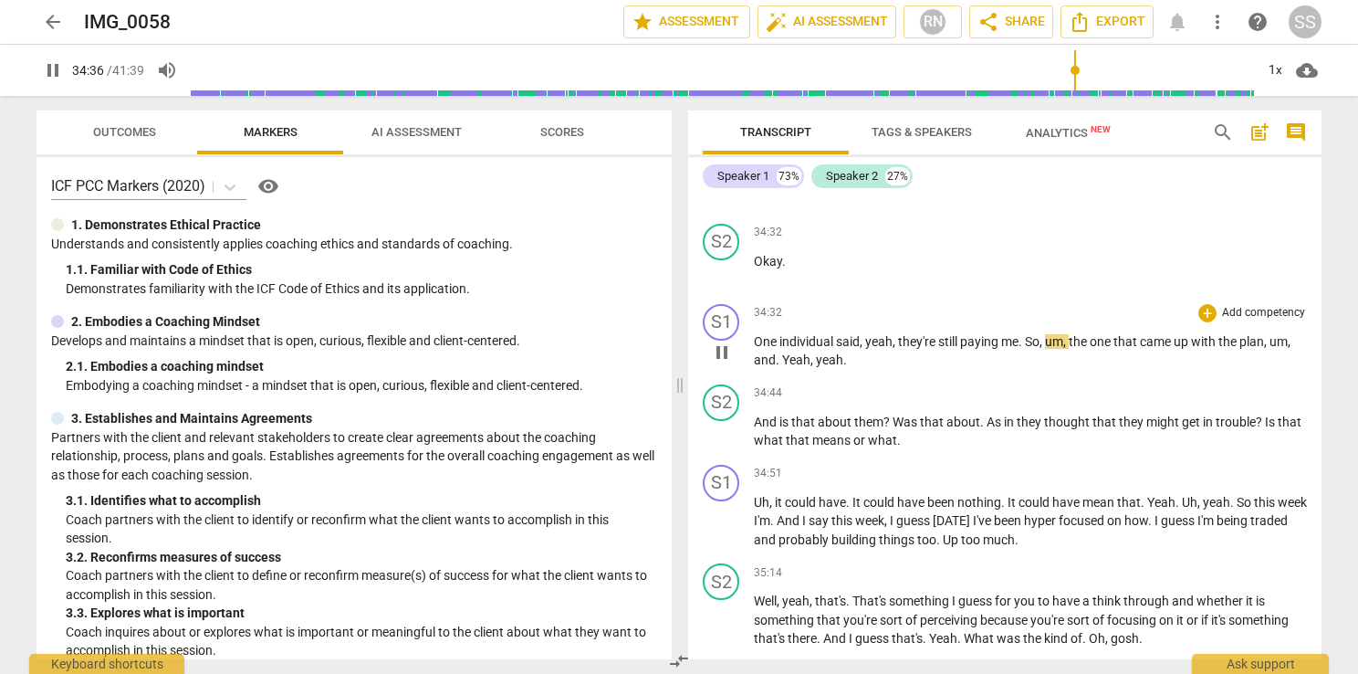
click at [719, 363] on span "pause" at bounding box center [722, 352] width 22 height 22
click at [717, 444] on span "play_arrow" at bounding box center [722, 433] width 22 height 22
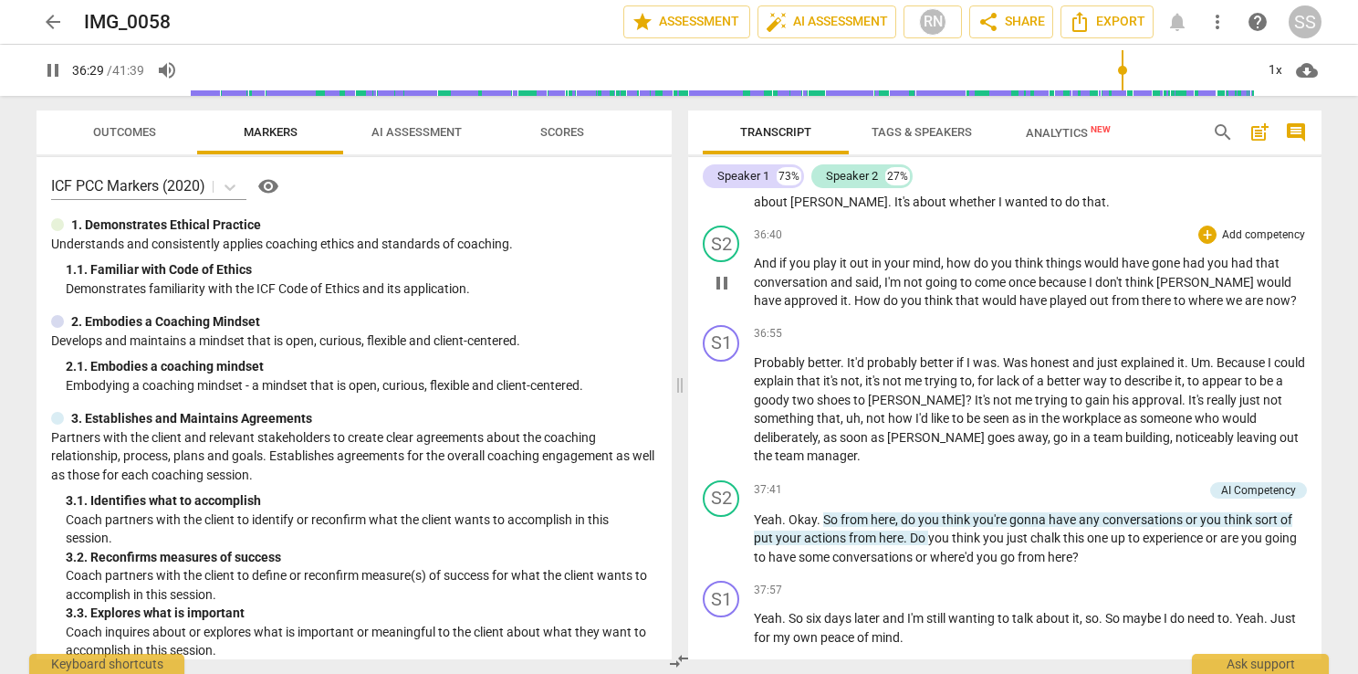
scroll to position [13016, 0]
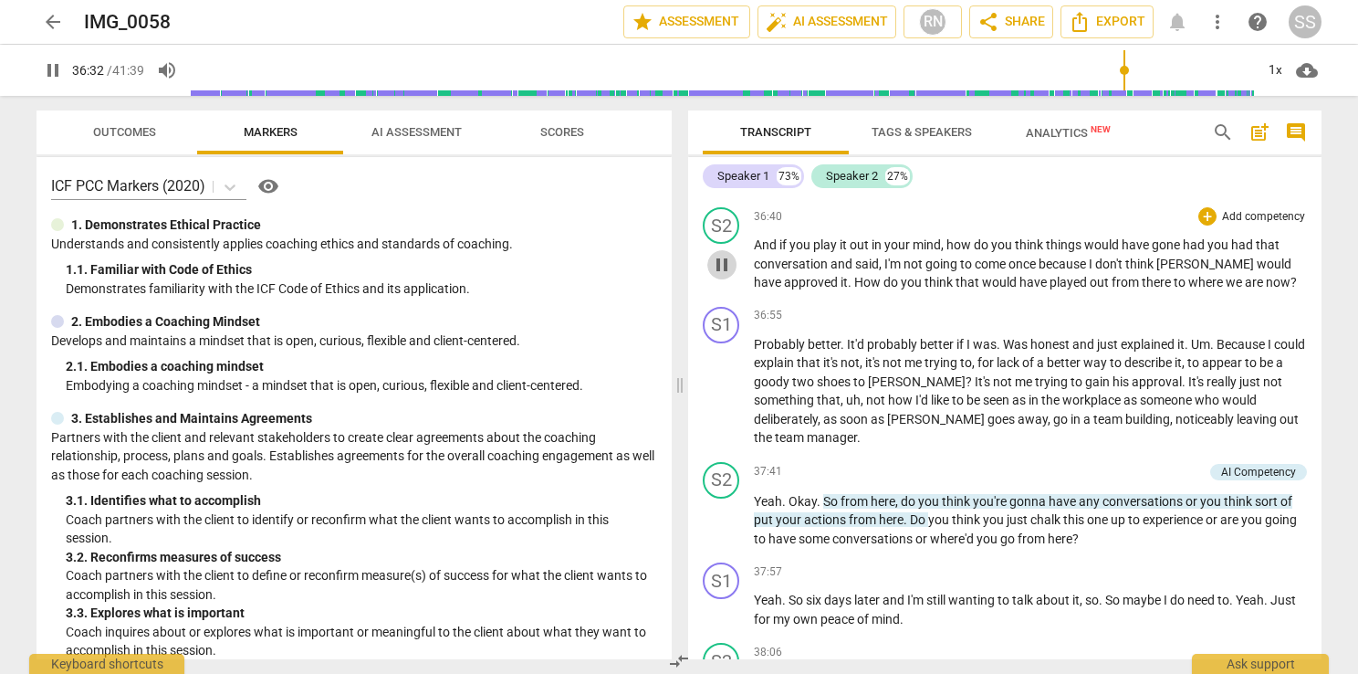
click at [727, 276] on span "pause" at bounding box center [722, 265] width 22 height 22
click at [727, 276] on span "play_arrow" at bounding box center [722, 265] width 22 height 22
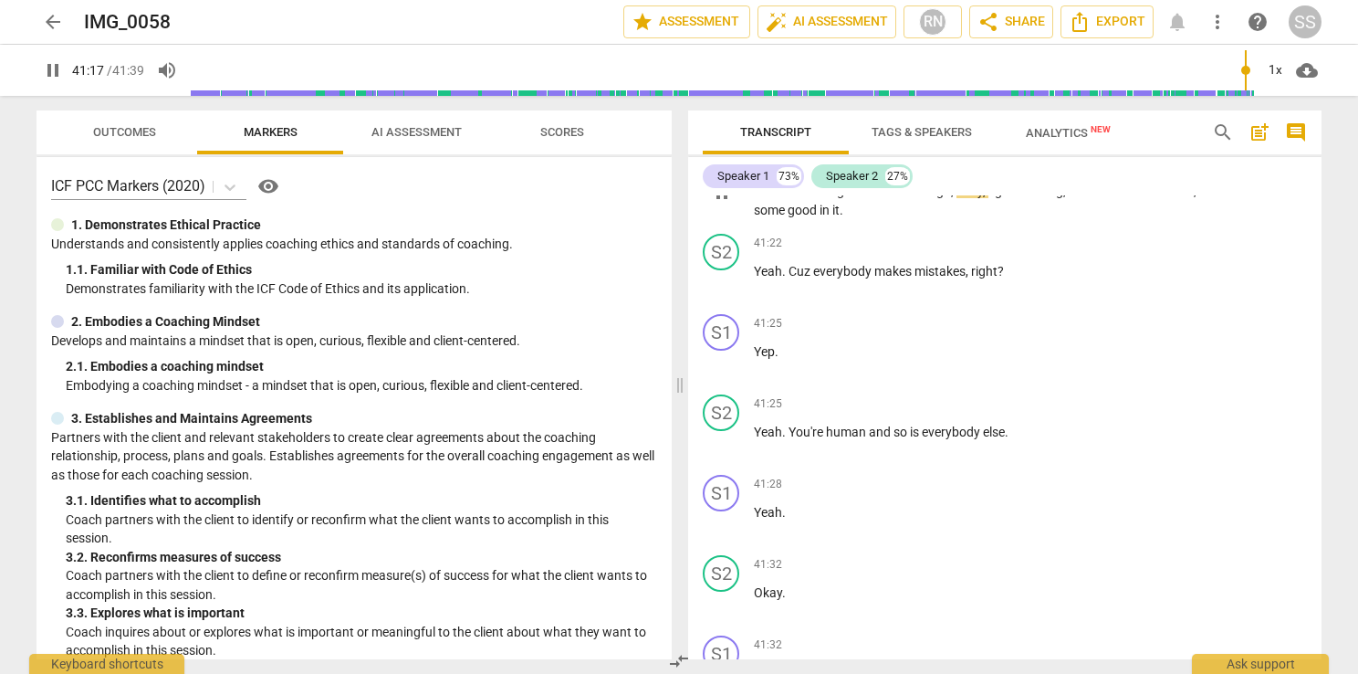
scroll to position [15090, 0]
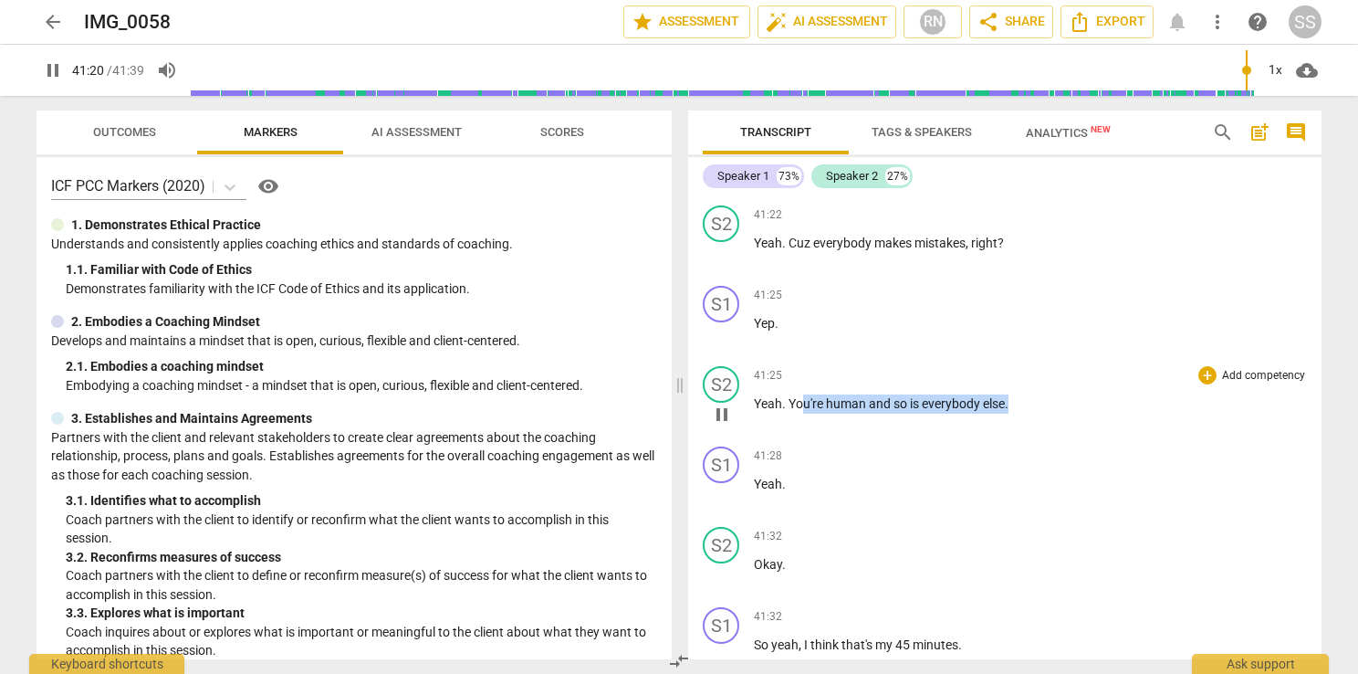
drag, startPoint x: 1016, startPoint y: 412, endPoint x: 799, endPoint y: 416, distance: 217.3
click at [799, 414] on p "Yeah . You're human and so is everybody else ." at bounding box center [1030, 403] width 553 height 19
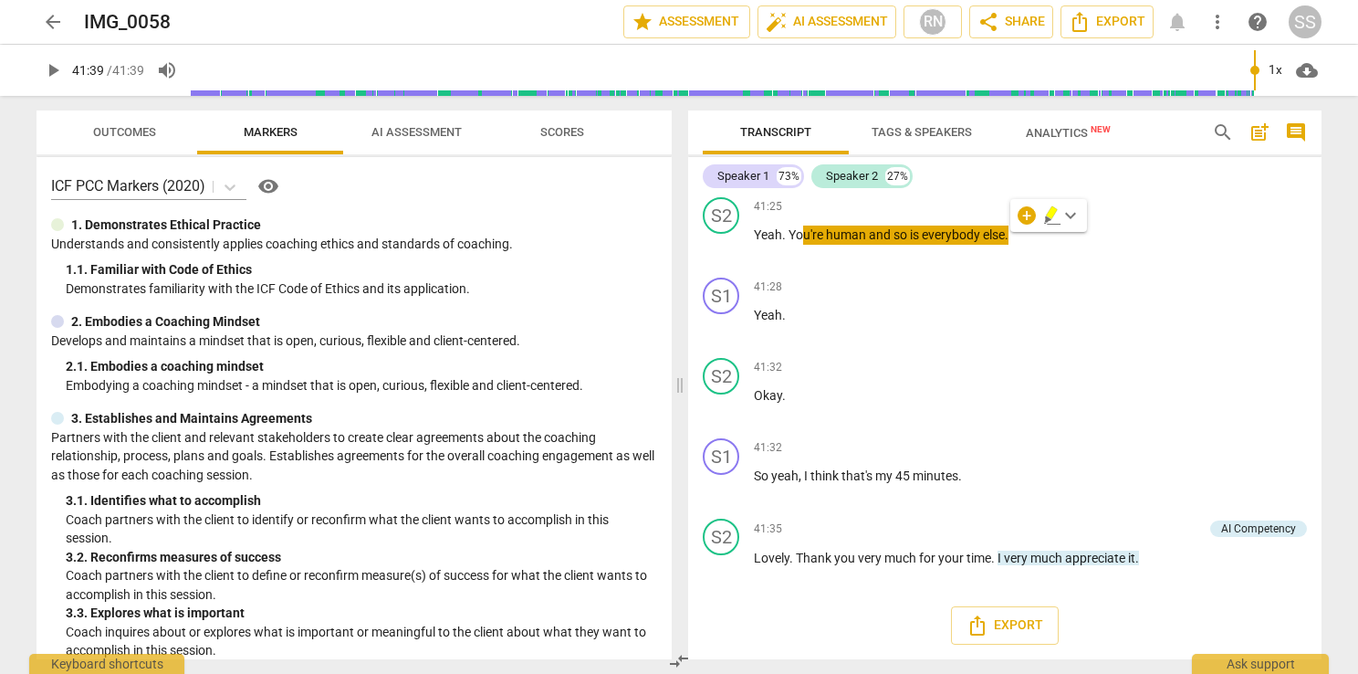
type input "2499"
